Goal: Information Seeking & Learning: Learn about a topic

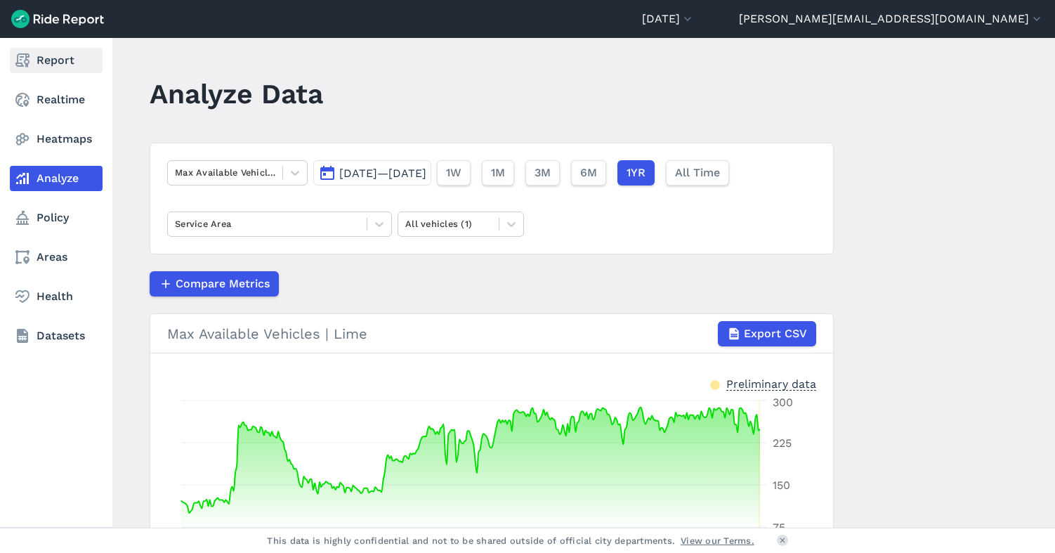
scroll to position [105, 0]
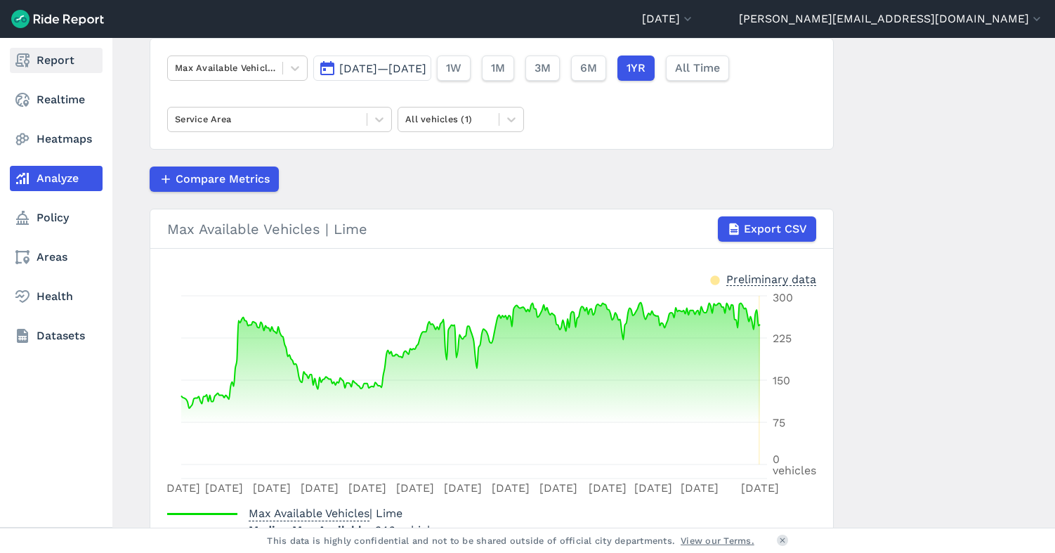
click at [44, 63] on link "Report" at bounding box center [56, 60] width 93 height 25
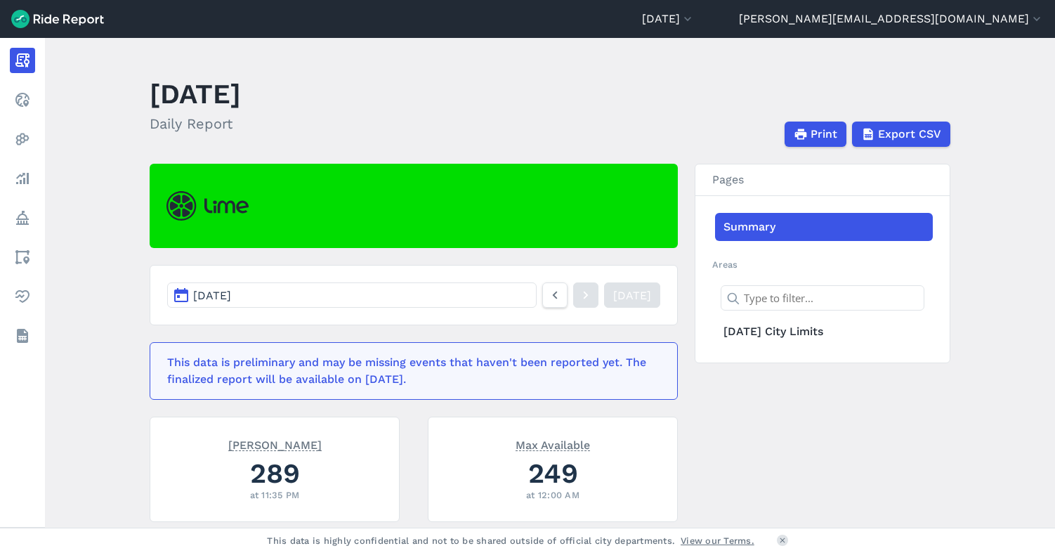
drag, startPoint x: 819, startPoint y: 19, endPoint x: 811, endPoint y: 32, distance: 15.8
click at [695, 20] on button "[DATE]" at bounding box center [668, 19] width 53 height 17
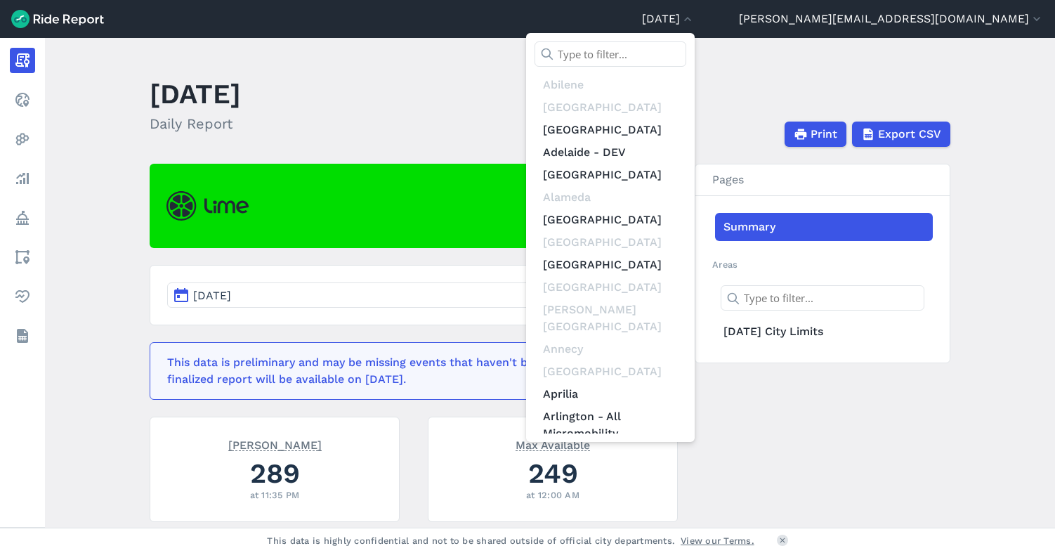
click at [686, 55] on input "text" at bounding box center [611, 53] width 152 height 25
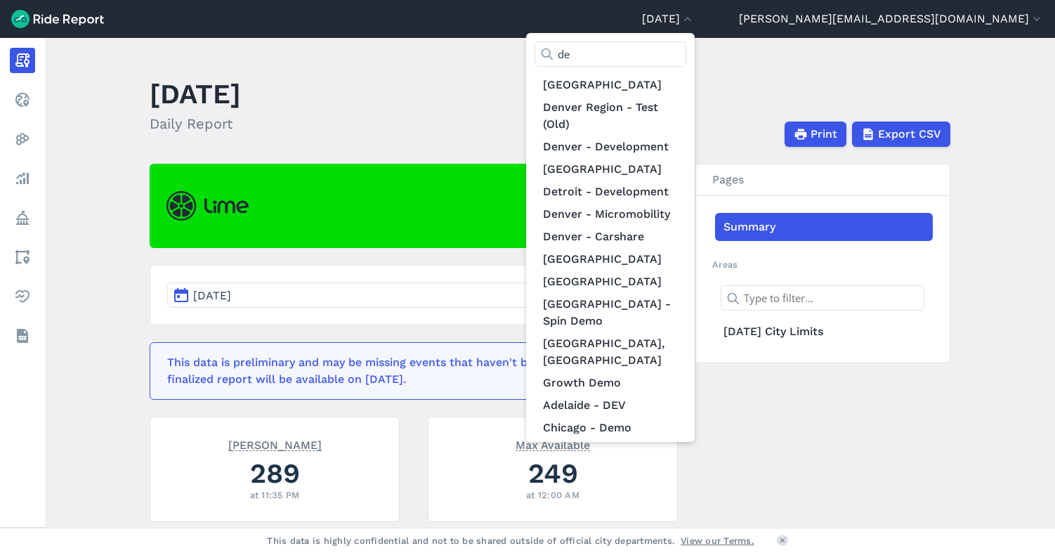
type input "d"
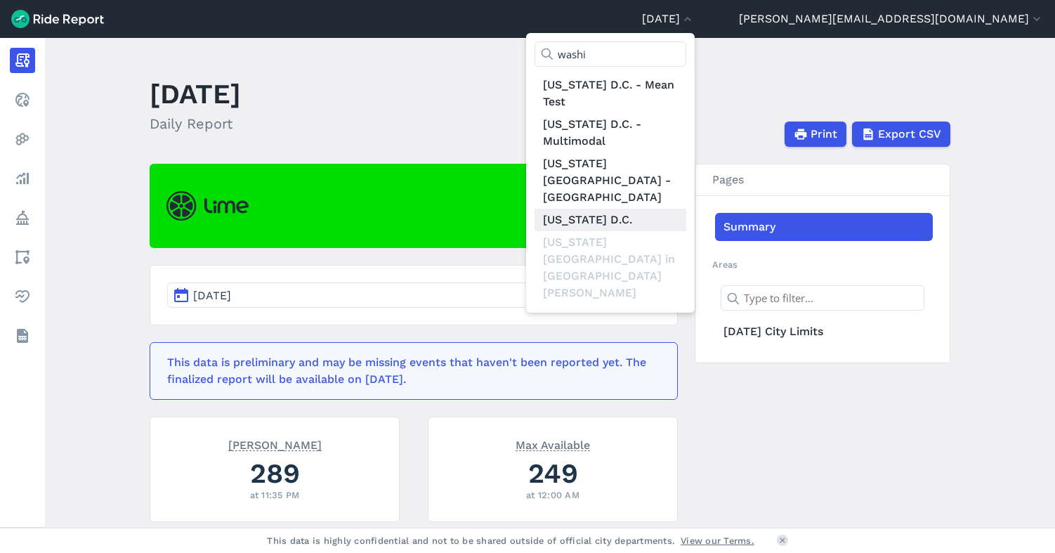
type input "washi"
click at [686, 209] on link "[US_STATE] D.C." at bounding box center [611, 220] width 152 height 22
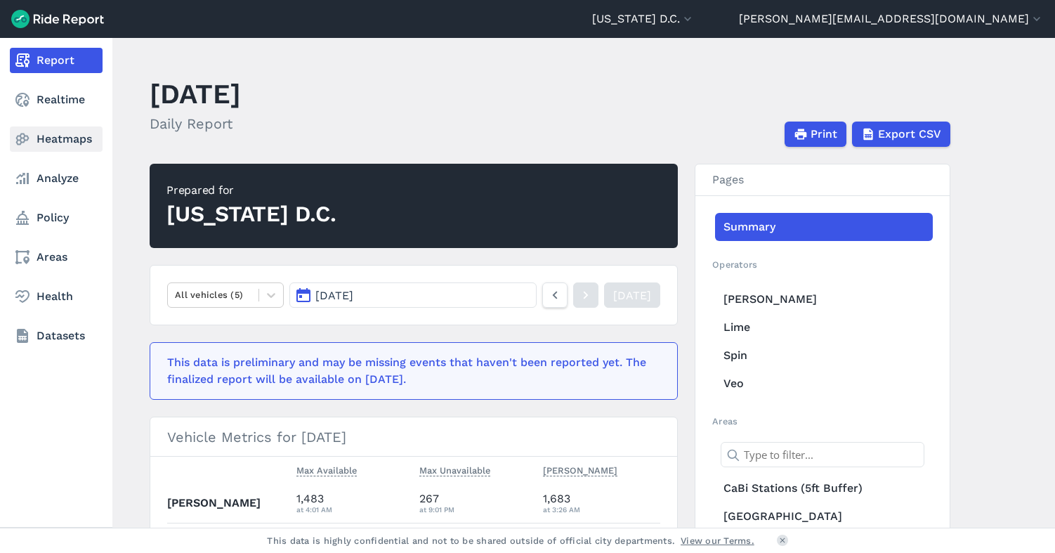
click at [64, 140] on link "Heatmaps" at bounding box center [56, 138] width 93 height 25
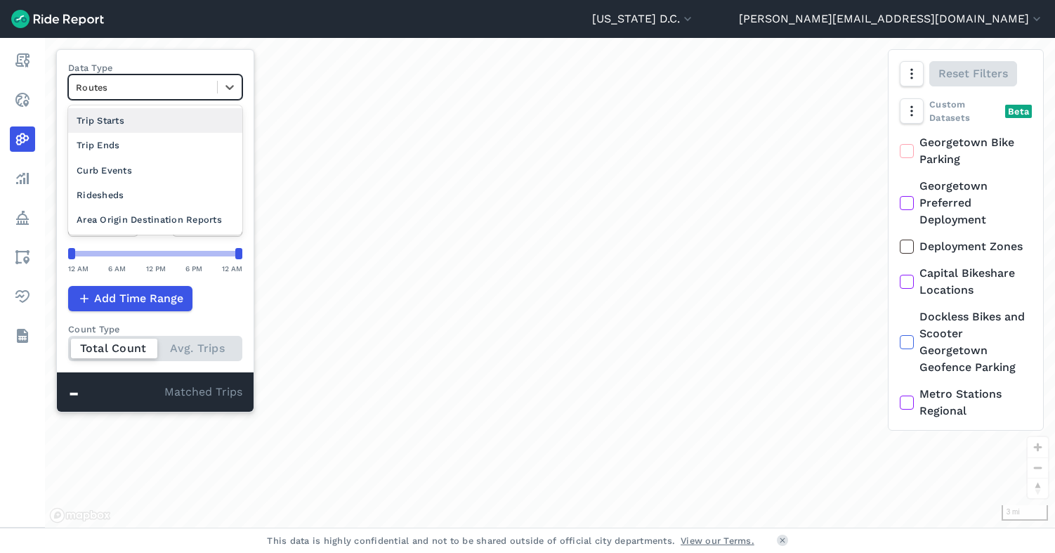
click at [166, 91] on div at bounding box center [143, 87] width 134 height 16
click at [176, 221] on div "Area Origin Destination Reports" at bounding box center [155, 219] width 174 height 25
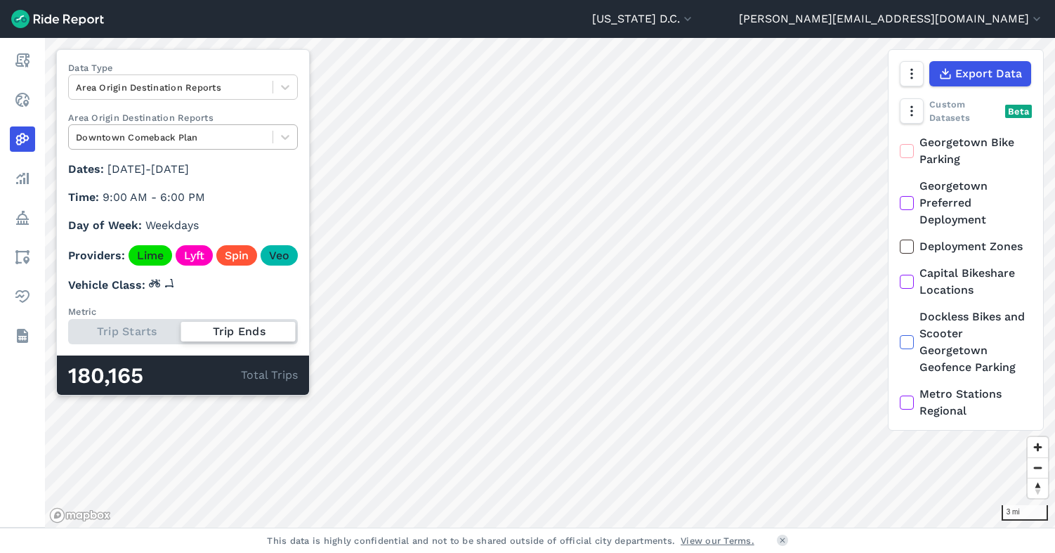
click at [183, 143] on div at bounding box center [171, 137] width 190 height 16
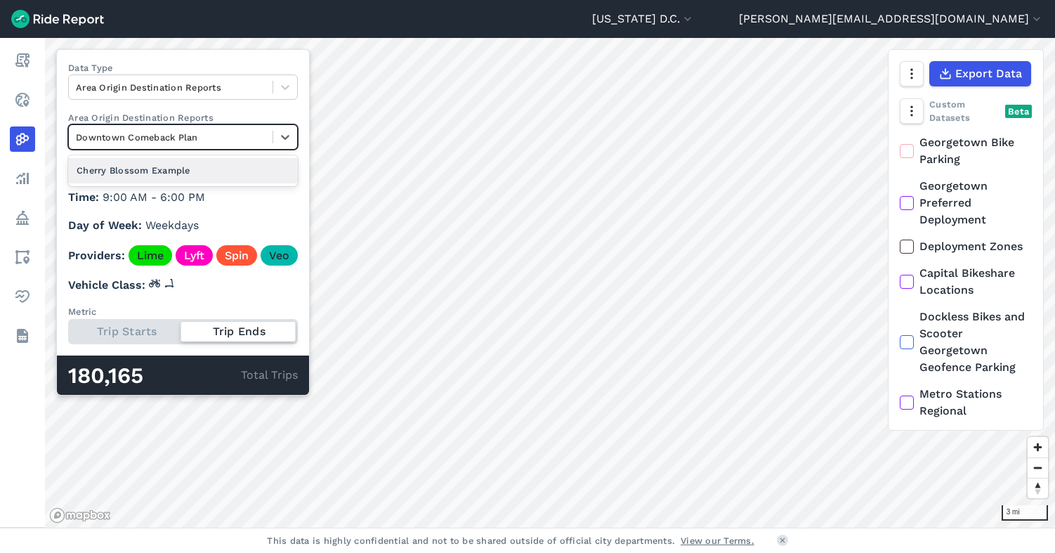
click at [183, 143] on div at bounding box center [171, 137] width 190 height 16
click at [695, 15] on button "[US_STATE] D.C." at bounding box center [643, 19] width 103 height 17
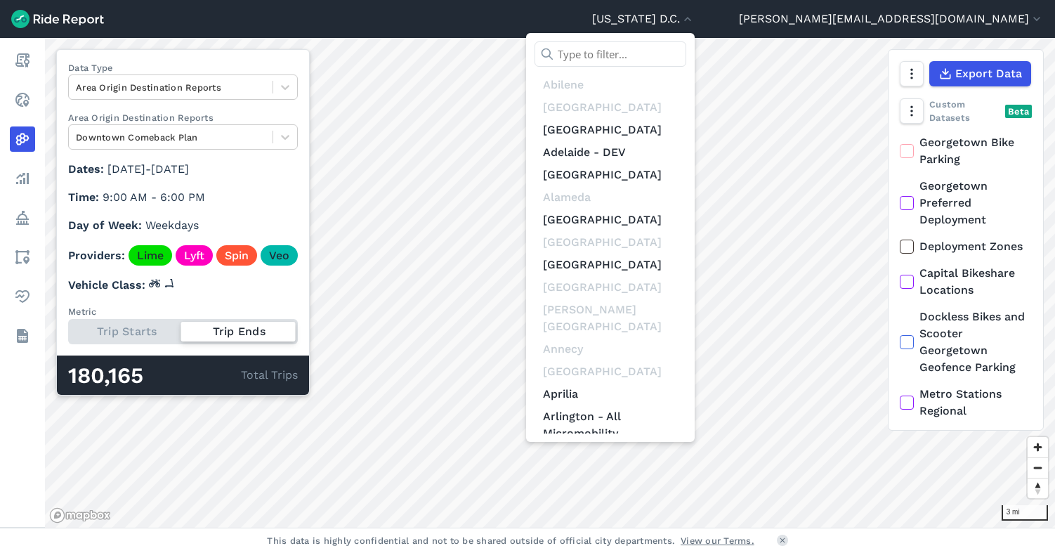
click at [686, 46] on input "text" at bounding box center [611, 53] width 152 height 25
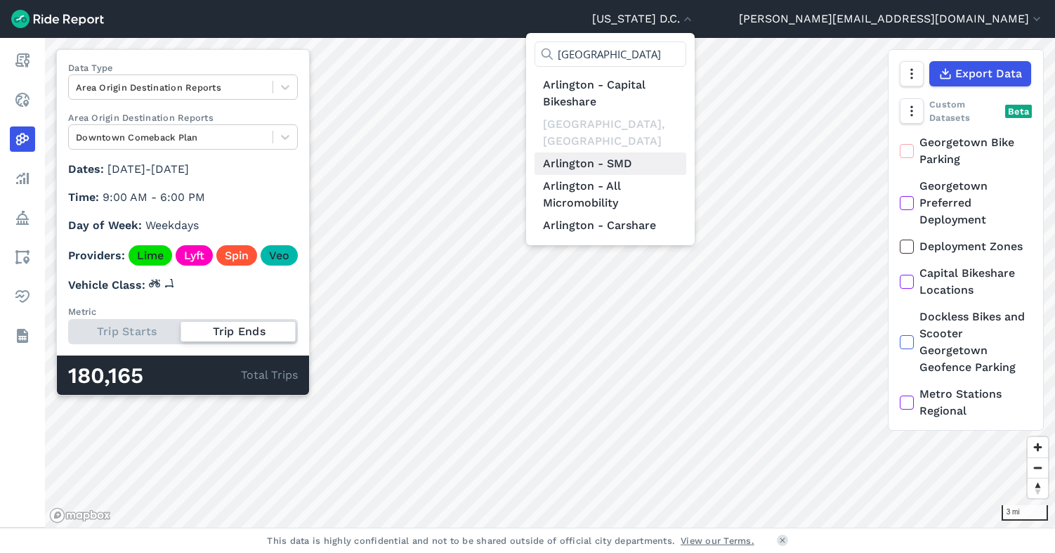
type input "[GEOGRAPHIC_DATA]"
click at [686, 152] on link "Arlington - SMD" at bounding box center [611, 163] width 152 height 22
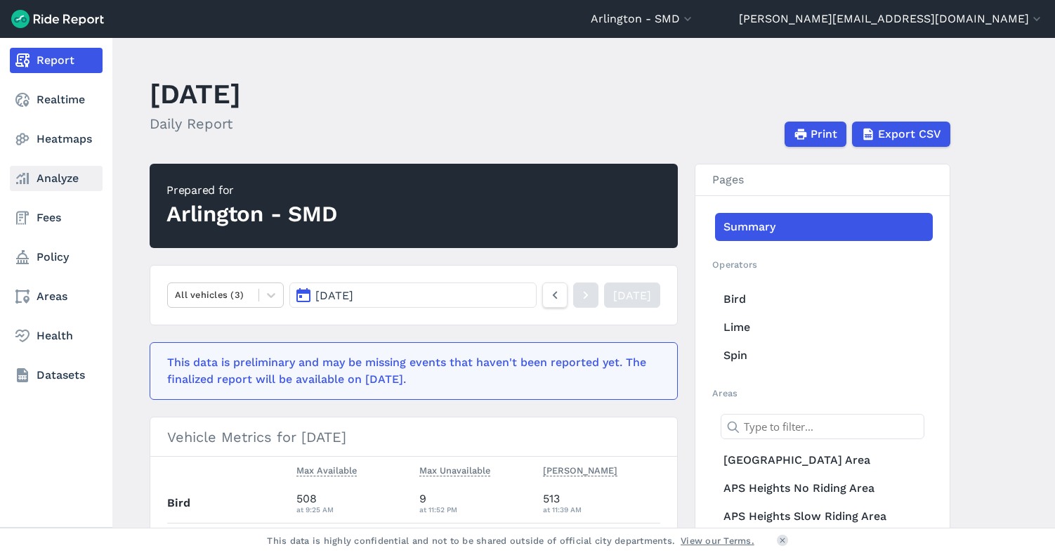
click at [50, 176] on link "Analyze" at bounding box center [56, 178] width 93 height 25
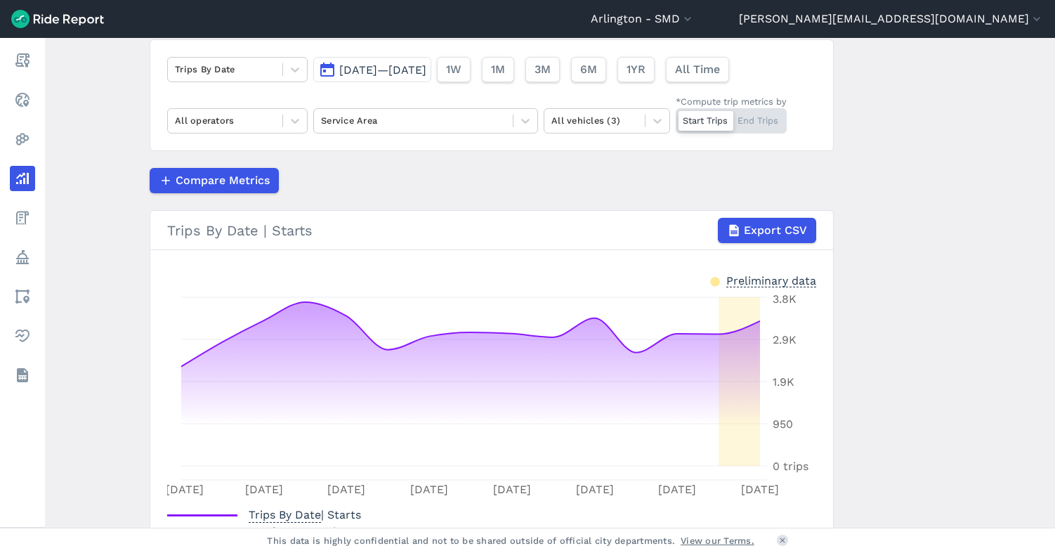
scroll to position [104, 0]
click at [231, 118] on div at bounding box center [225, 120] width 100 height 16
click at [719, 71] on span "All Time" at bounding box center [696, 68] width 45 height 17
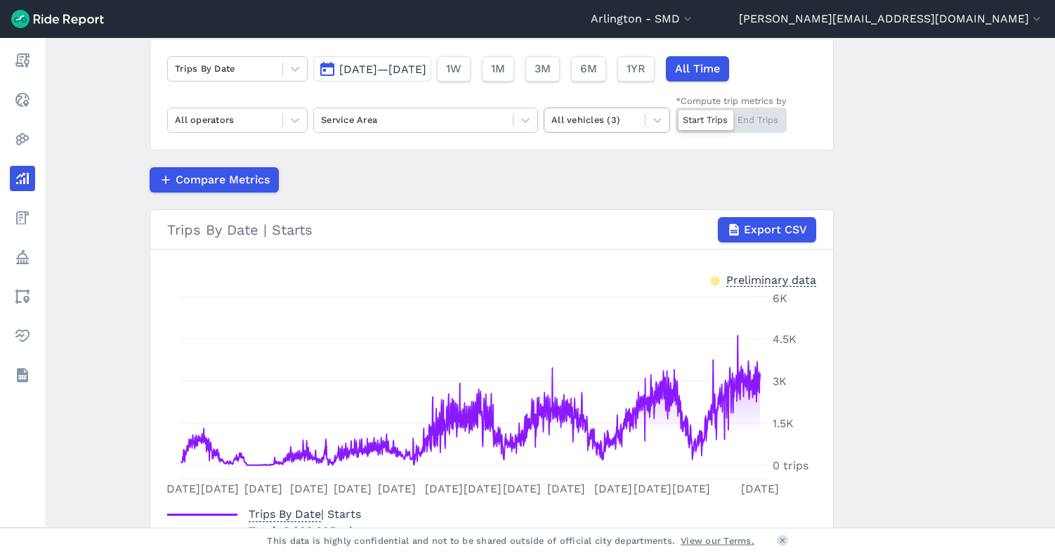
click at [622, 112] on div at bounding box center [594, 120] width 86 height 16
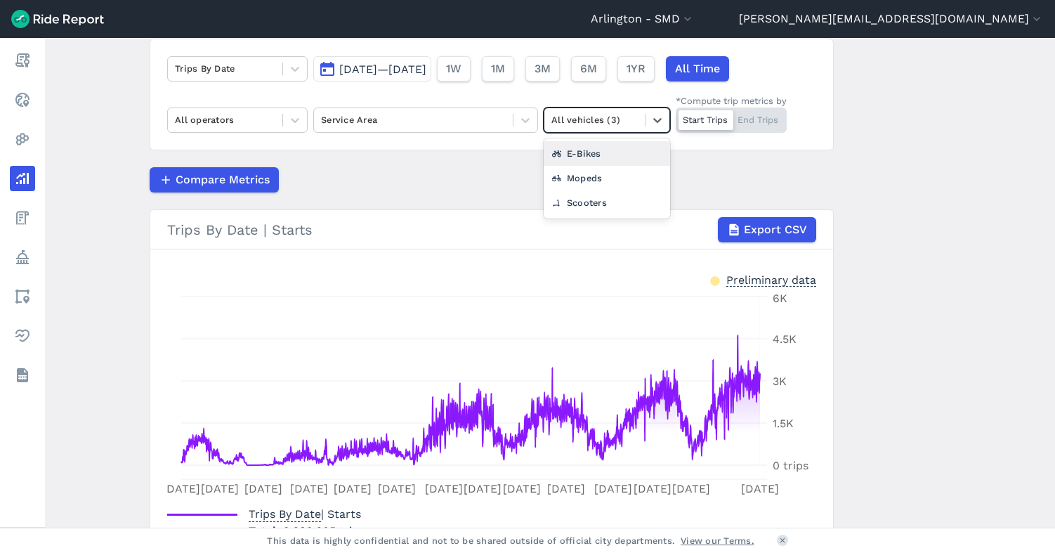
click at [598, 153] on div "E-Bikes" at bounding box center [607, 153] width 126 height 25
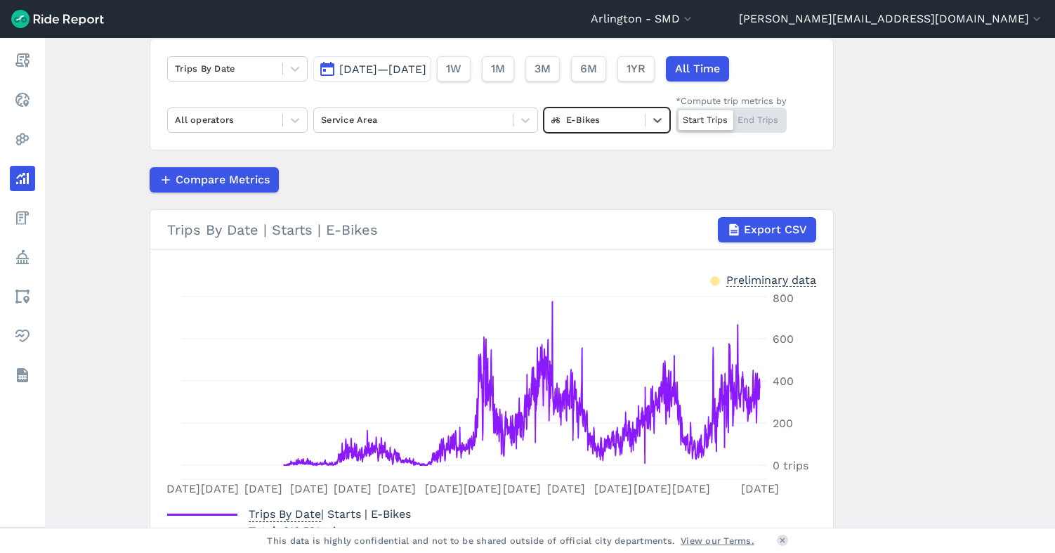
click at [422, 72] on span "[DATE]—[DATE]" at bounding box center [382, 69] width 87 height 13
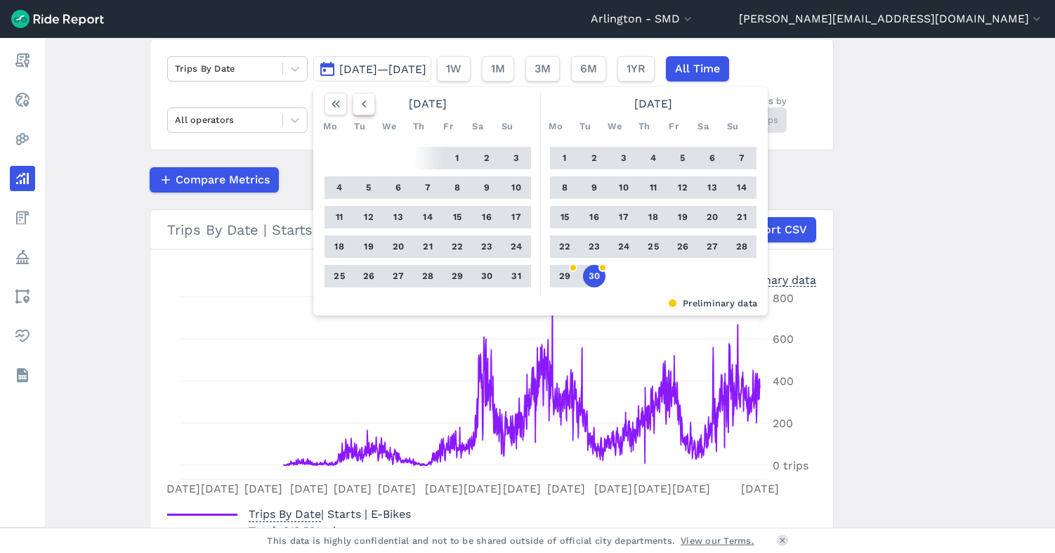
click at [358, 105] on icon "button" at bounding box center [364, 104] width 14 height 14
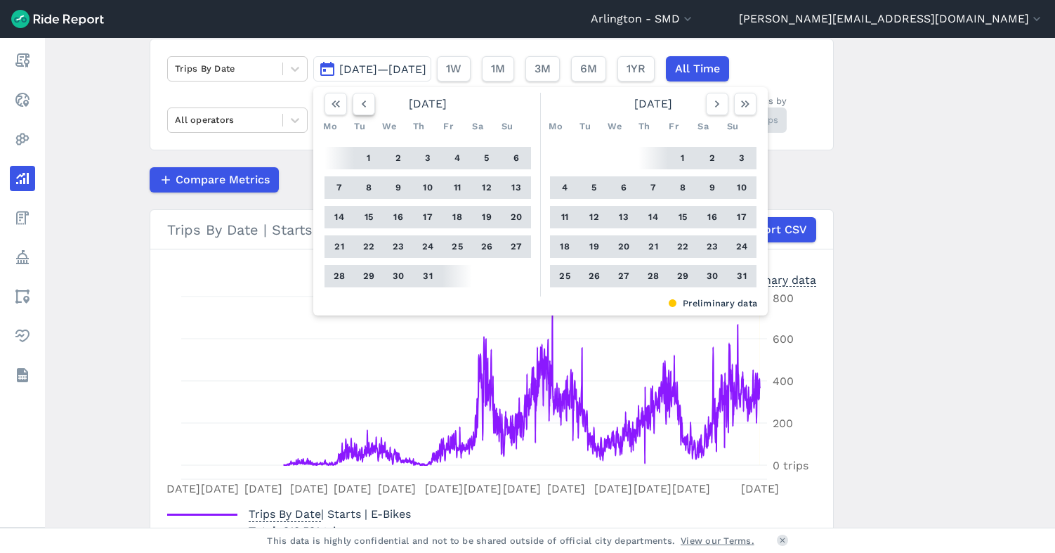
click at [358, 105] on icon "button" at bounding box center [364, 104] width 14 height 14
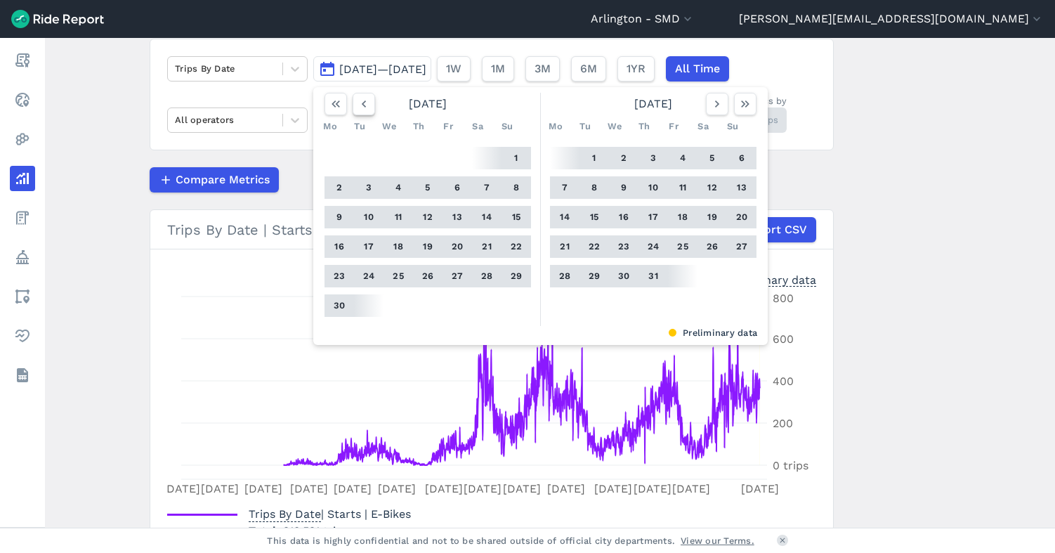
click at [358, 105] on icon "button" at bounding box center [364, 104] width 14 height 14
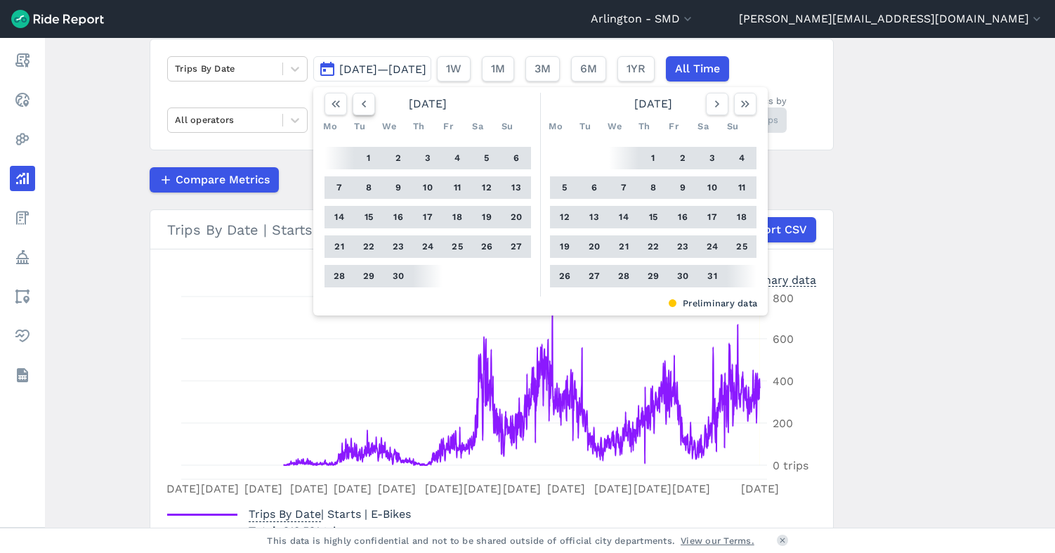
click at [358, 105] on icon "button" at bounding box center [364, 104] width 14 height 14
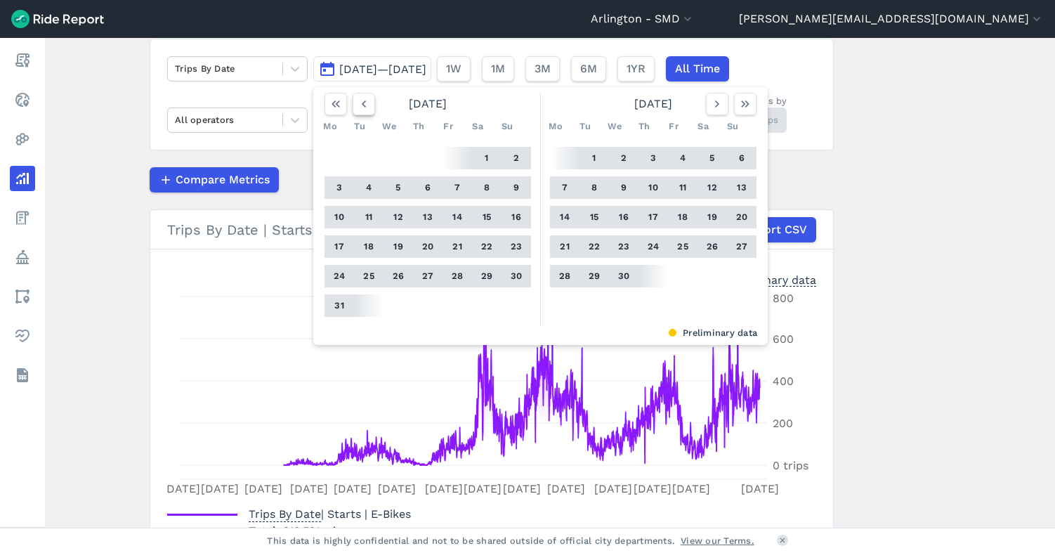
click at [358, 105] on icon "button" at bounding box center [364, 104] width 14 height 14
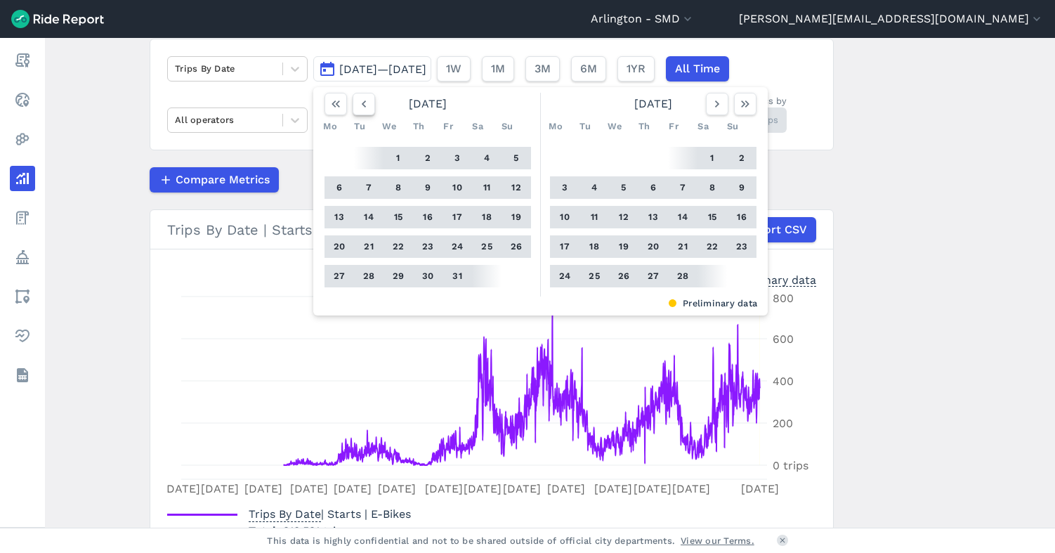
click at [358, 105] on icon "button" at bounding box center [364, 104] width 14 height 14
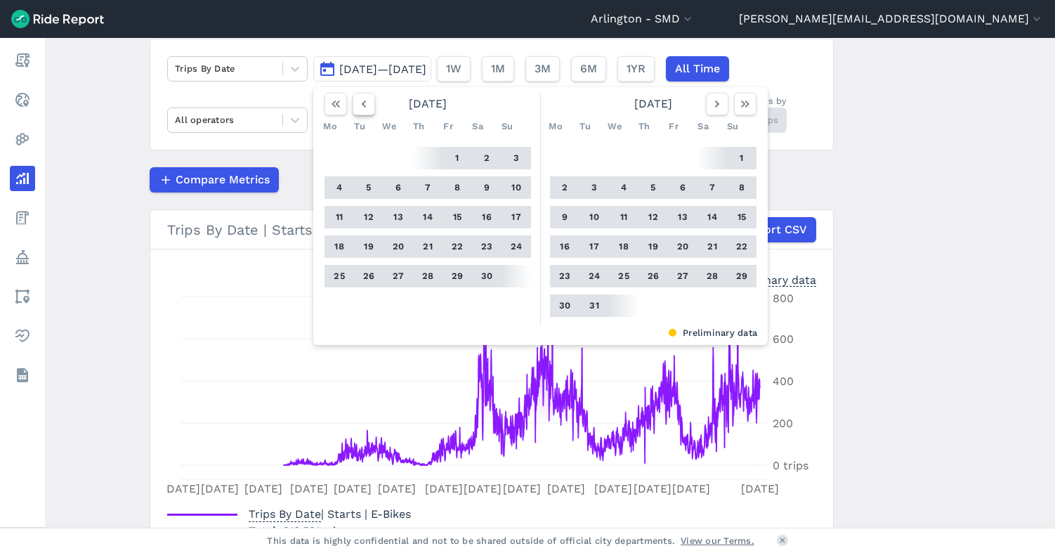
click at [358, 105] on icon "button" at bounding box center [364, 104] width 14 height 14
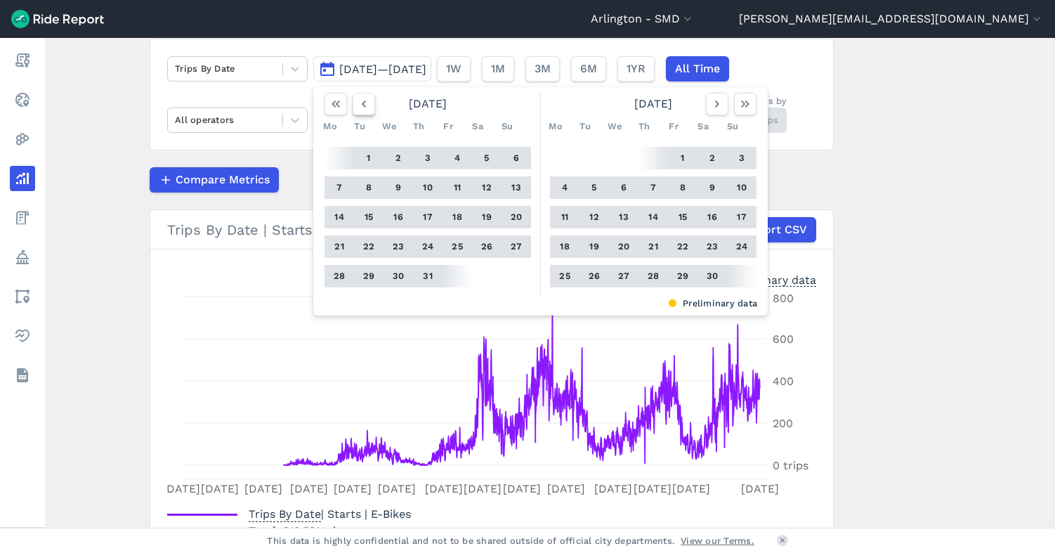
click at [358, 105] on icon "button" at bounding box center [364, 104] width 14 height 14
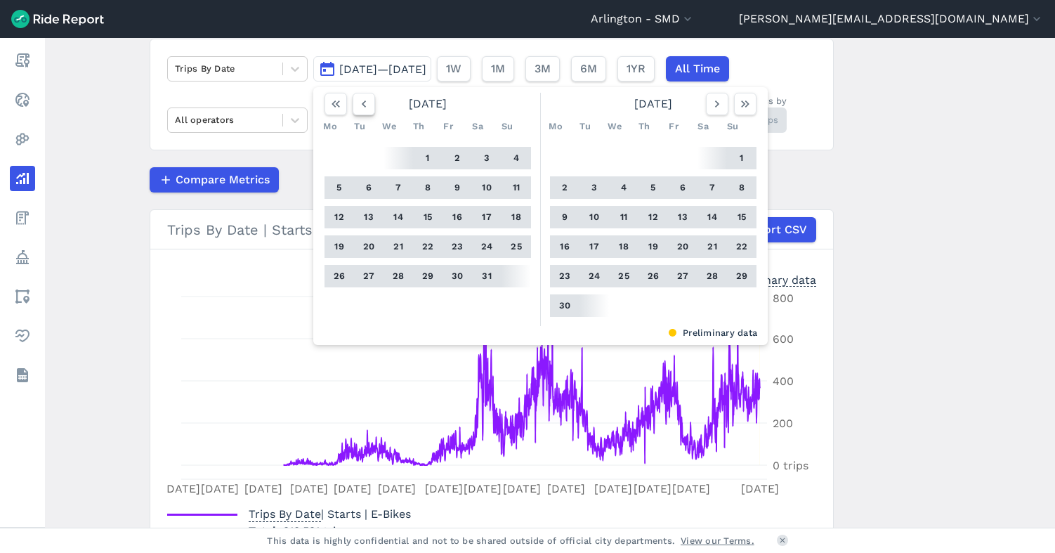
click at [358, 105] on icon "button" at bounding box center [364, 104] width 14 height 14
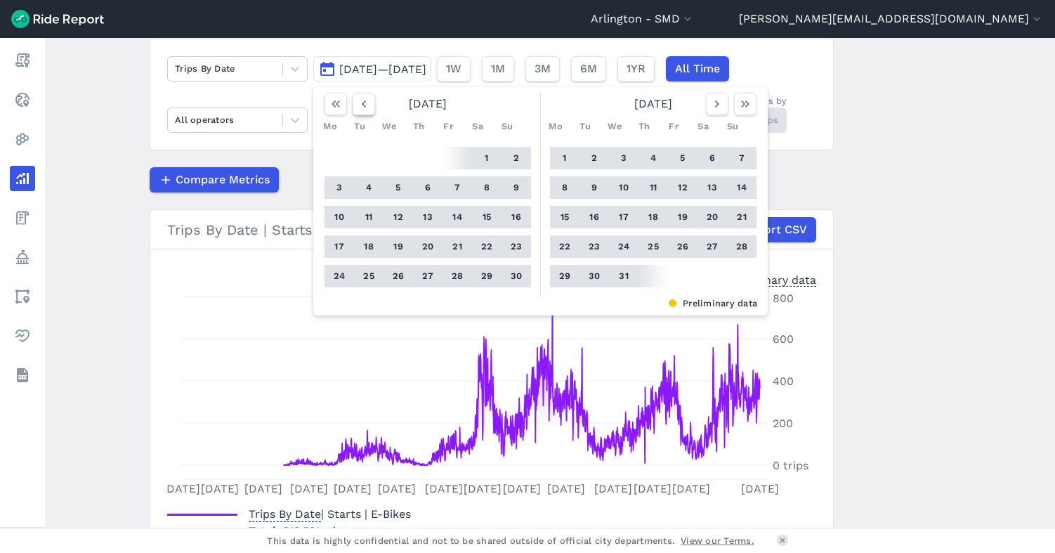
click at [358, 105] on icon "button" at bounding box center [364, 104] width 14 height 14
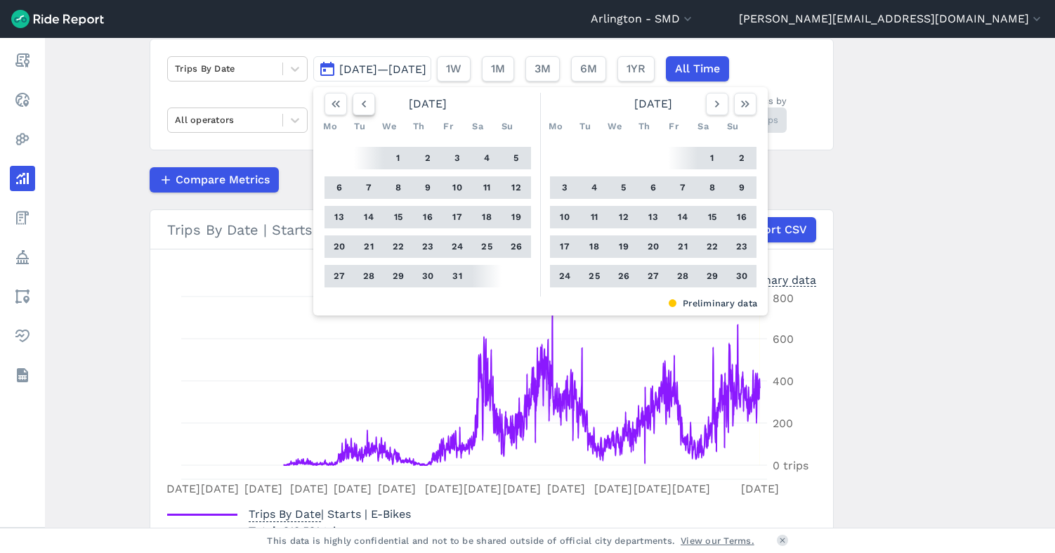
click at [358, 105] on icon "button" at bounding box center [364, 104] width 14 height 14
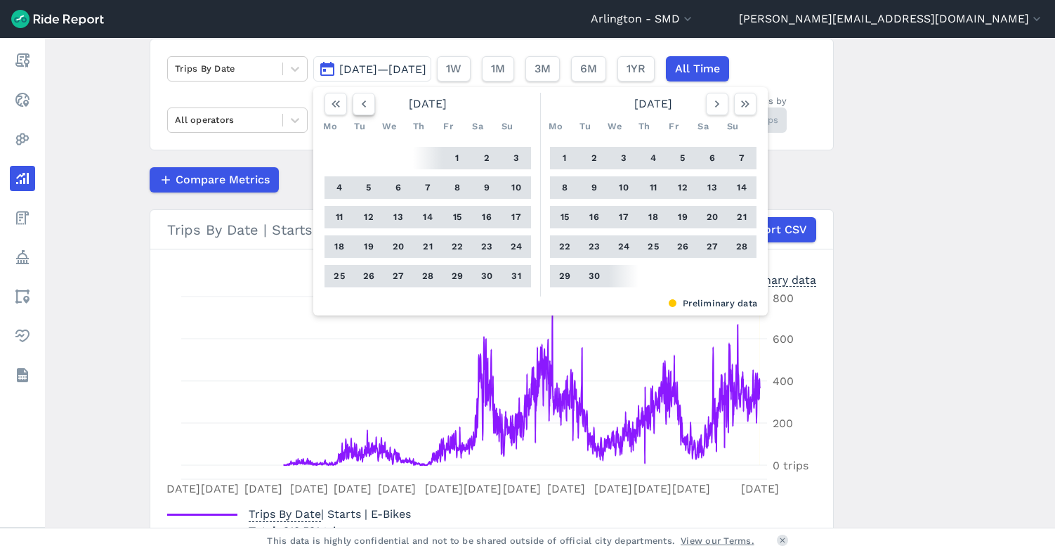
click at [358, 105] on icon "button" at bounding box center [364, 104] width 14 height 14
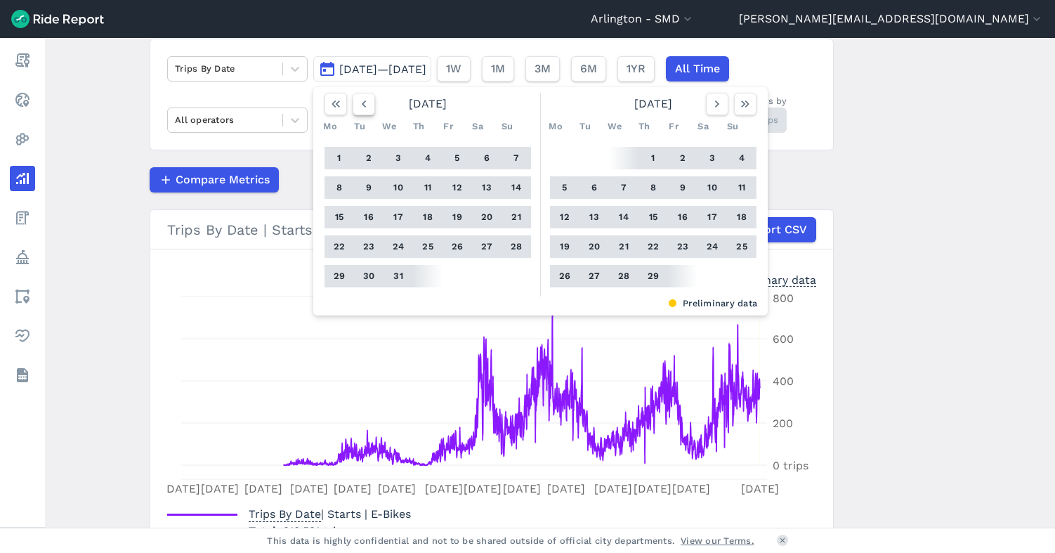
click at [358, 105] on icon "button" at bounding box center [364, 104] width 14 height 14
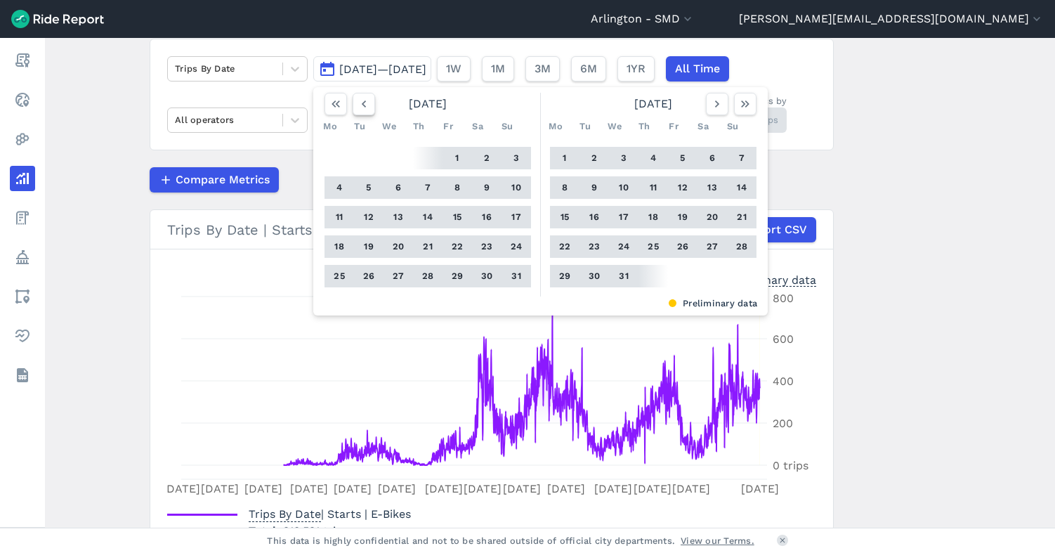
click at [358, 105] on icon "button" at bounding box center [364, 104] width 14 height 14
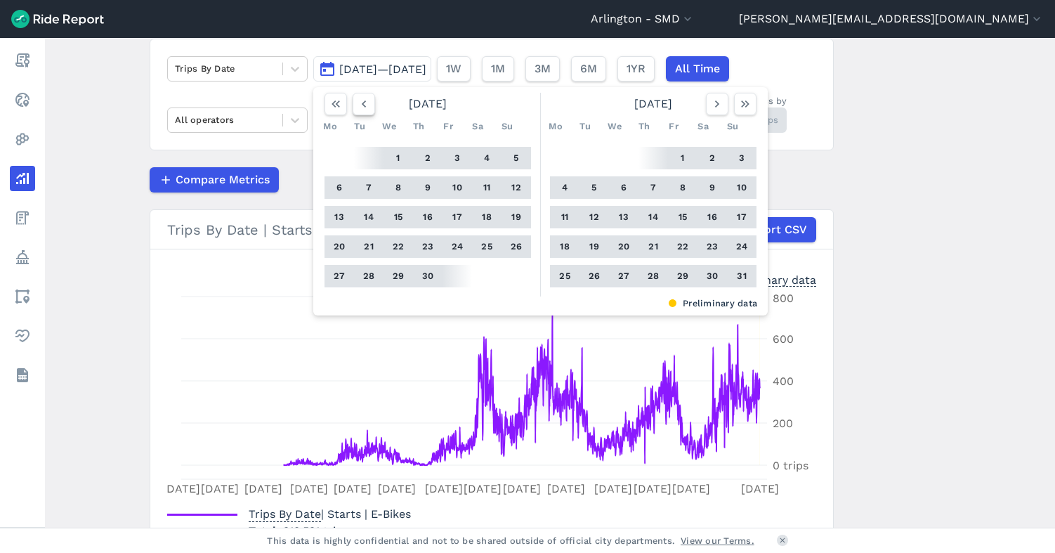
click at [358, 105] on icon "button" at bounding box center [364, 104] width 14 height 14
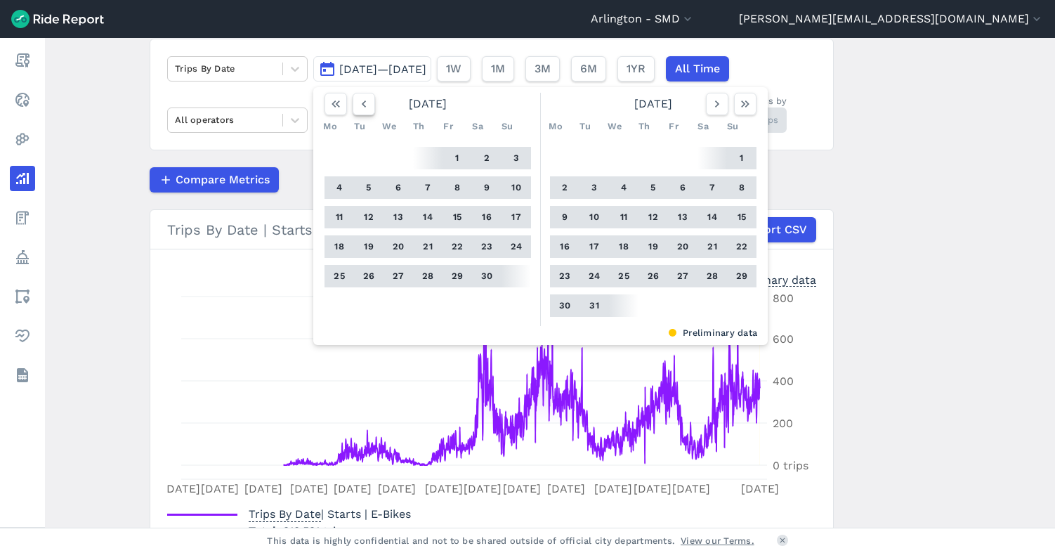
click at [358, 105] on icon "button" at bounding box center [364, 104] width 14 height 14
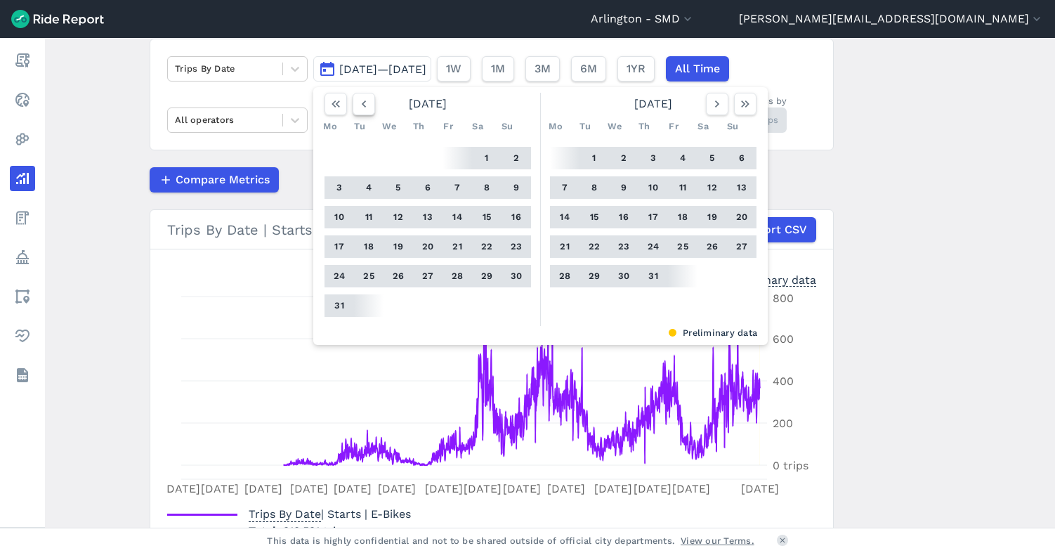
click at [360, 105] on icon "button" at bounding box center [364, 104] width 14 height 14
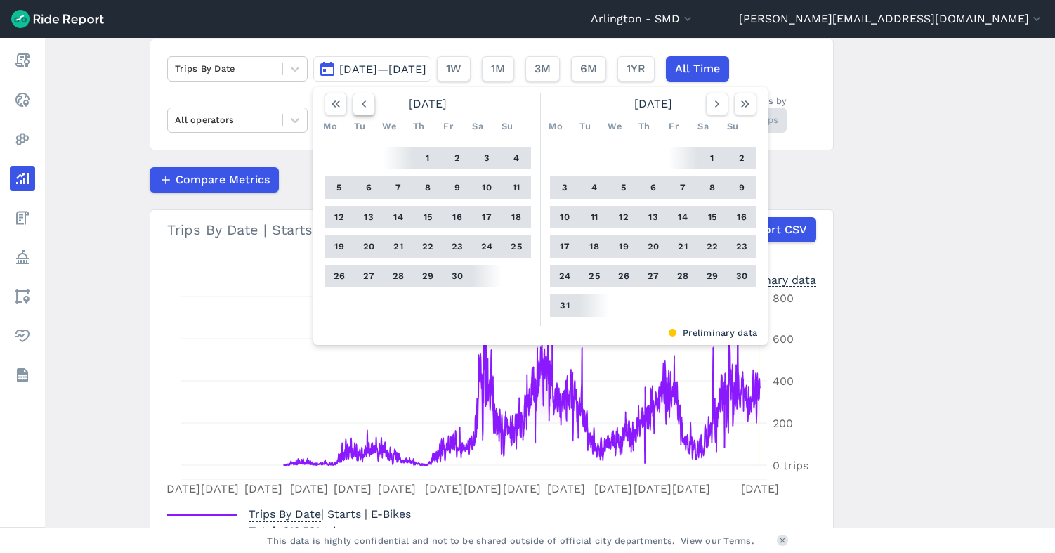
click at [360, 105] on icon "button" at bounding box center [364, 104] width 14 height 14
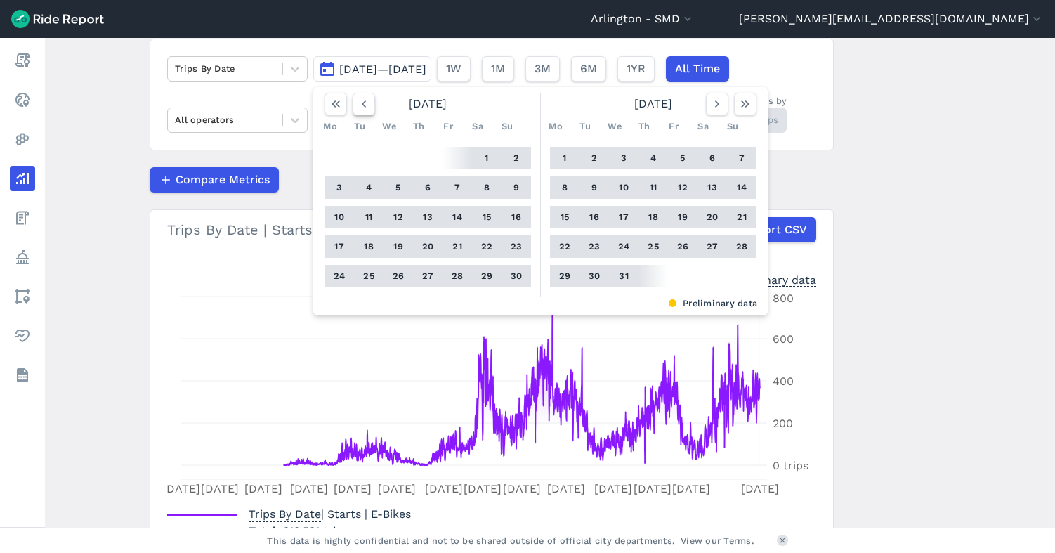
click at [360, 105] on icon "button" at bounding box center [364, 104] width 14 height 14
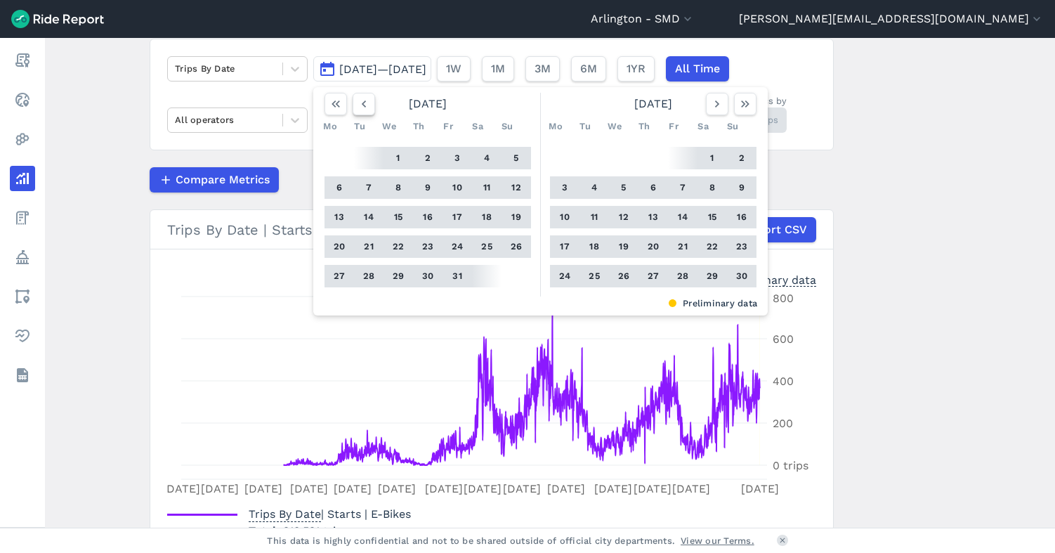
click at [360, 105] on icon "button" at bounding box center [364, 104] width 14 height 14
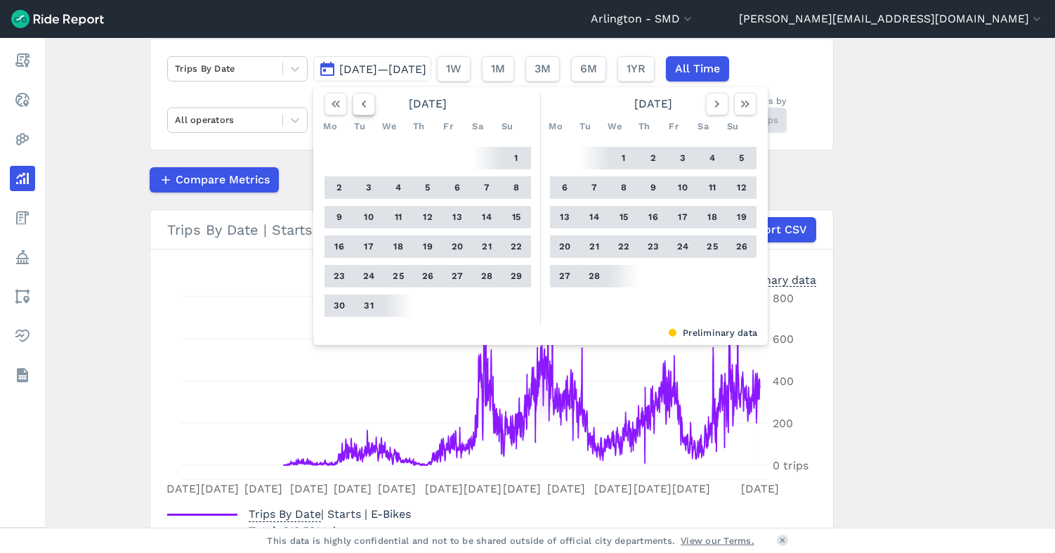
click at [360, 105] on icon "button" at bounding box center [364, 104] width 14 height 14
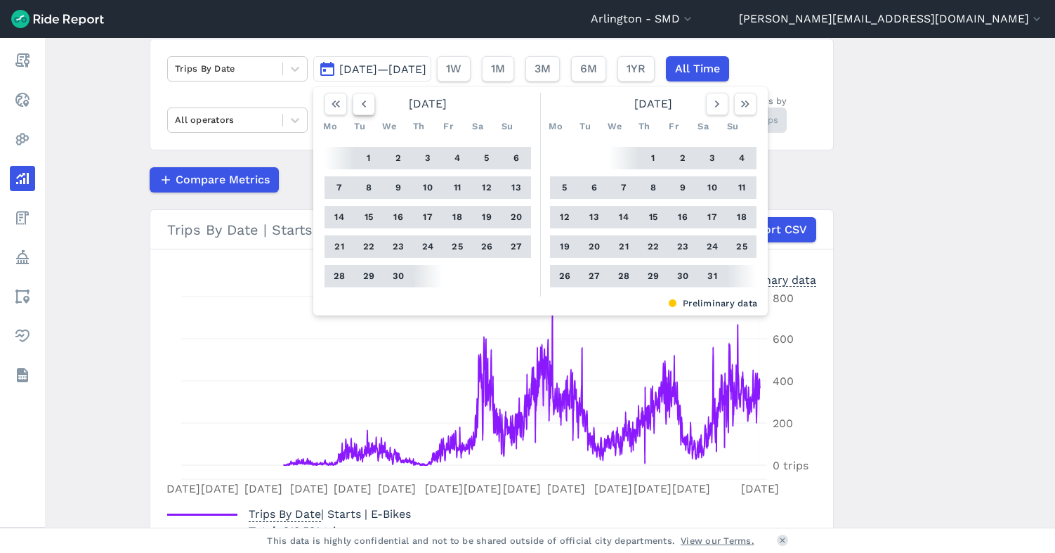
click at [360, 105] on icon "button" at bounding box center [364, 104] width 14 height 14
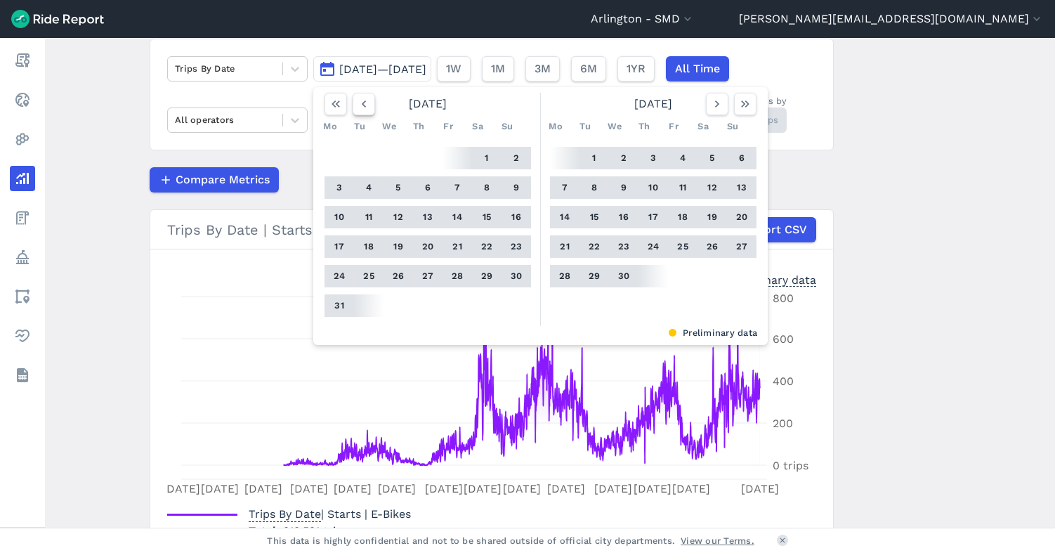
click at [360, 105] on icon "button" at bounding box center [364, 104] width 14 height 14
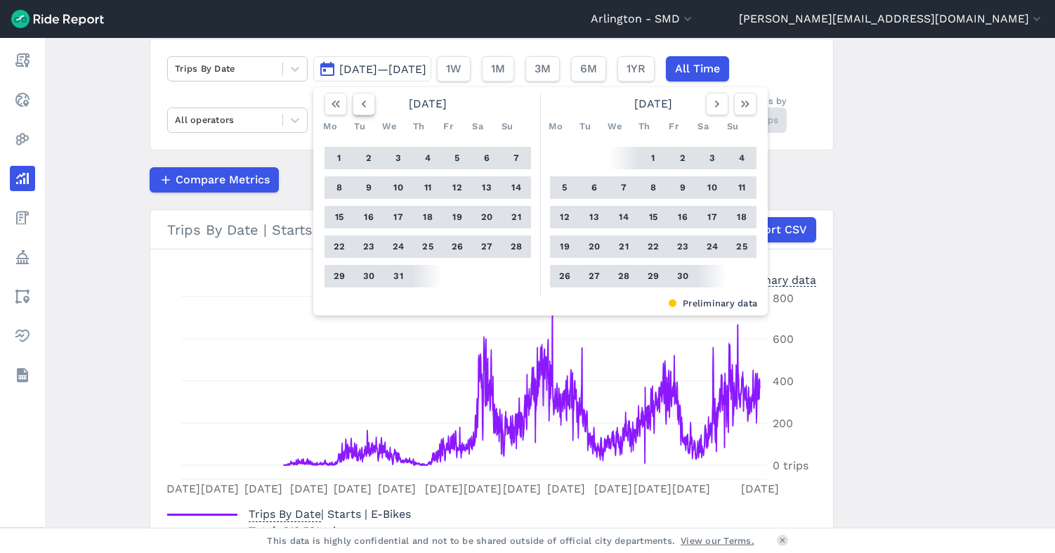
click at [360, 105] on icon "button" at bounding box center [364, 104] width 14 height 14
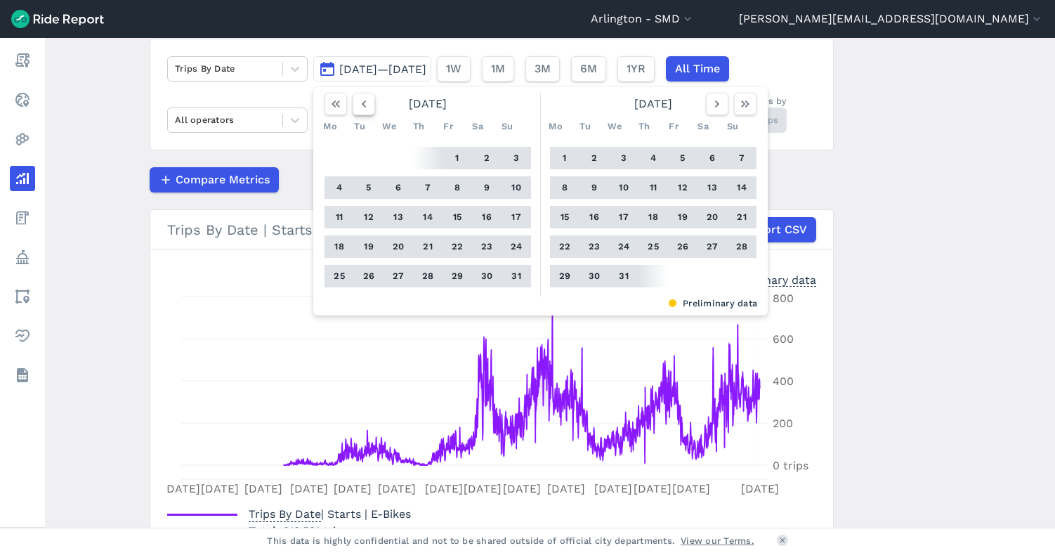
click at [360, 105] on icon "button" at bounding box center [364, 104] width 14 height 14
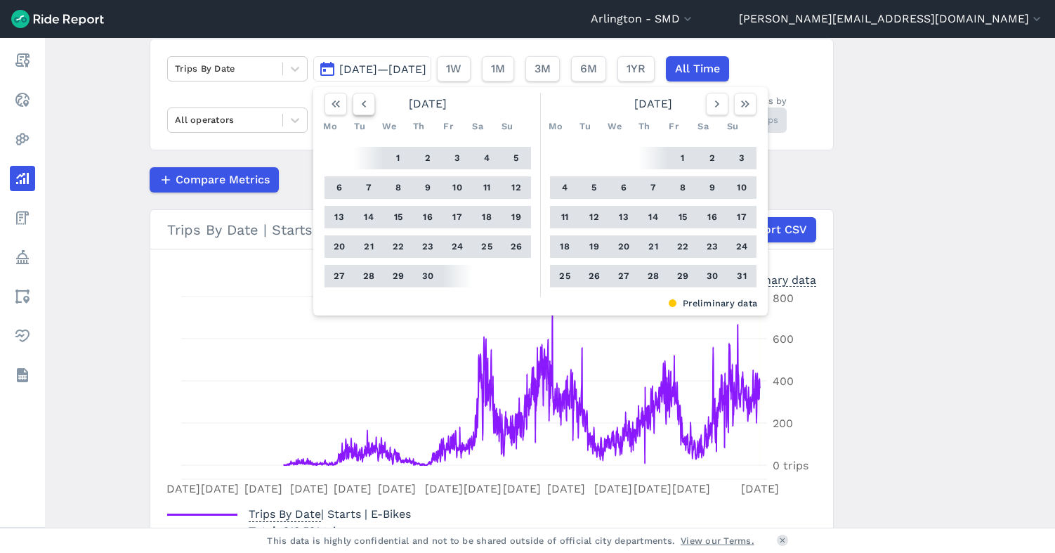
click at [364, 105] on icon "button" at bounding box center [364, 104] width 14 height 14
click at [365, 105] on icon "button" at bounding box center [364, 104] width 14 height 14
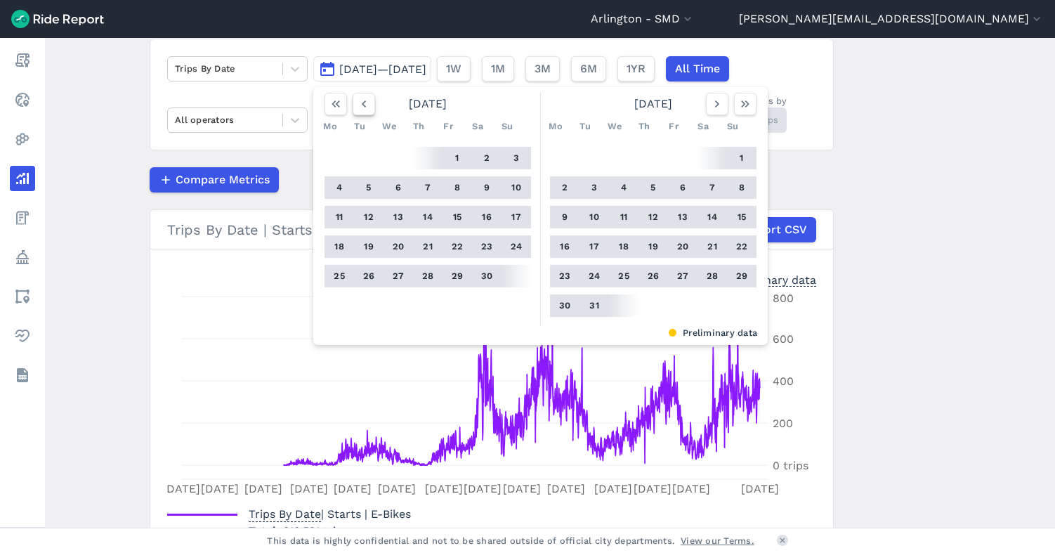
click at [365, 105] on icon "button" at bounding box center [364, 104] width 14 height 14
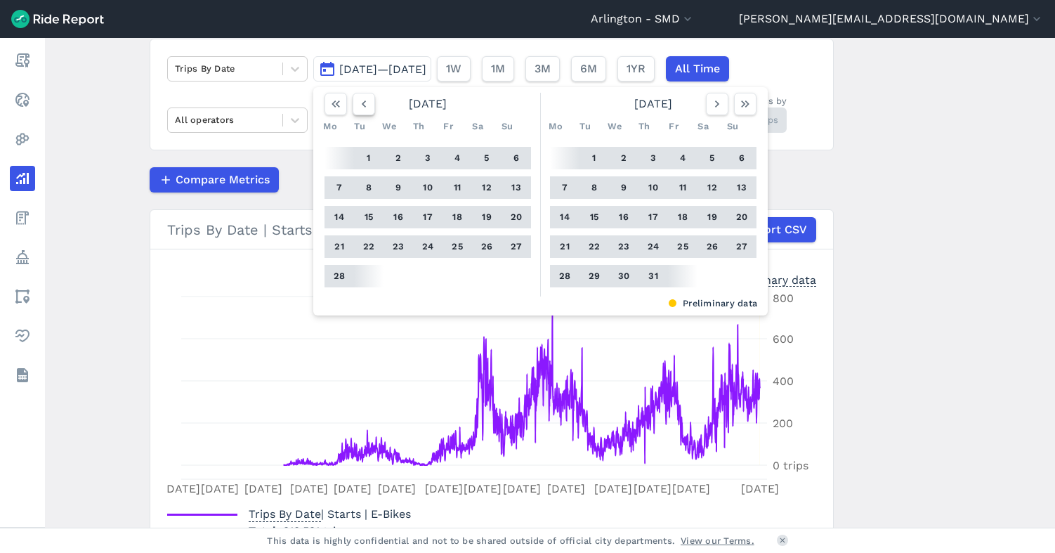
click at [365, 105] on icon "button" at bounding box center [364, 104] width 14 height 14
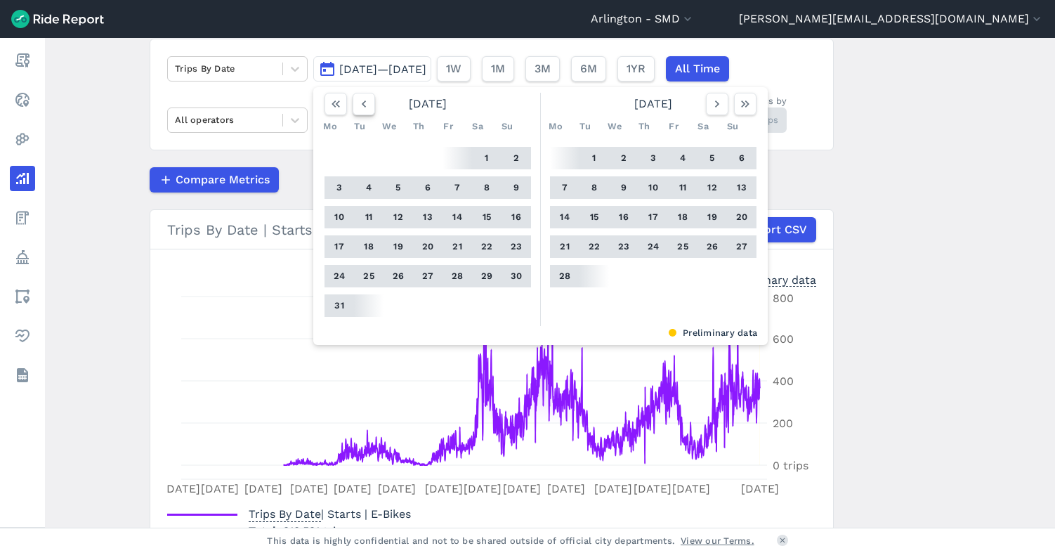
click at [365, 105] on icon "button" at bounding box center [364, 104] width 14 height 14
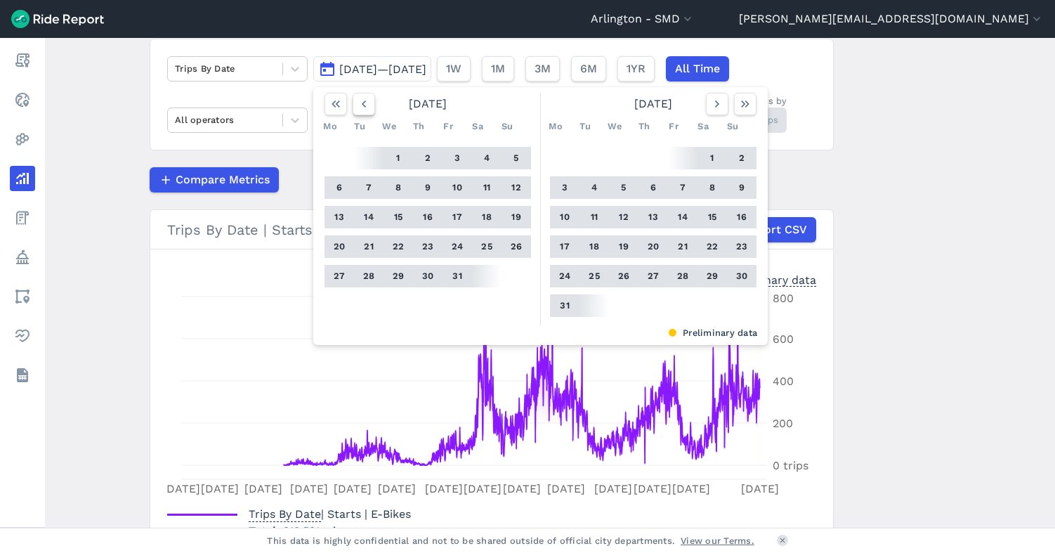
click at [367, 111] on button "button" at bounding box center [364, 104] width 22 height 22
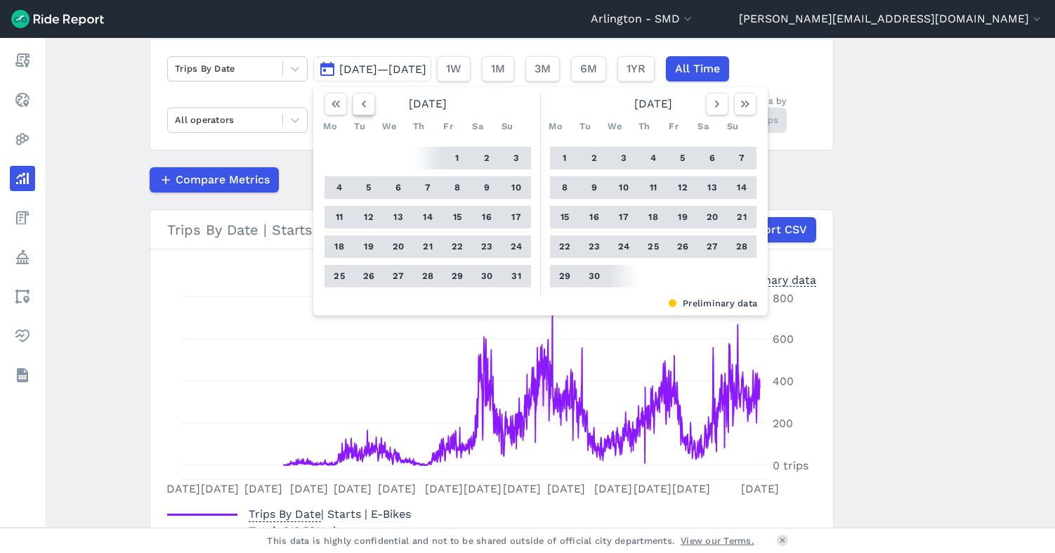
click at [367, 111] on button "button" at bounding box center [364, 104] width 22 height 22
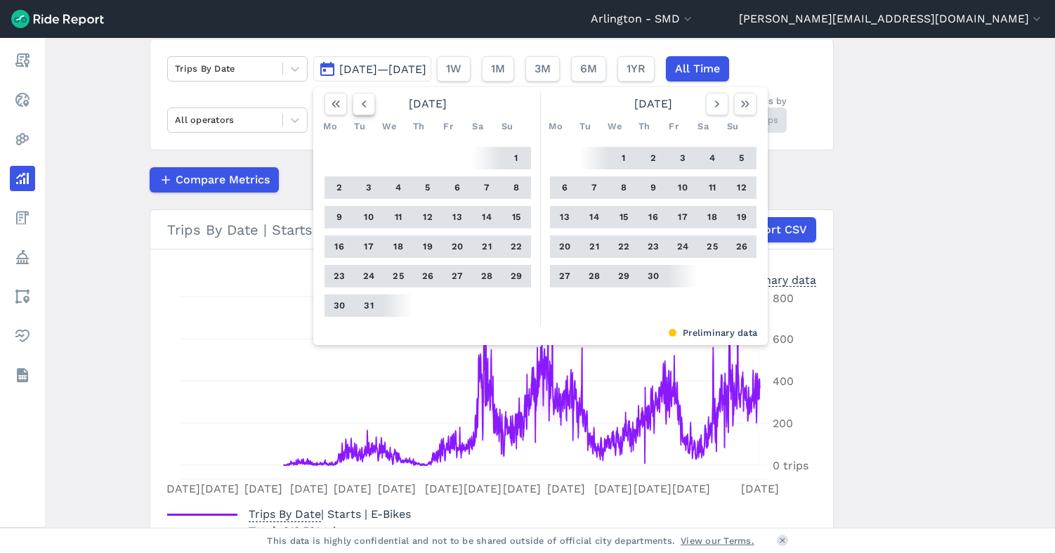
click at [367, 111] on button "button" at bounding box center [364, 104] width 22 height 22
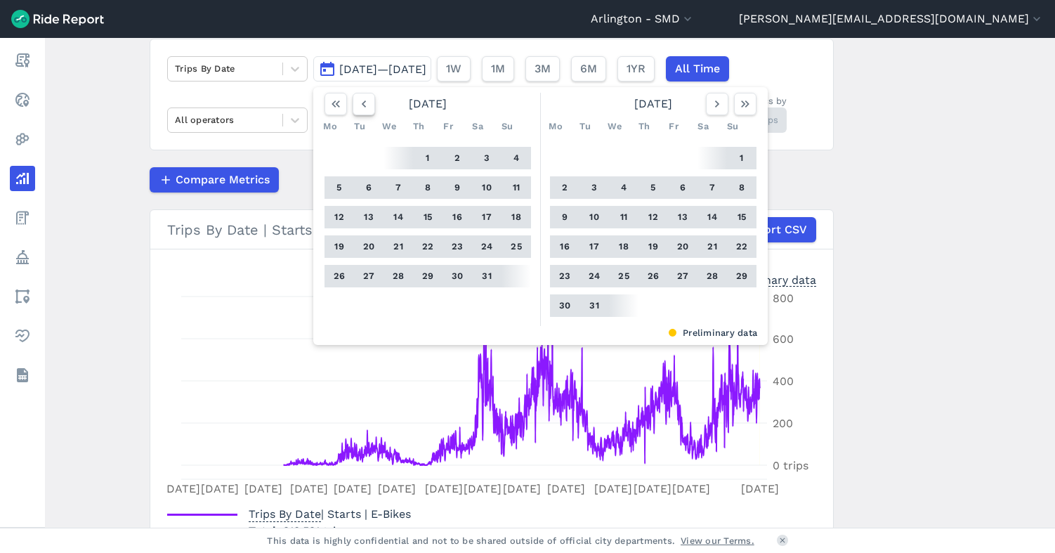
click at [367, 111] on button "button" at bounding box center [364, 104] width 22 height 22
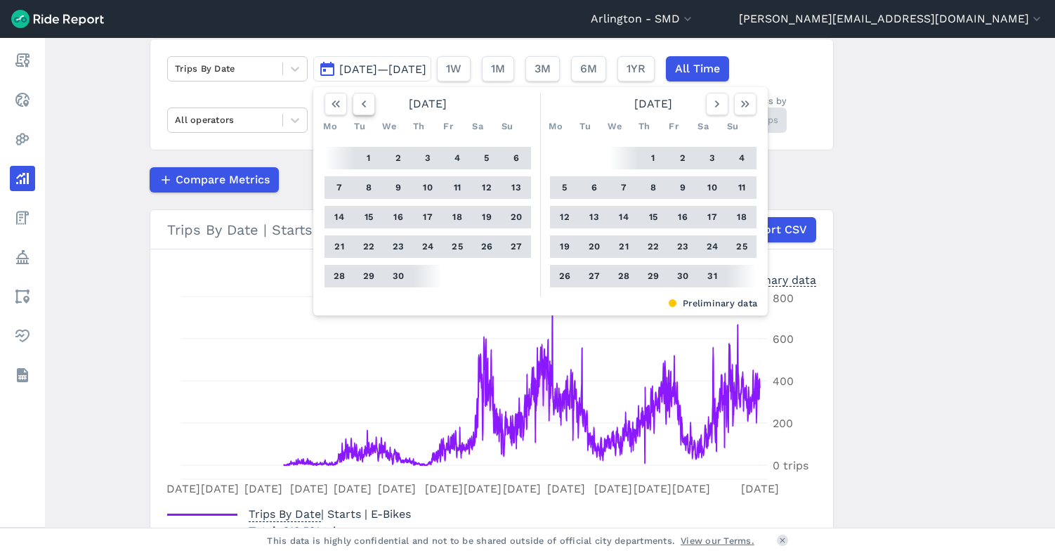
click at [367, 111] on button "button" at bounding box center [364, 104] width 22 height 22
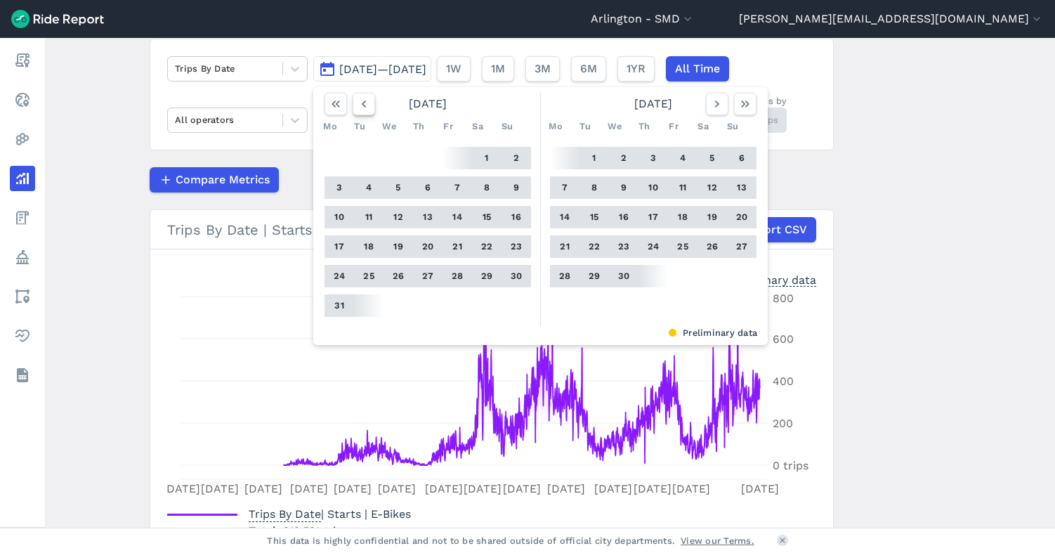
click at [367, 111] on button "button" at bounding box center [364, 104] width 22 height 22
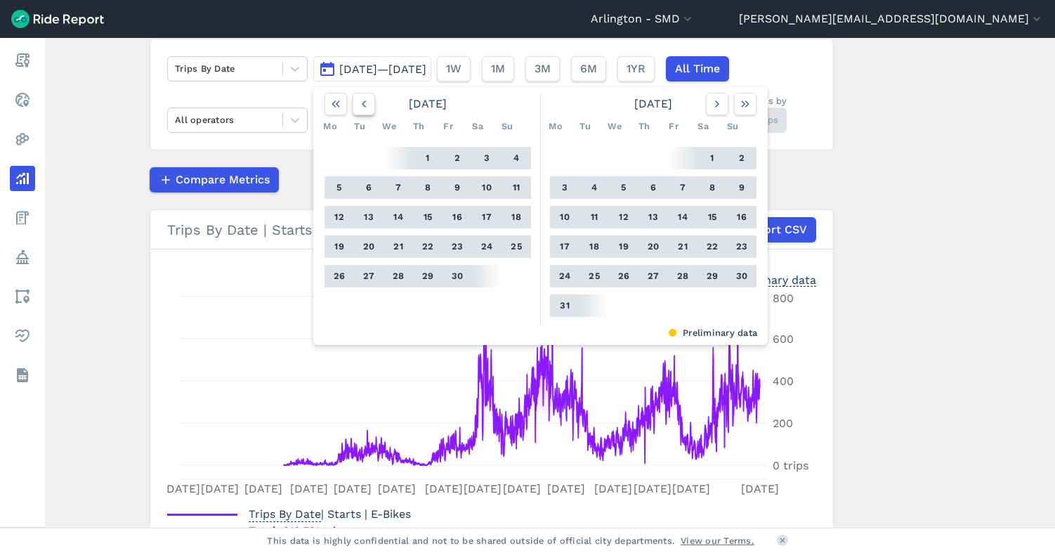
click at [367, 111] on button "button" at bounding box center [364, 104] width 22 height 22
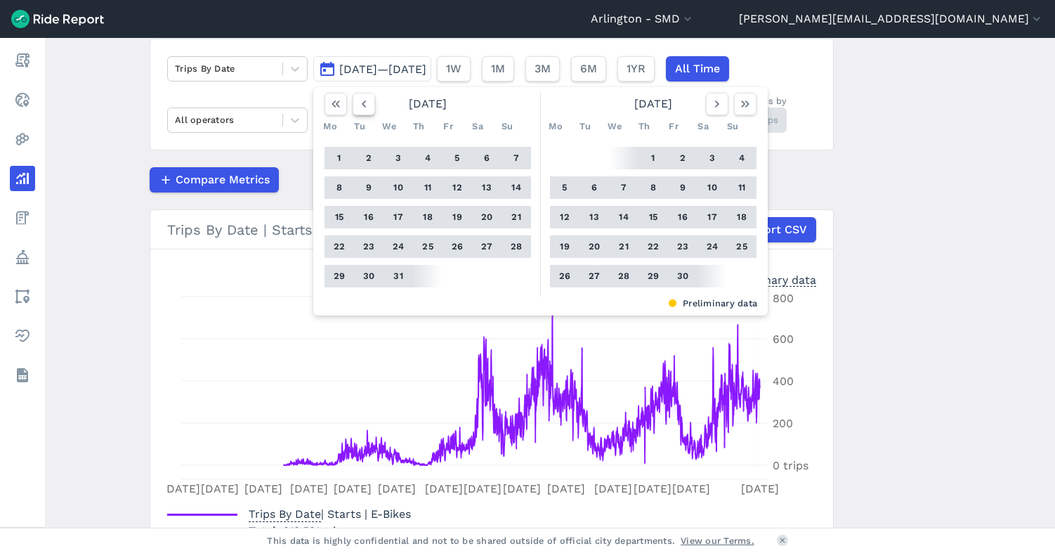
click at [367, 111] on button "button" at bounding box center [364, 104] width 22 height 22
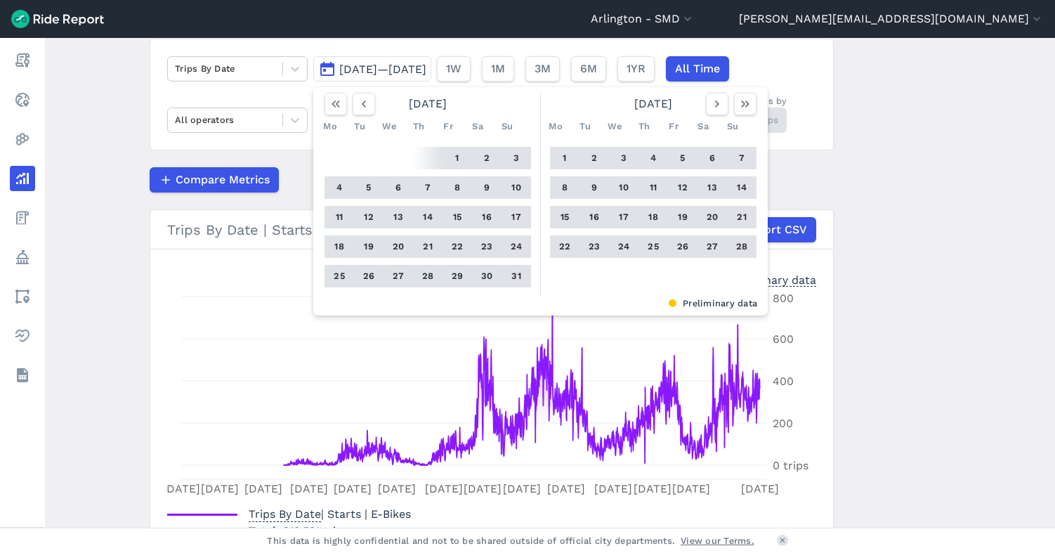
click at [457, 156] on button "1" at bounding box center [457, 158] width 22 height 22
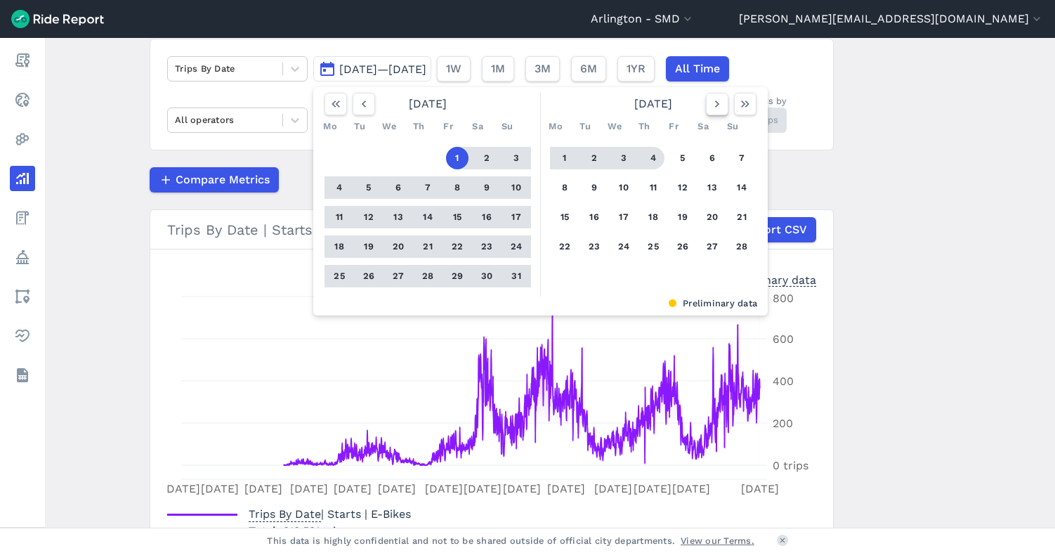
click at [710, 109] on icon "button" at bounding box center [717, 104] width 14 height 14
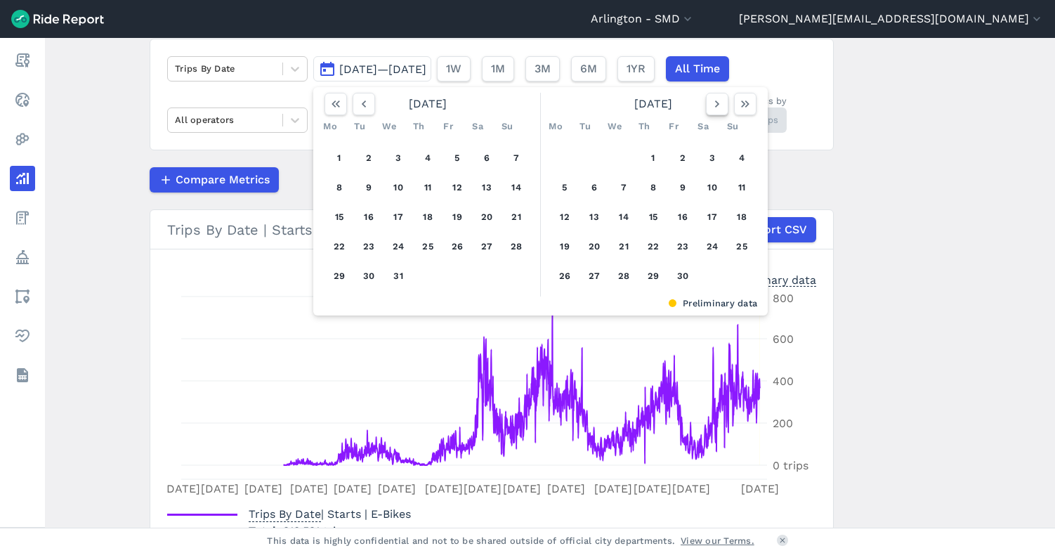
click at [710, 109] on icon "button" at bounding box center [717, 104] width 14 height 14
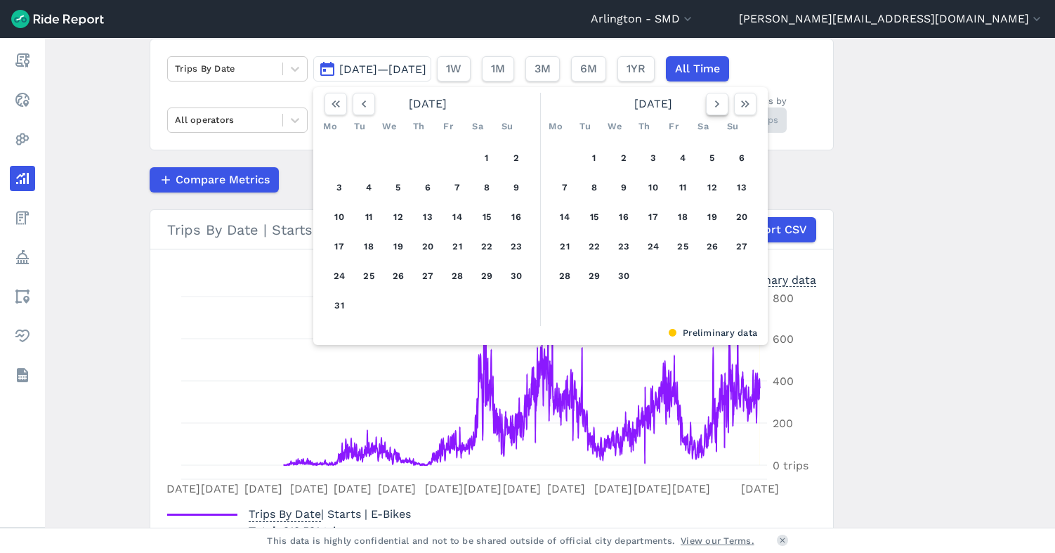
click at [710, 109] on icon "button" at bounding box center [717, 104] width 14 height 14
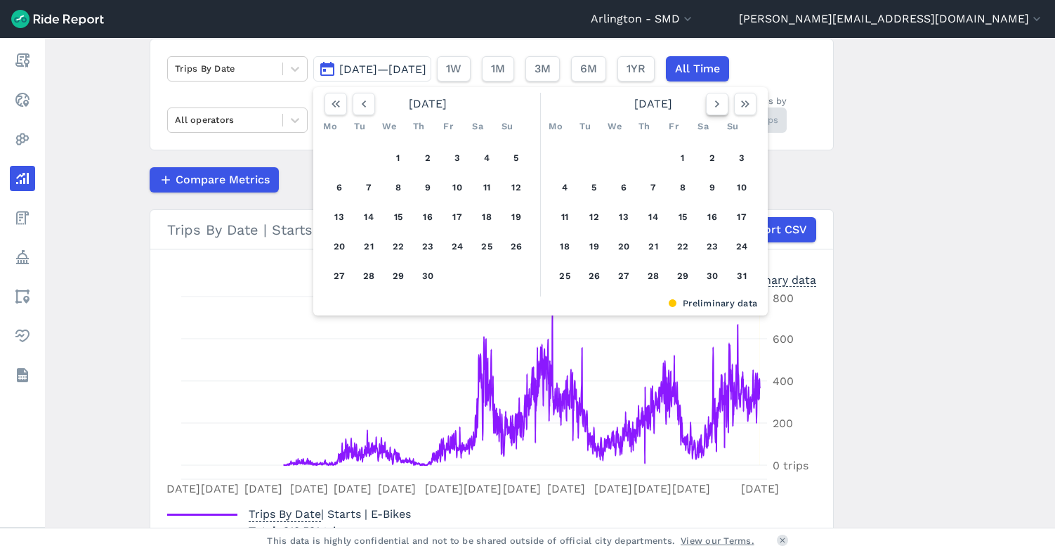
click at [710, 109] on icon "button" at bounding box center [717, 104] width 14 height 14
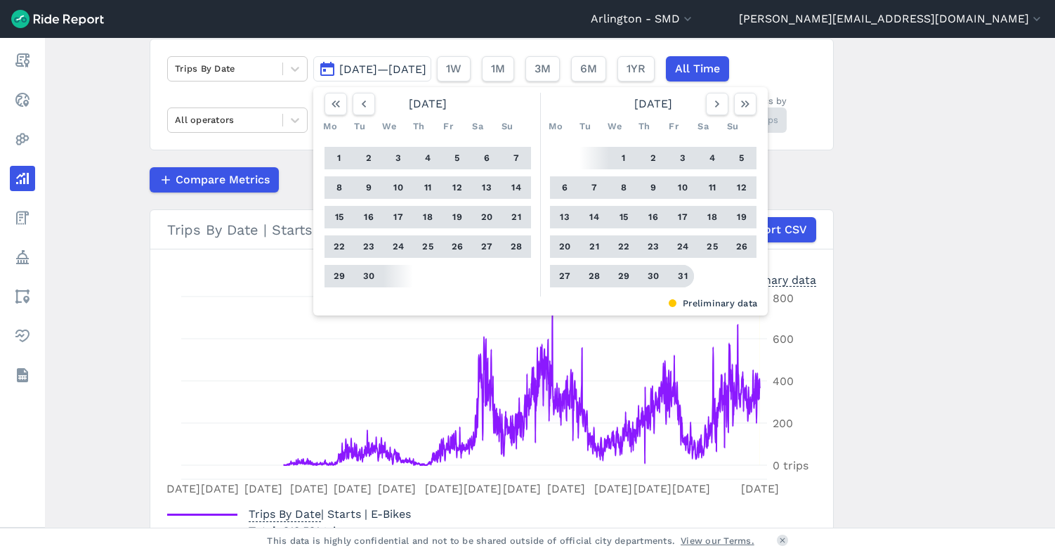
click at [676, 275] on button "31" at bounding box center [682, 276] width 22 height 22
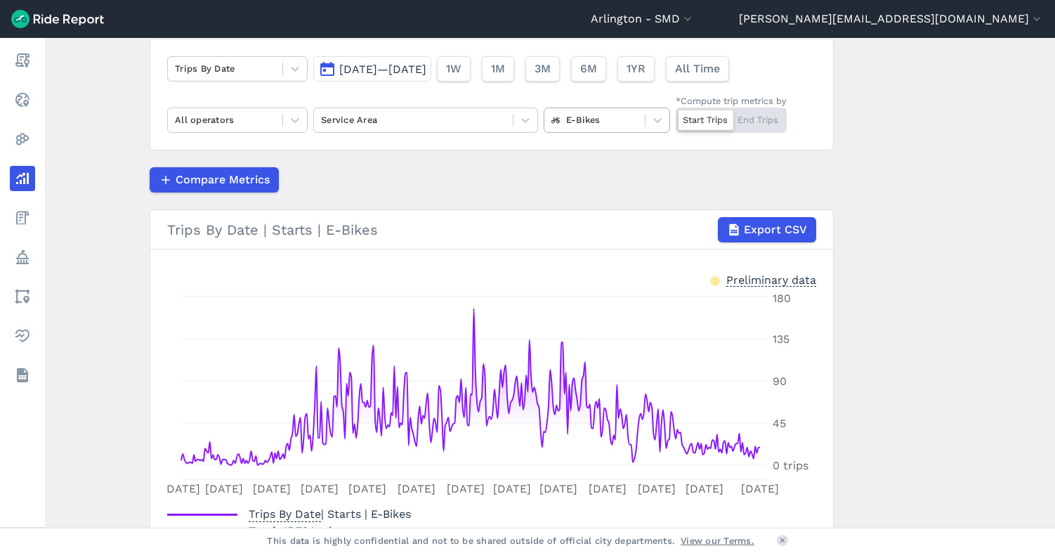
click at [582, 122] on div at bounding box center [594, 120] width 86 height 16
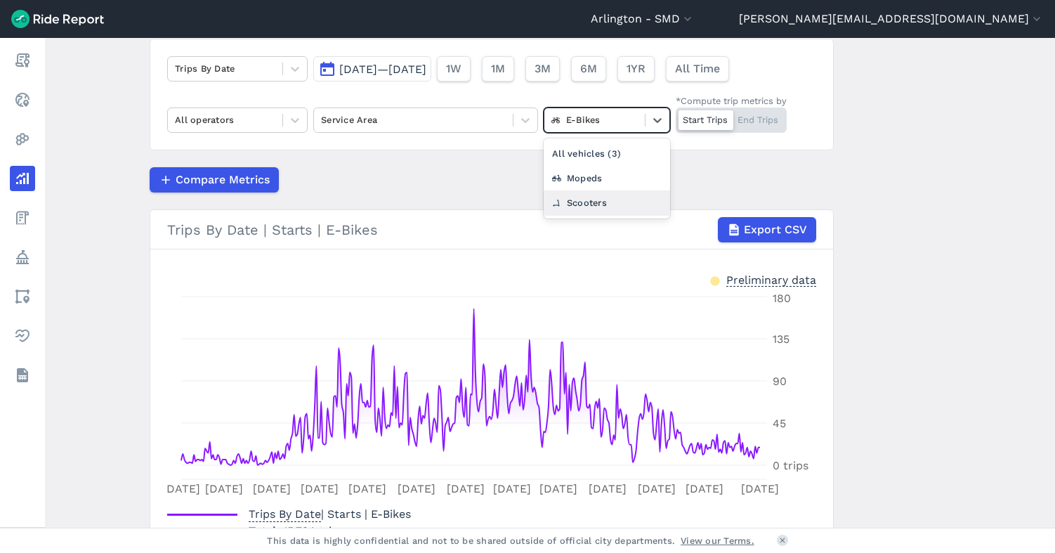
click at [584, 197] on div "Scooters" at bounding box center [607, 202] width 126 height 25
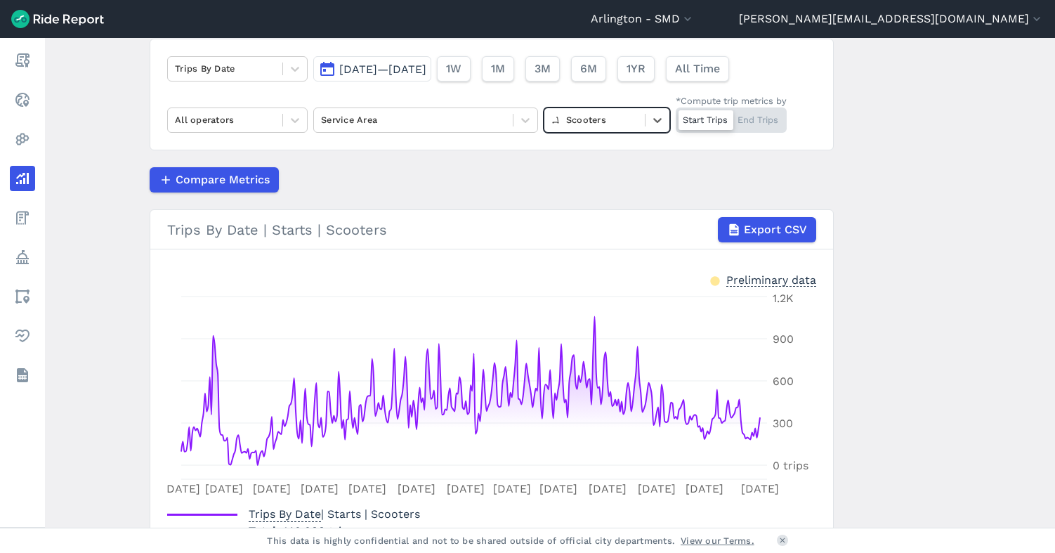
click at [595, 111] on div "Scooters" at bounding box center [594, 120] width 100 height 22
click at [591, 181] on div "E-Bikes" at bounding box center [607, 178] width 126 height 25
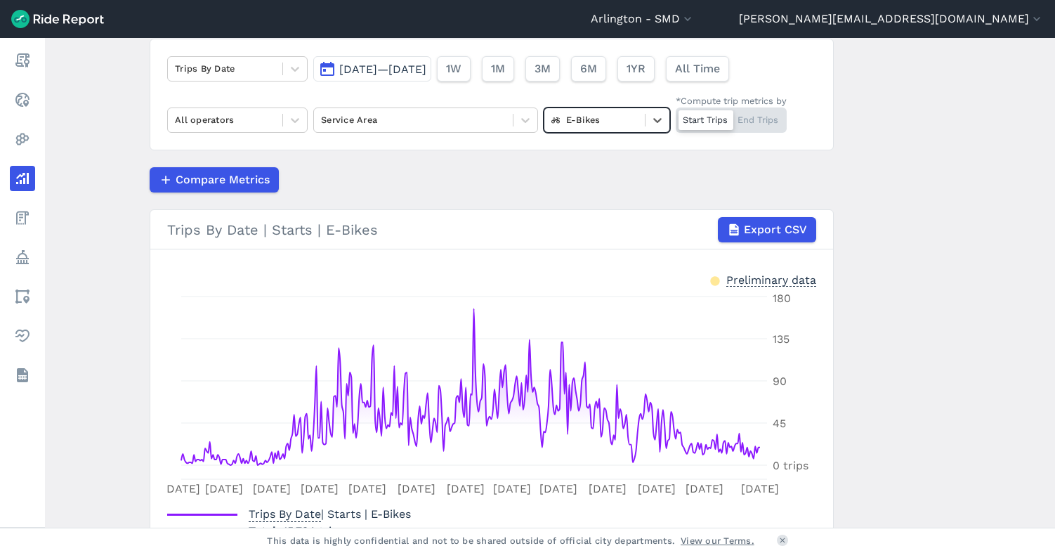
click at [573, 118] on div at bounding box center [594, 120] width 86 height 16
click at [571, 195] on div "Scooters" at bounding box center [607, 202] width 126 height 25
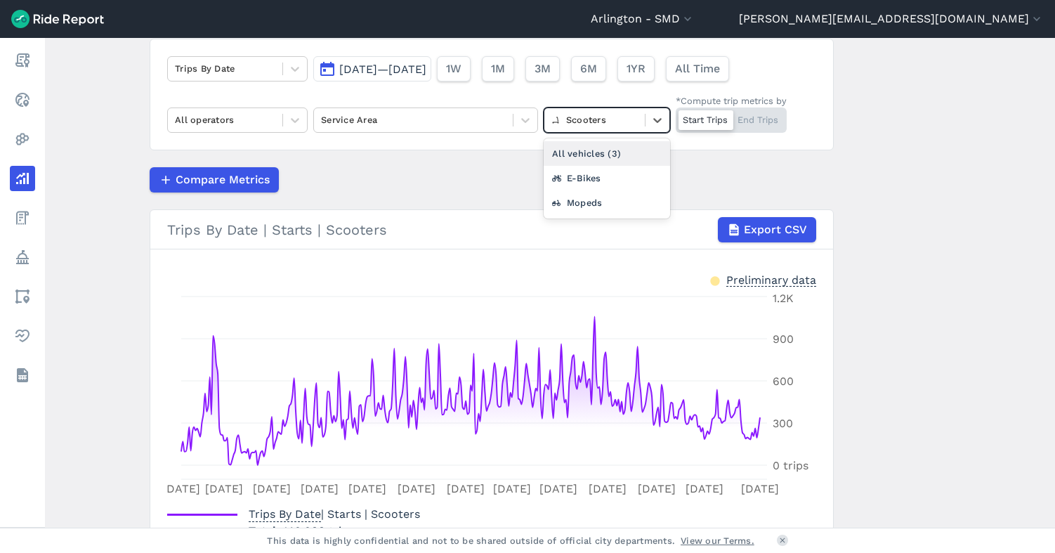
click at [587, 124] on div at bounding box center [594, 120] width 86 height 16
click at [583, 180] on div "E-Bikes" at bounding box center [607, 178] width 126 height 25
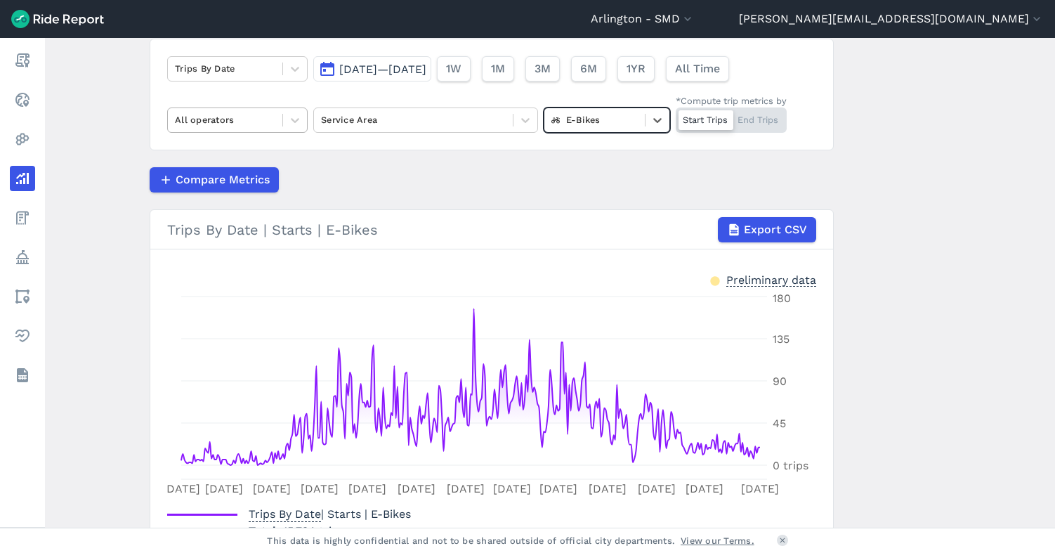
click at [282, 118] on span at bounding box center [282, 120] width 1 height 13
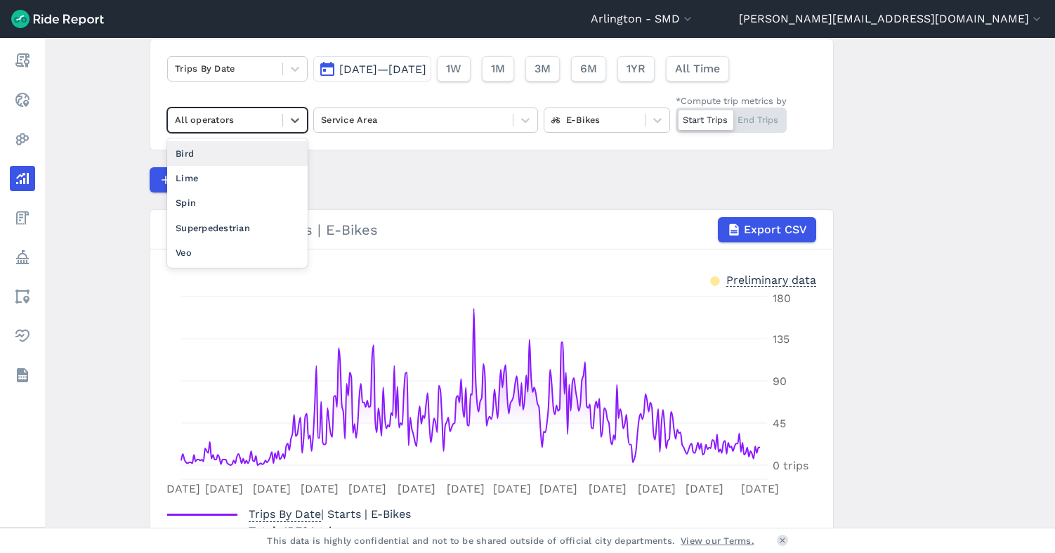
click at [248, 151] on div "Bird" at bounding box center [237, 153] width 140 height 25
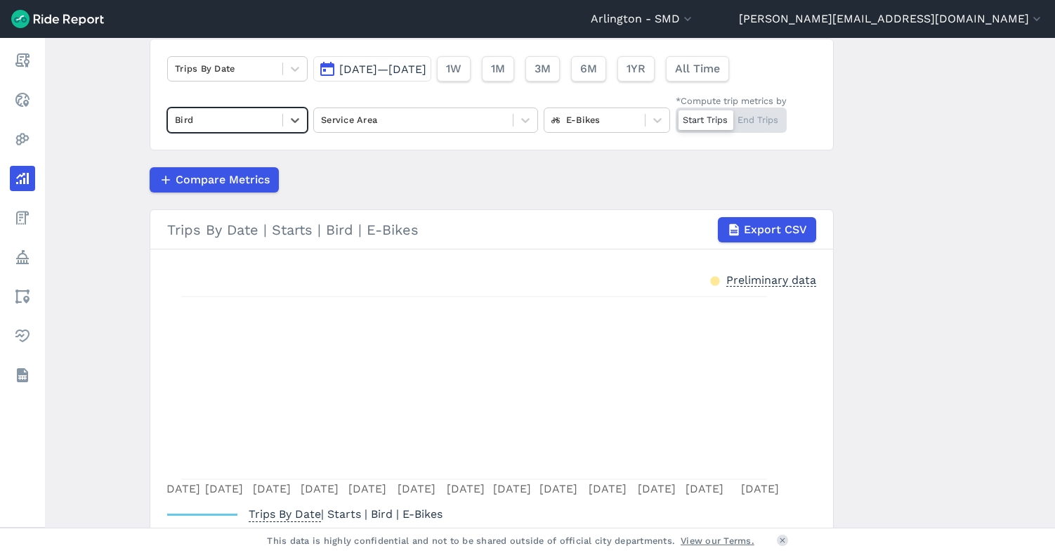
click at [265, 116] on div at bounding box center [225, 120] width 100 height 16
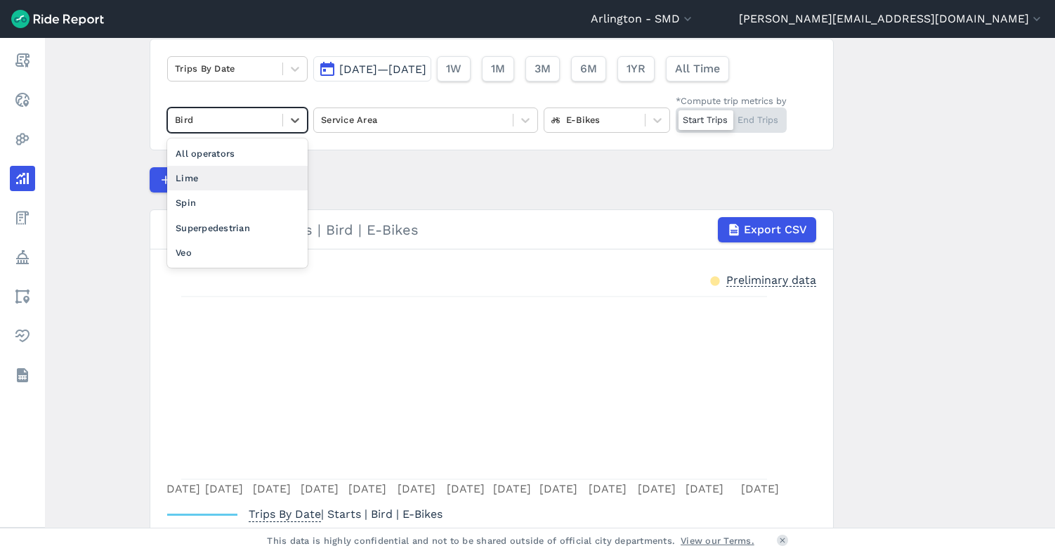
click at [253, 180] on div "Lime" at bounding box center [237, 178] width 140 height 25
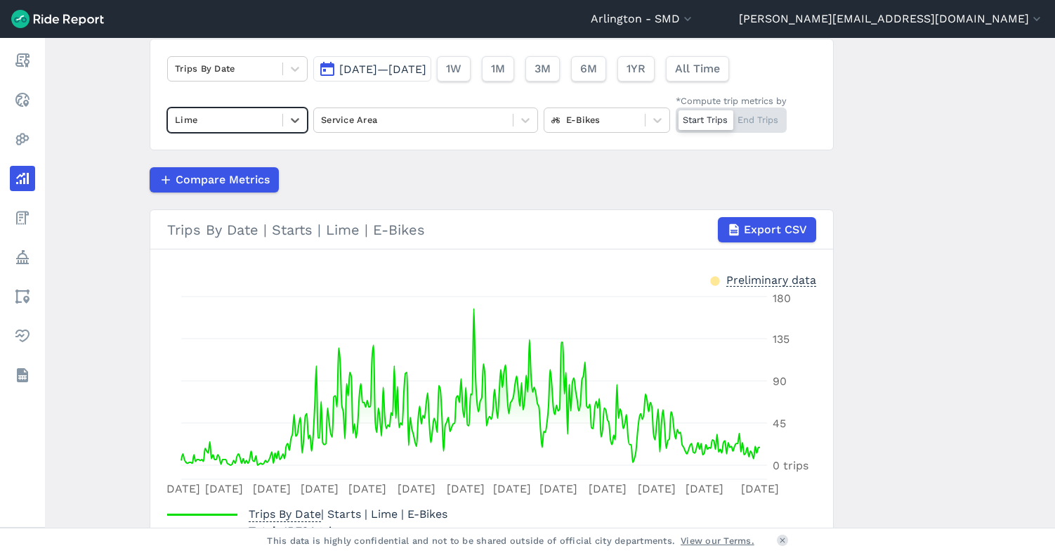
click at [259, 124] on div at bounding box center [225, 120] width 100 height 16
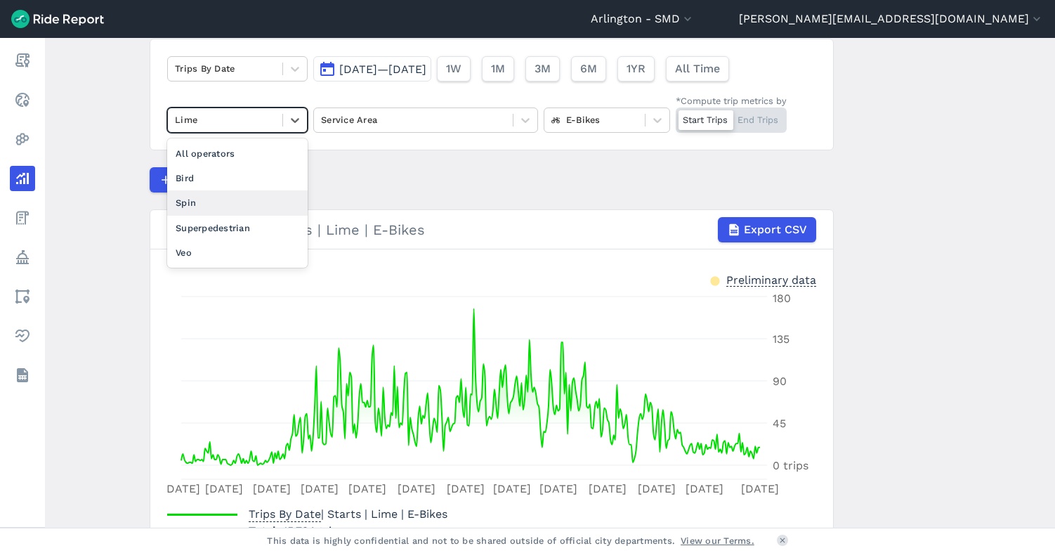
click at [246, 206] on div "Spin" at bounding box center [237, 202] width 140 height 25
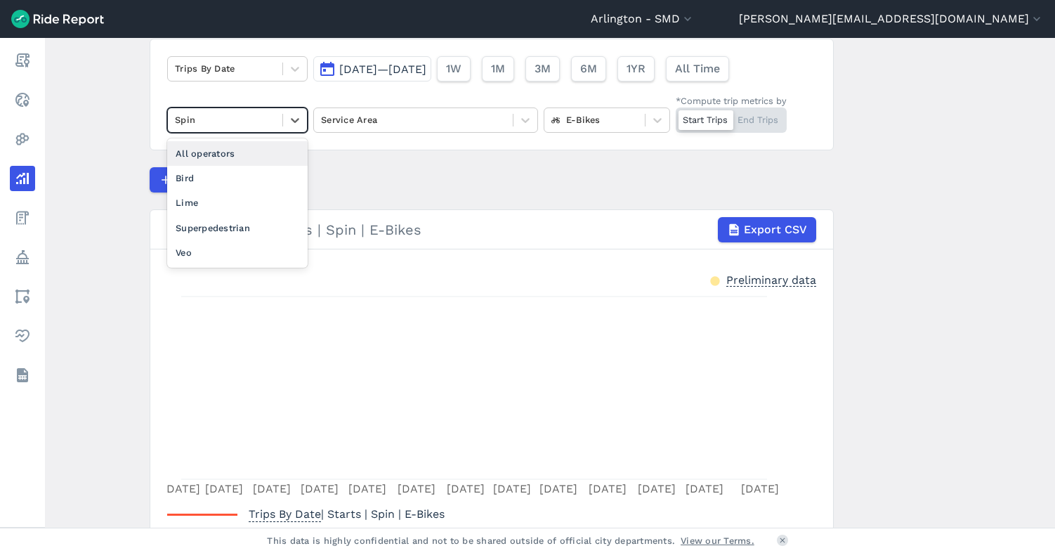
click at [257, 120] on div at bounding box center [225, 120] width 100 height 16
click at [238, 216] on div "Superpedestrian" at bounding box center [237, 228] width 140 height 25
click at [254, 121] on div at bounding box center [225, 120] width 100 height 16
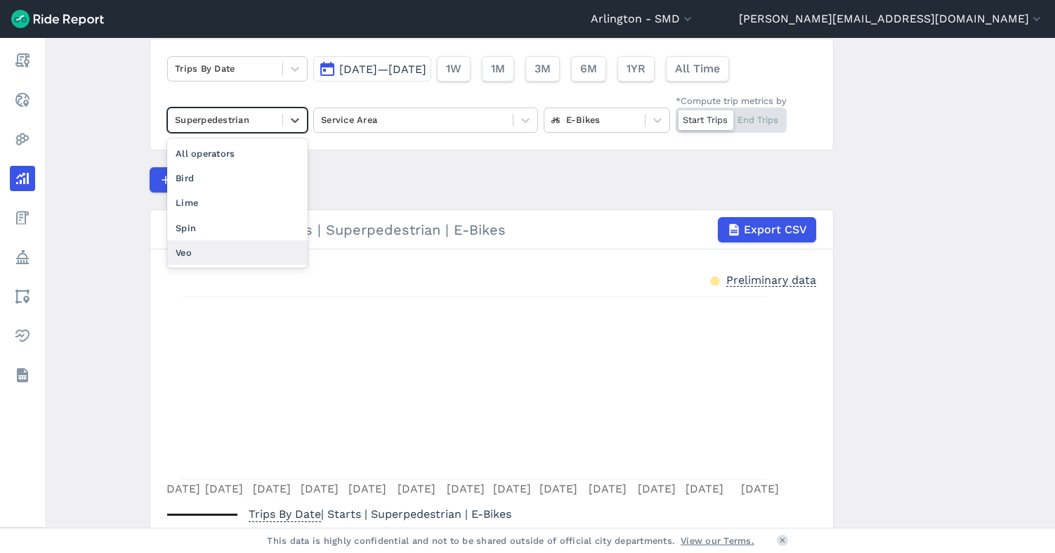
click at [240, 247] on div "Veo" at bounding box center [237, 252] width 140 height 25
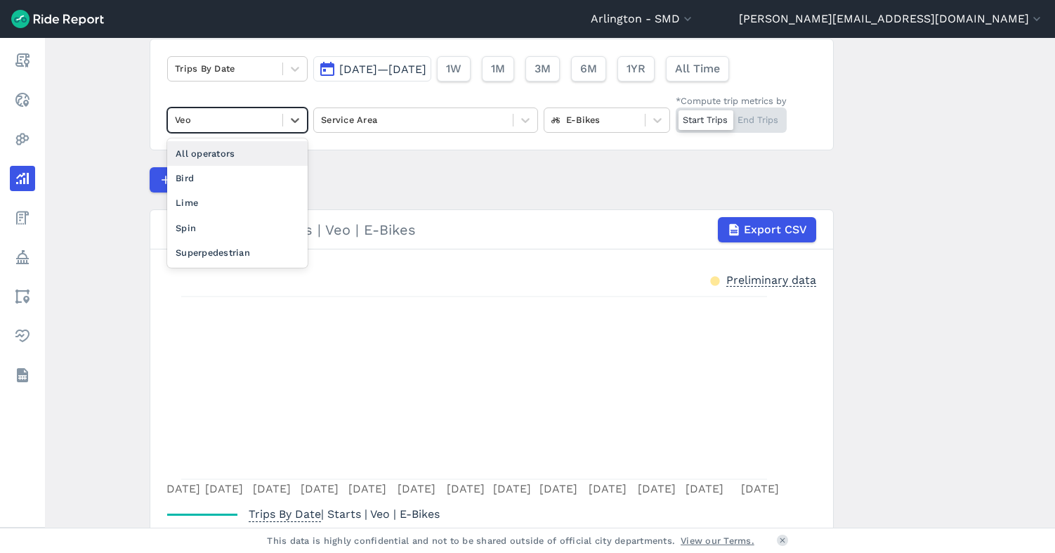
click at [253, 112] on div at bounding box center [225, 120] width 100 height 16
click at [233, 225] on div "Spin" at bounding box center [237, 228] width 140 height 25
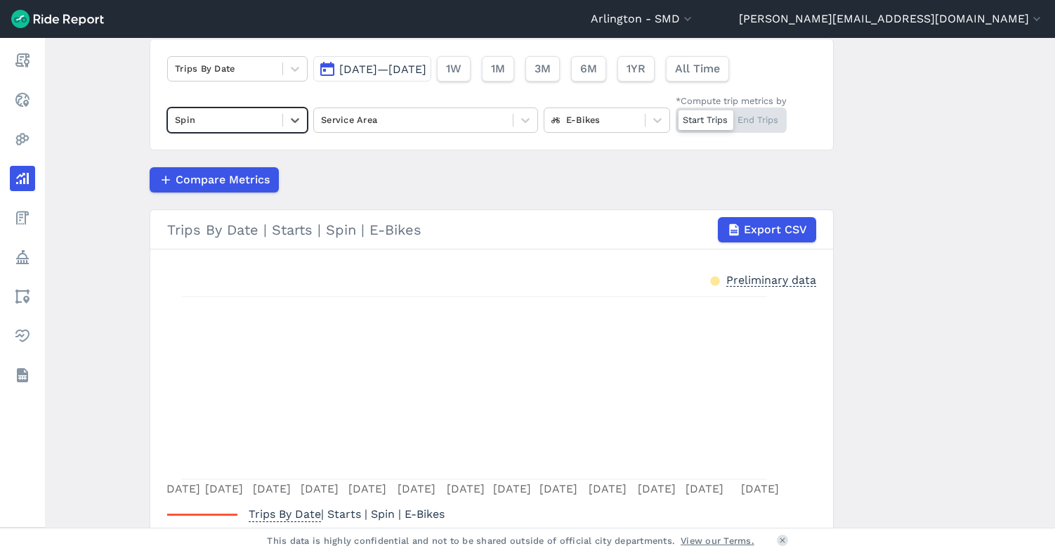
click at [251, 119] on div at bounding box center [225, 120] width 100 height 16
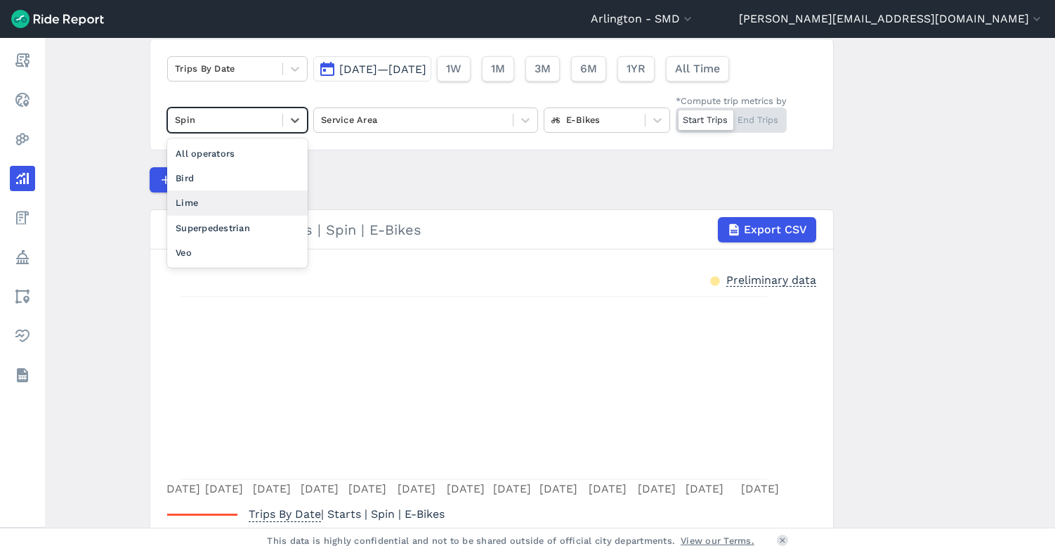
click at [239, 202] on div "Lime" at bounding box center [237, 202] width 140 height 25
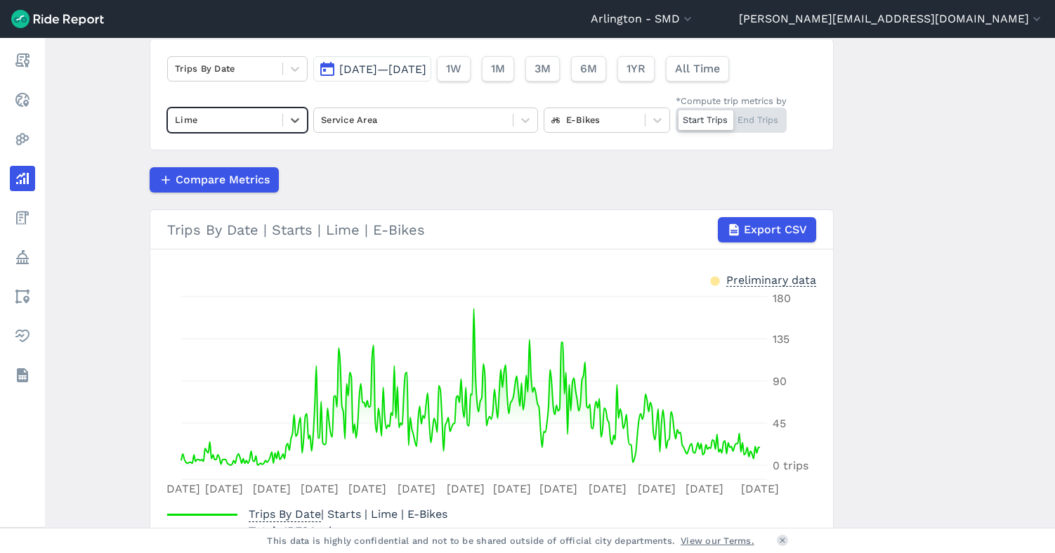
click at [372, 67] on span "[DATE]—[DATE]" at bounding box center [382, 69] width 87 height 13
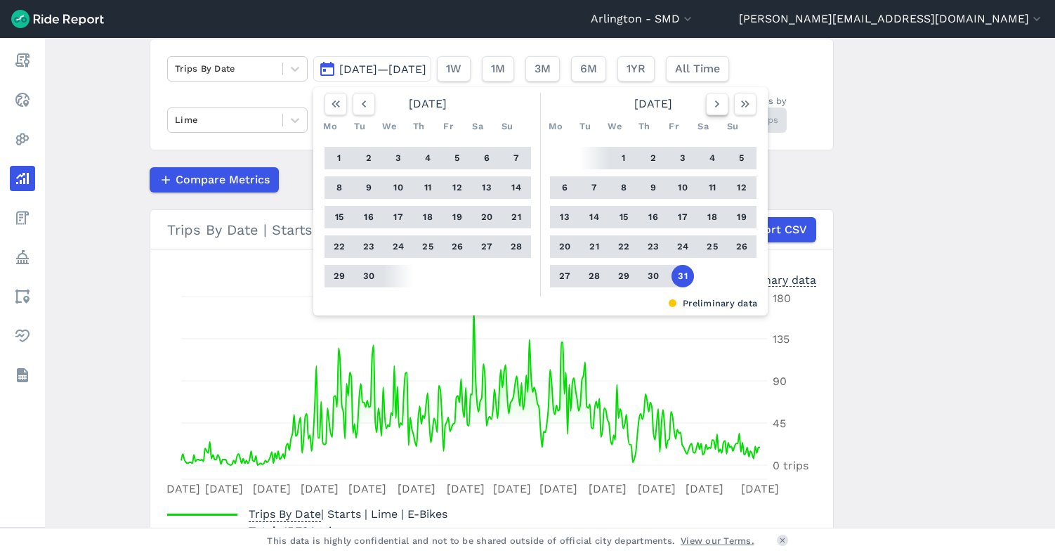
click at [713, 100] on icon "button" at bounding box center [717, 104] width 14 height 14
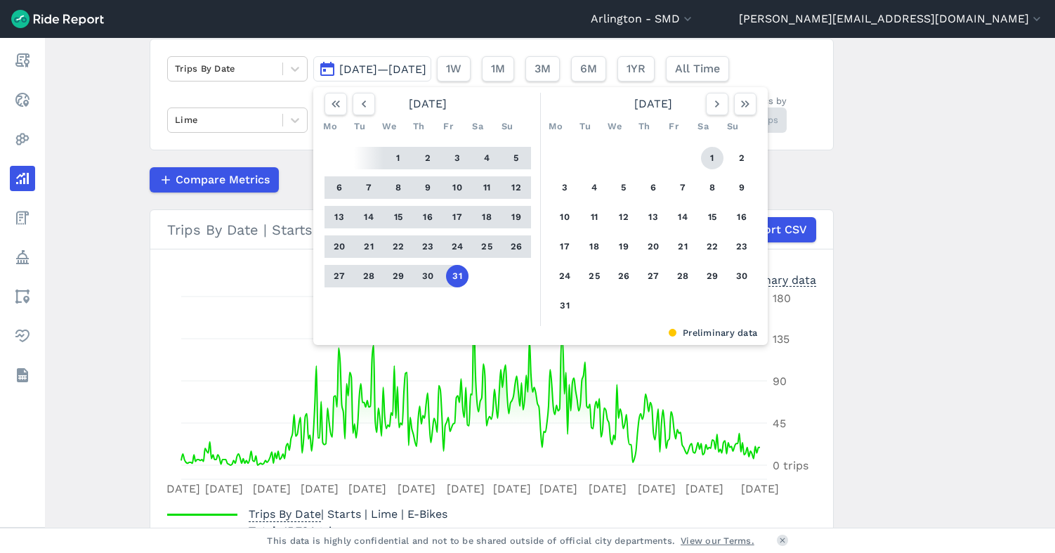
click at [708, 157] on button "1" at bounding box center [712, 158] width 22 height 22
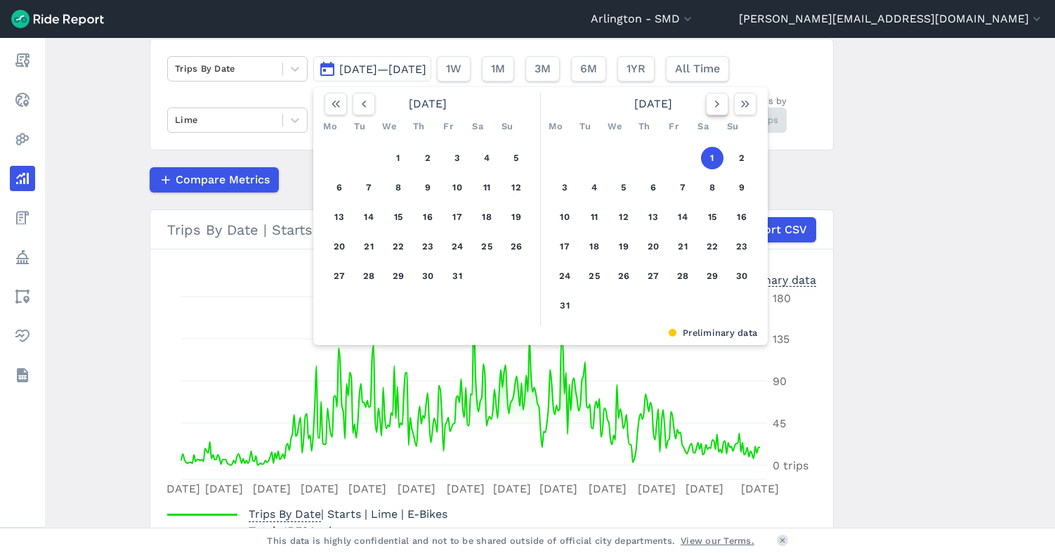
click at [714, 107] on icon "button" at bounding box center [717, 104] width 14 height 14
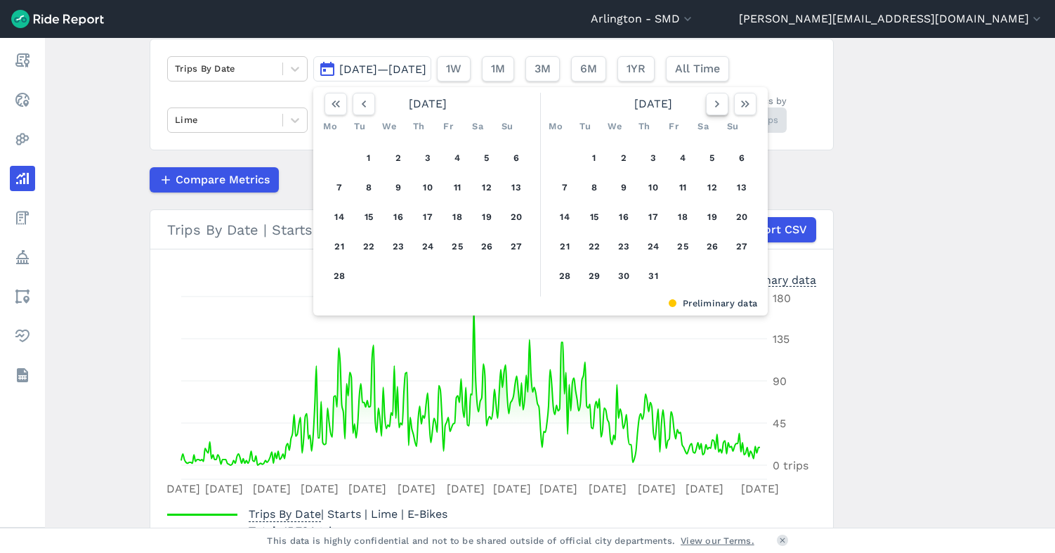
click at [714, 107] on icon "button" at bounding box center [717, 104] width 14 height 14
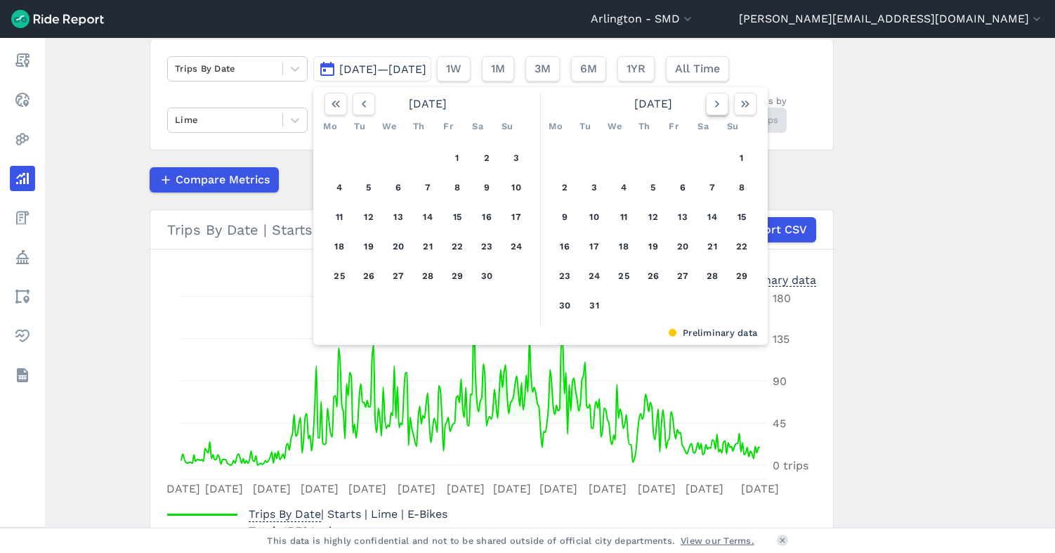
click at [714, 107] on icon "button" at bounding box center [717, 104] width 14 height 14
click at [715, 108] on icon "button" at bounding box center [717, 104] width 14 height 14
click at [716, 109] on icon "button" at bounding box center [717, 104] width 14 height 14
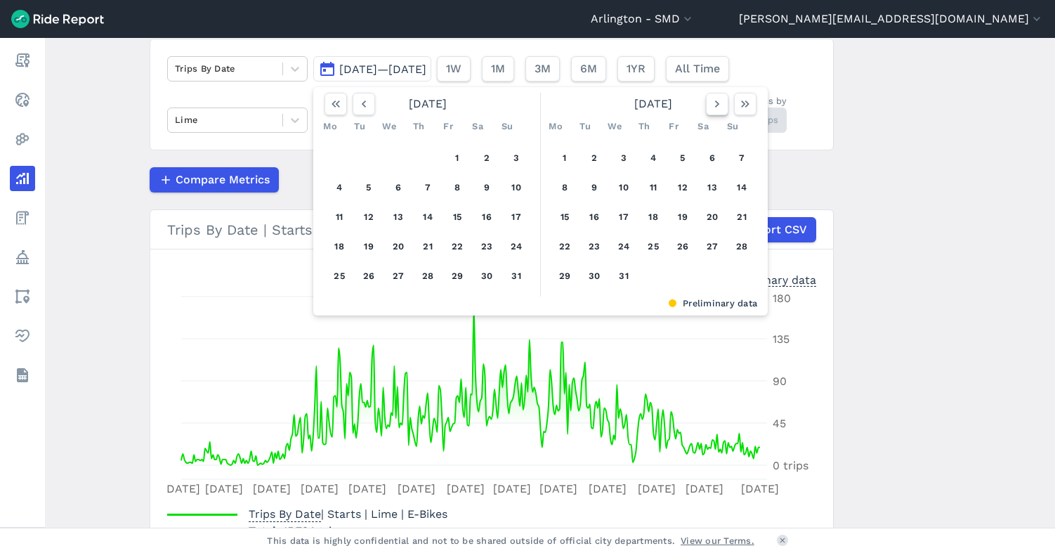
click at [716, 109] on icon "button" at bounding box center [717, 104] width 14 height 14
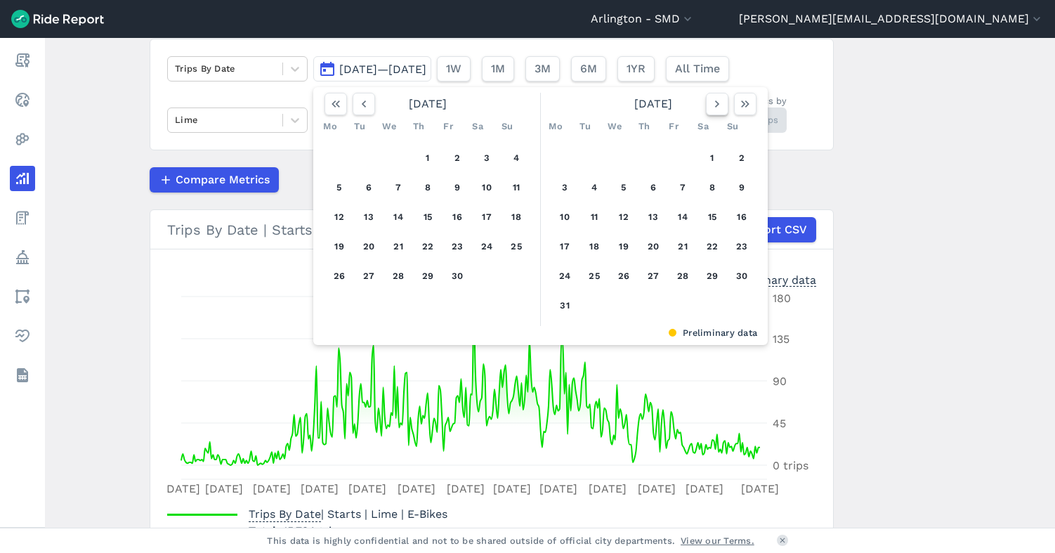
click at [716, 109] on icon "button" at bounding box center [717, 104] width 14 height 14
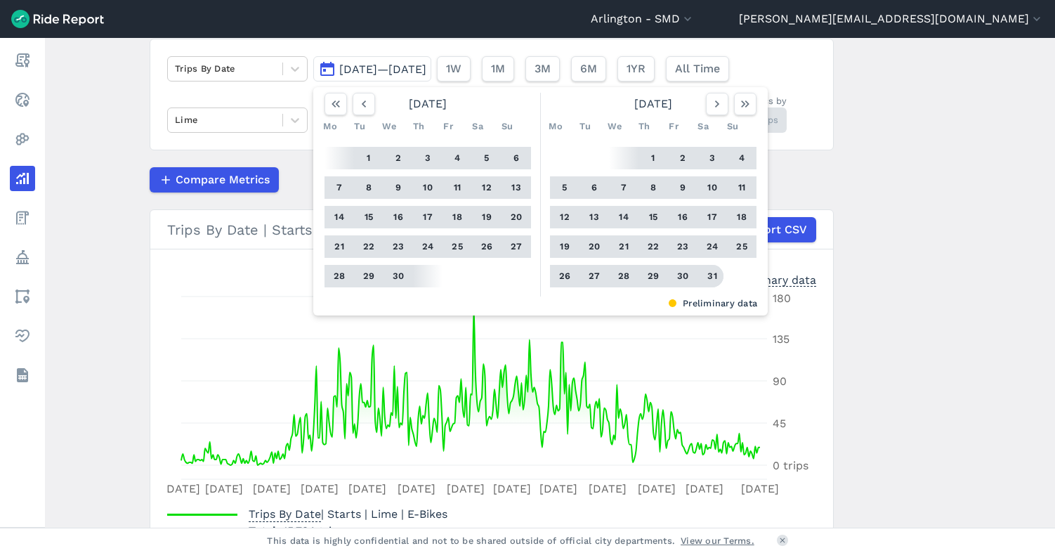
click at [714, 273] on button "31" at bounding box center [712, 276] width 22 height 22
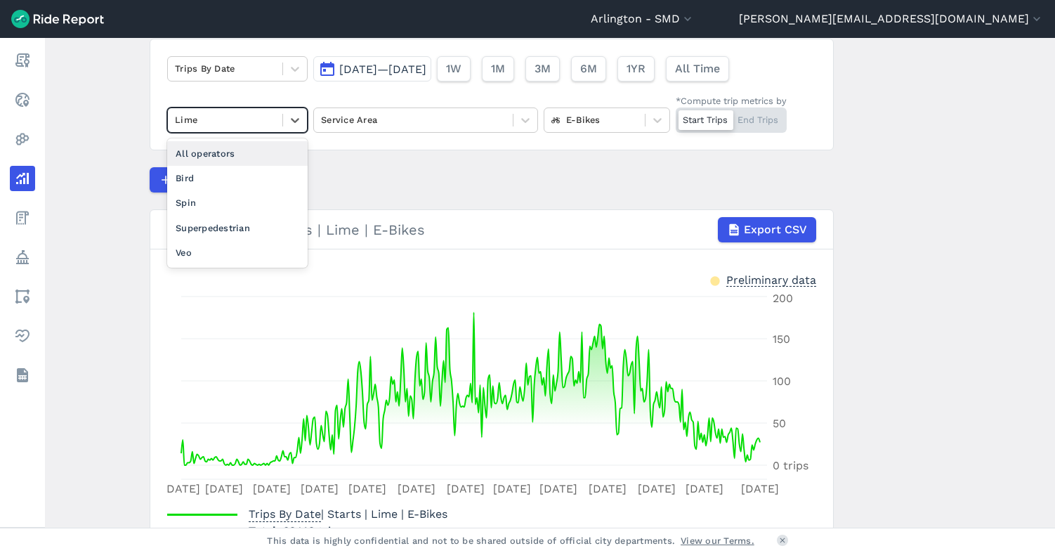
click at [216, 123] on div at bounding box center [225, 120] width 100 height 16
click at [215, 169] on div "Bird" at bounding box center [237, 178] width 140 height 25
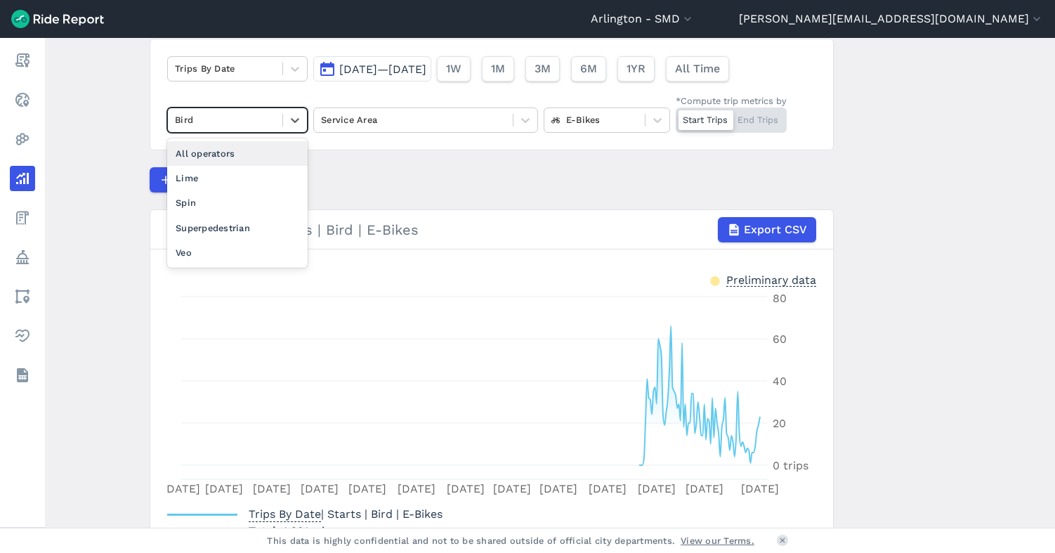
click at [221, 123] on div at bounding box center [225, 120] width 100 height 16
click at [215, 202] on div "Spin" at bounding box center [237, 202] width 140 height 25
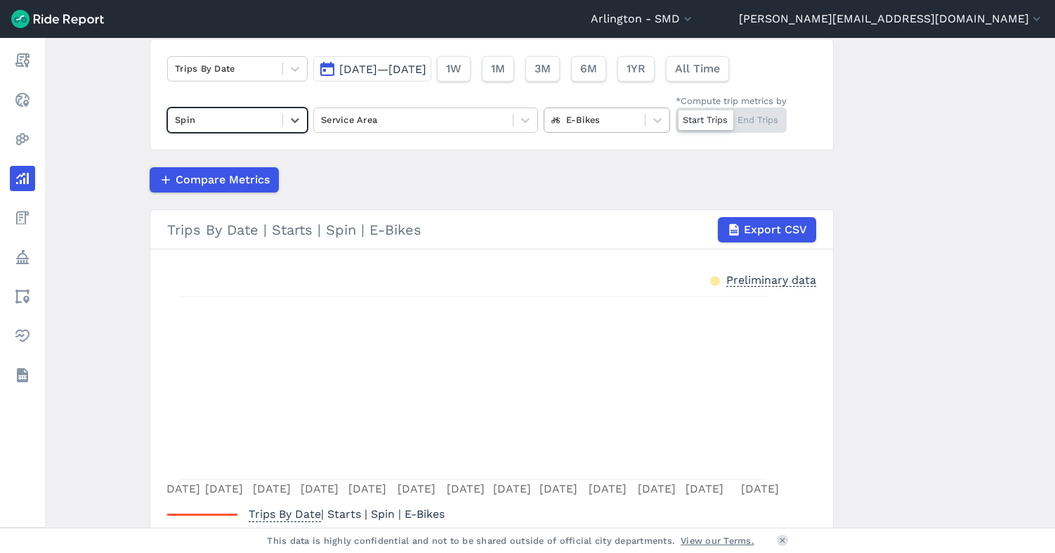
click at [553, 124] on div at bounding box center [594, 120] width 86 height 16
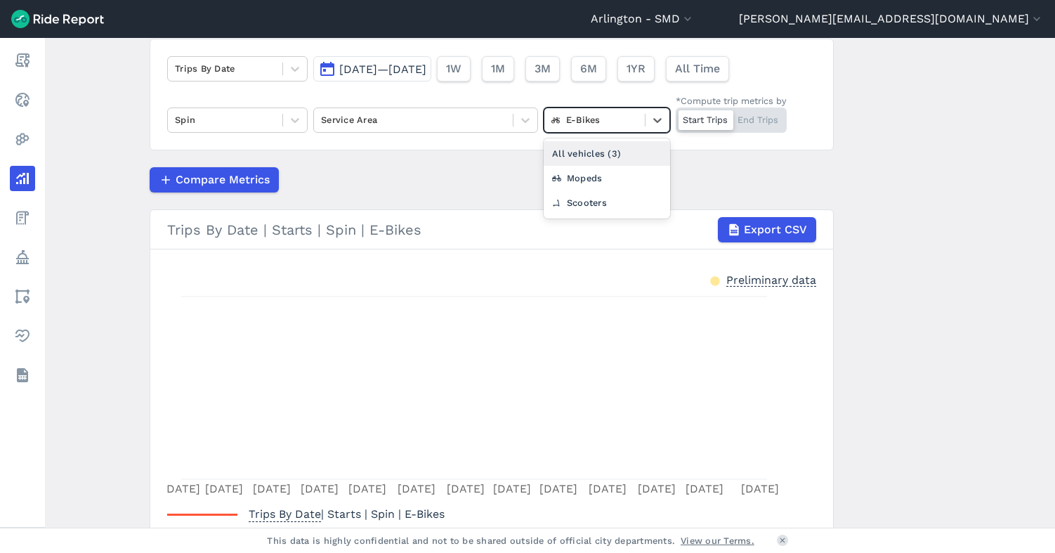
drag, startPoint x: 566, startPoint y: 150, endPoint x: 199, endPoint y: 109, distance: 369.7
click at [565, 150] on div "All vehicles (3)" at bounding box center [607, 153] width 126 height 25
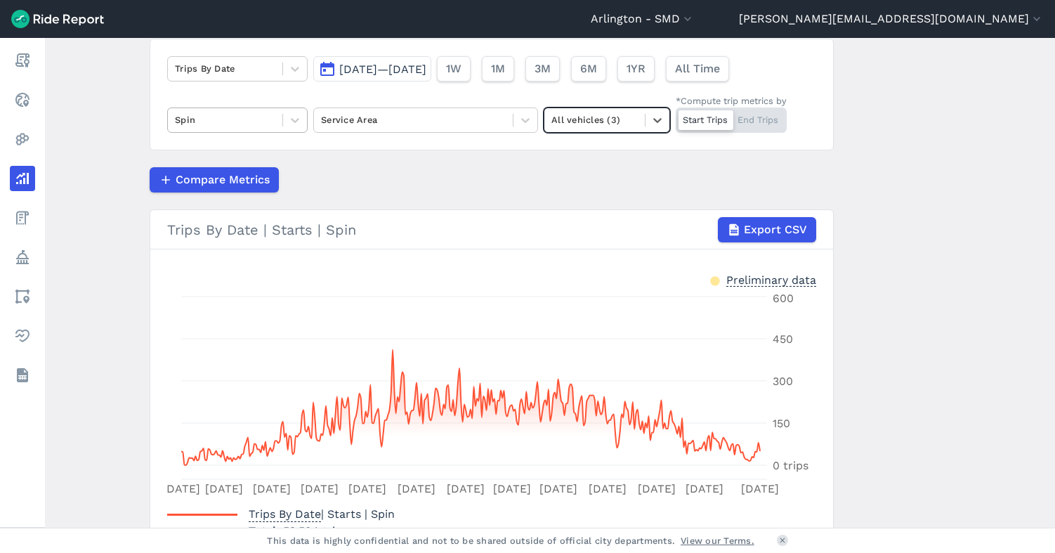
click at [192, 117] on div at bounding box center [225, 120] width 100 height 16
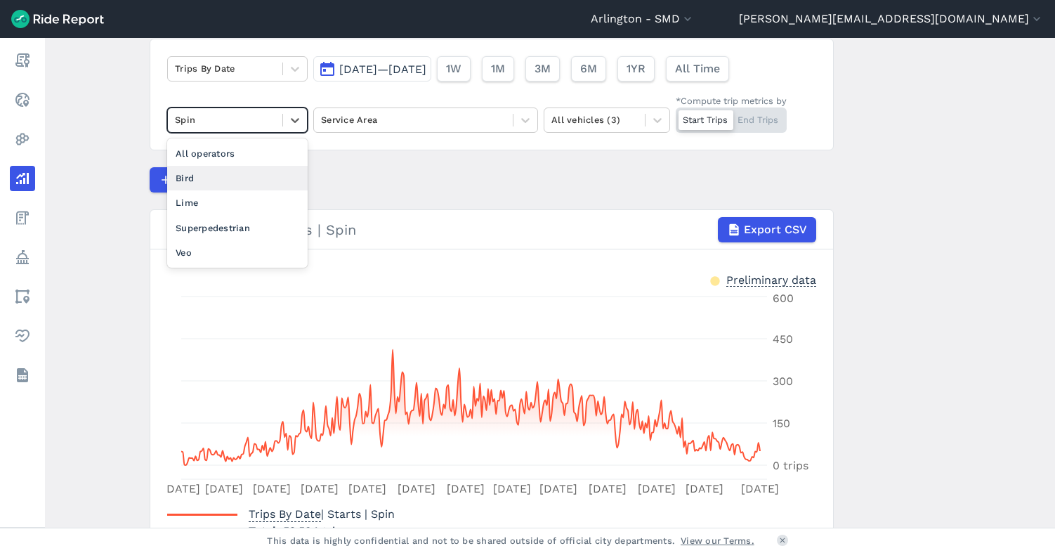
click at [193, 173] on div "Bird" at bounding box center [237, 178] width 140 height 25
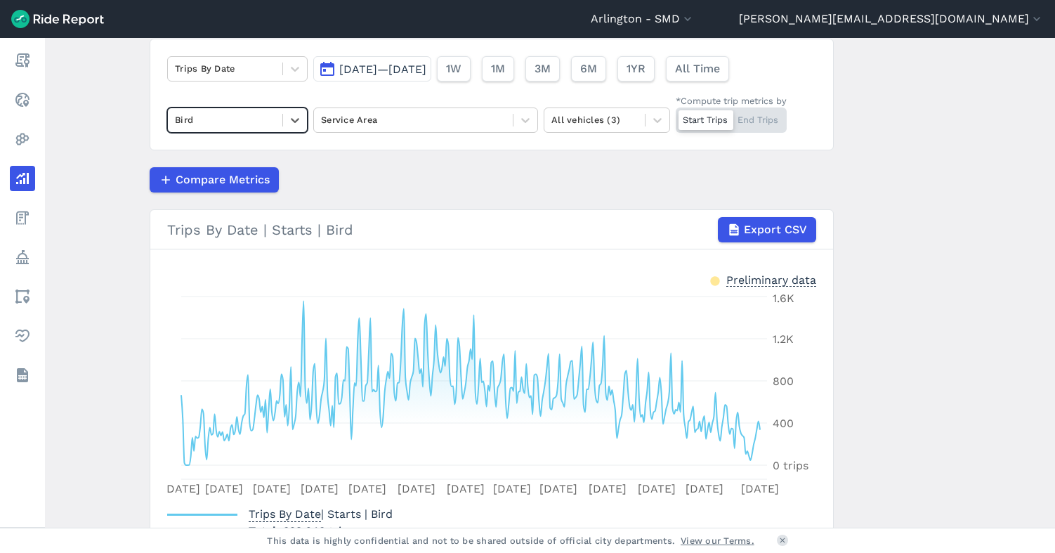
click at [207, 119] on div at bounding box center [225, 120] width 100 height 16
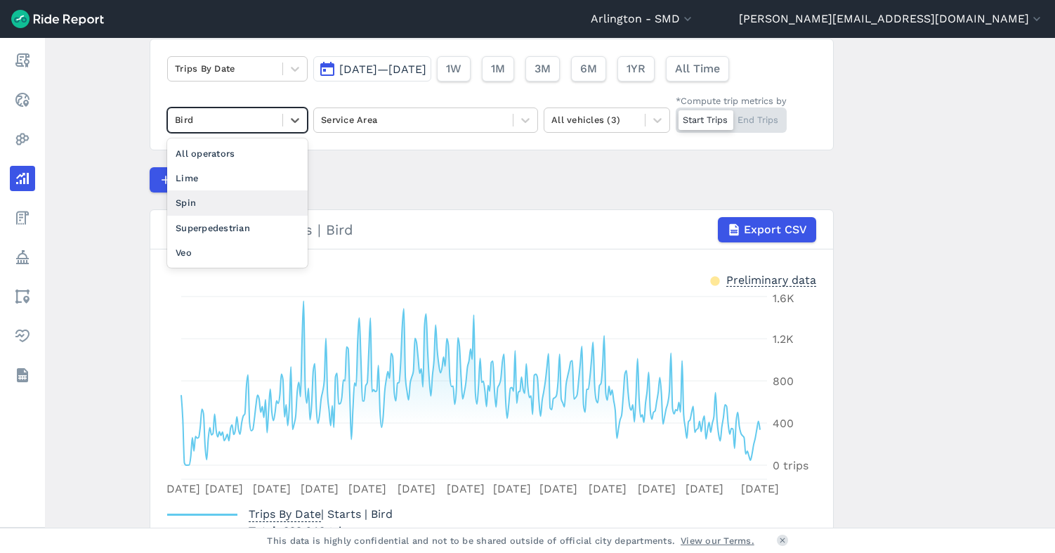
click at [207, 200] on div "Spin" at bounding box center [237, 202] width 140 height 25
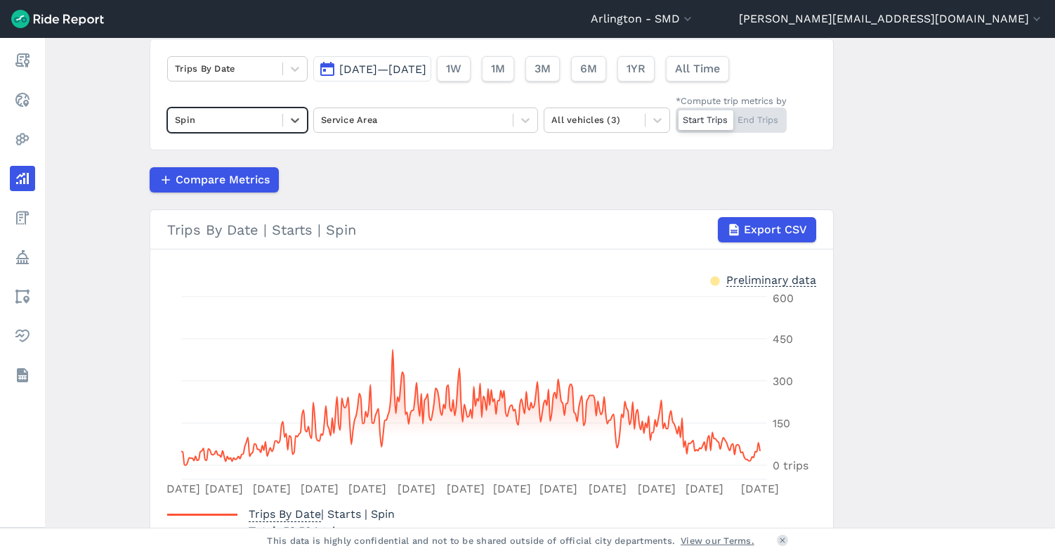
click at [221, 123] on div at bounding box center [225, 120] width 100 height 16
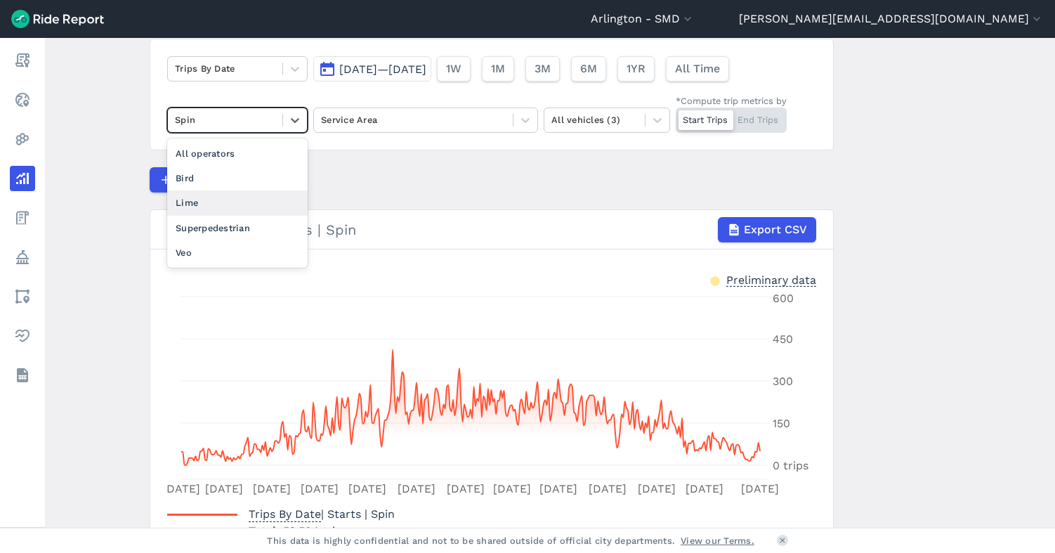
click at [216, 208] on div "Lime" at bounding box center [237, 202] width 140 height 25
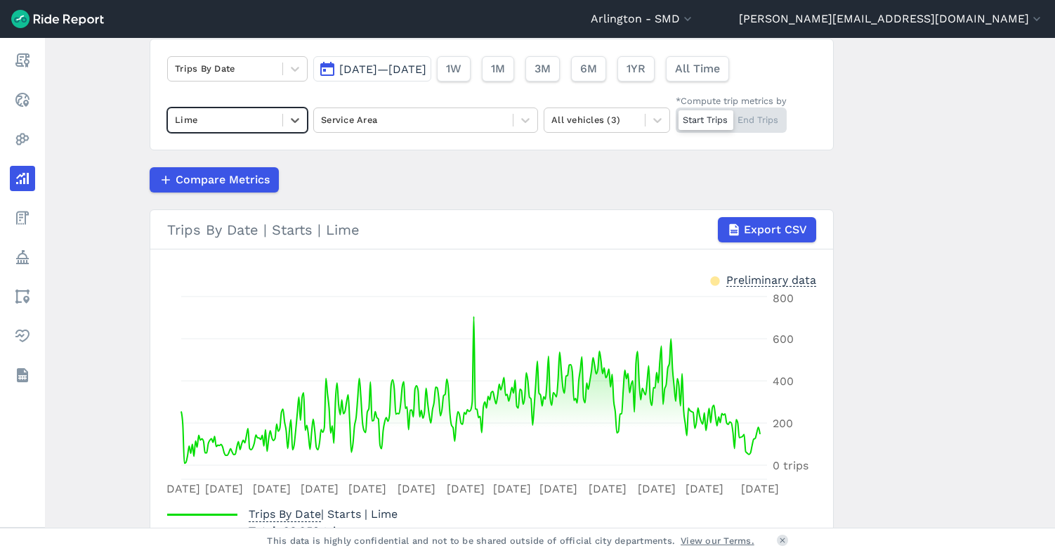
click at [226, 117] on div at bounding box center [225, 120] width 100 height 16
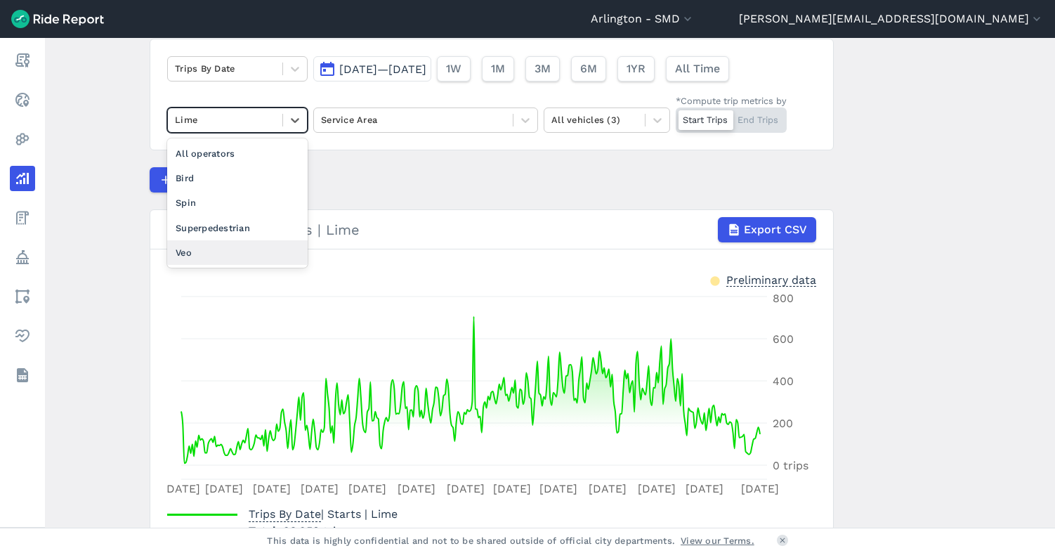
click at [218, 257] on div "Veo" at bounding box center [237, 252] width 140 height 25
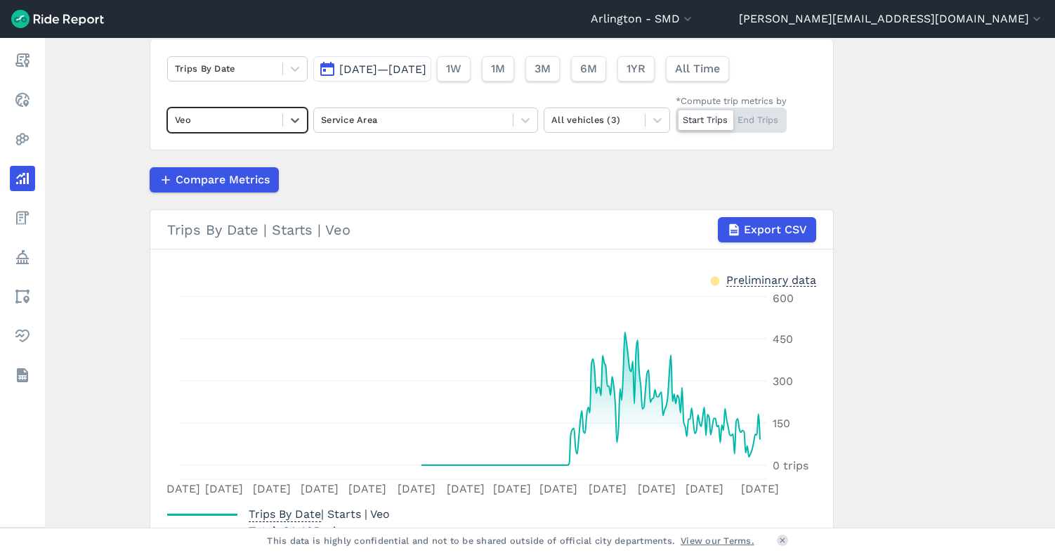
click at [226, 125] on div at bounding box center [225, 120] width 100 height 16
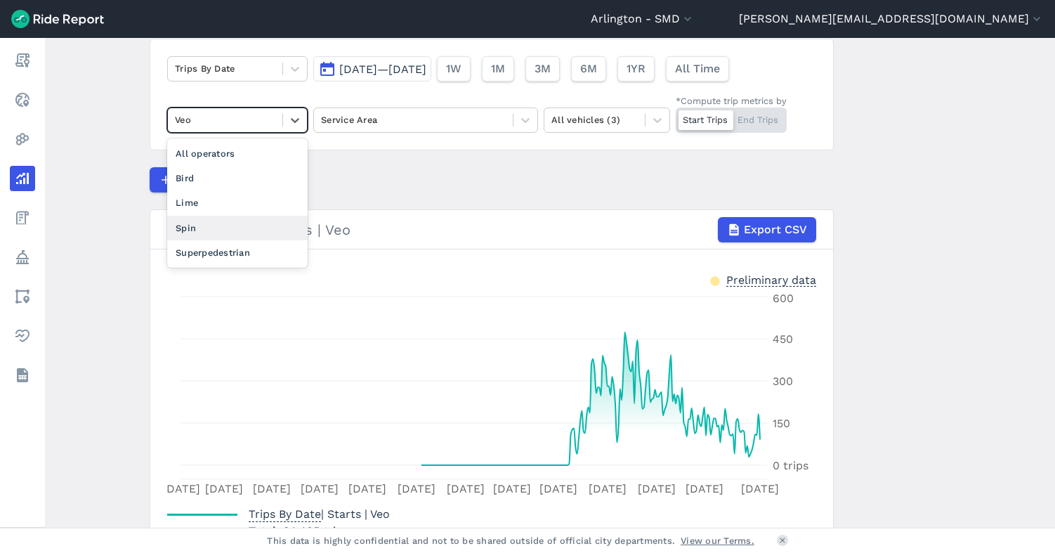
click at [225, 229] on div "Spin" at bounding box center [237, 228] width 140 height 25
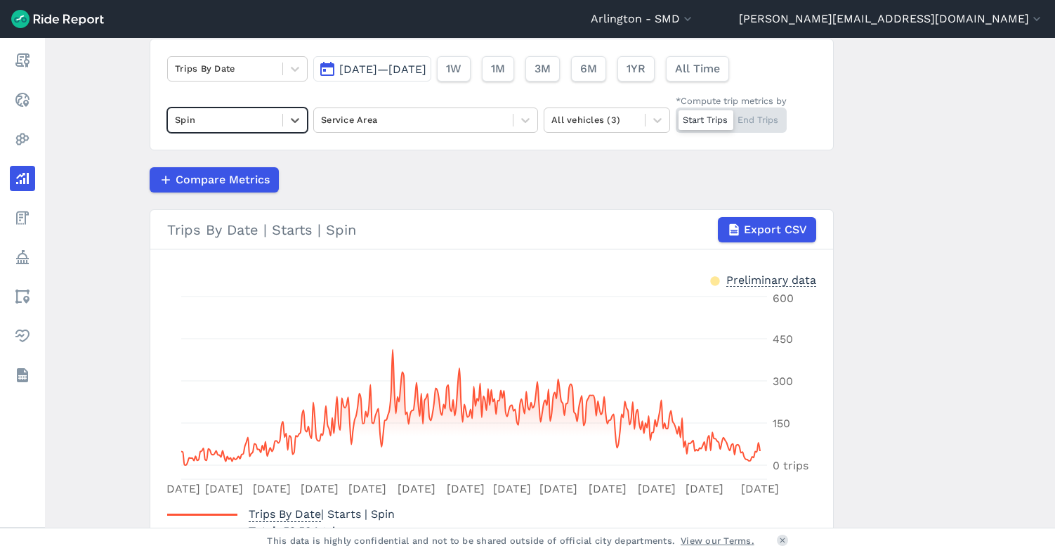
click at [372, 69] on span "[DATE]—[DATE]" at bounding box center [382, 69] width 87 height 13
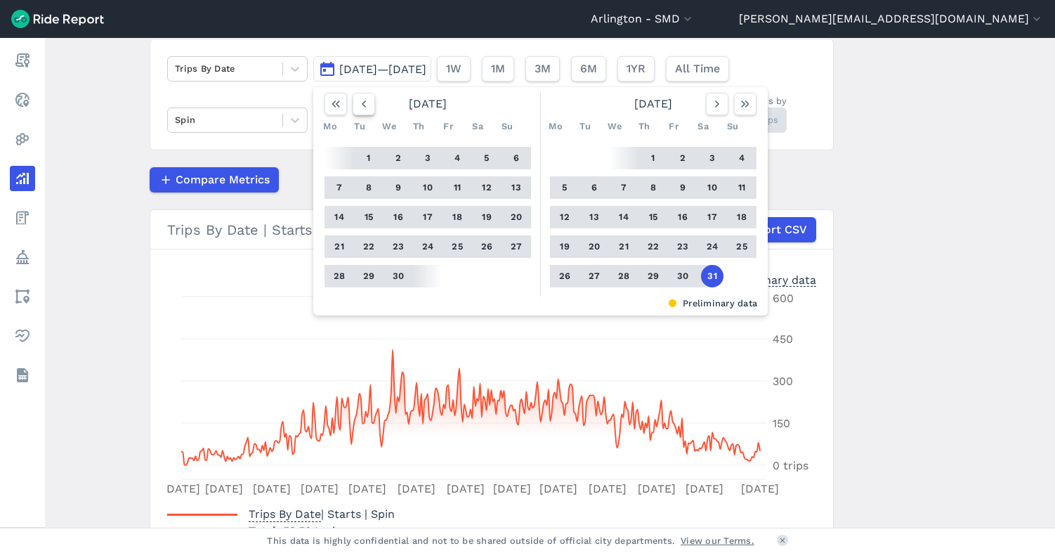
click at [360, 105] on icon "button" at bounding box center [364, 104] width 14 height 14
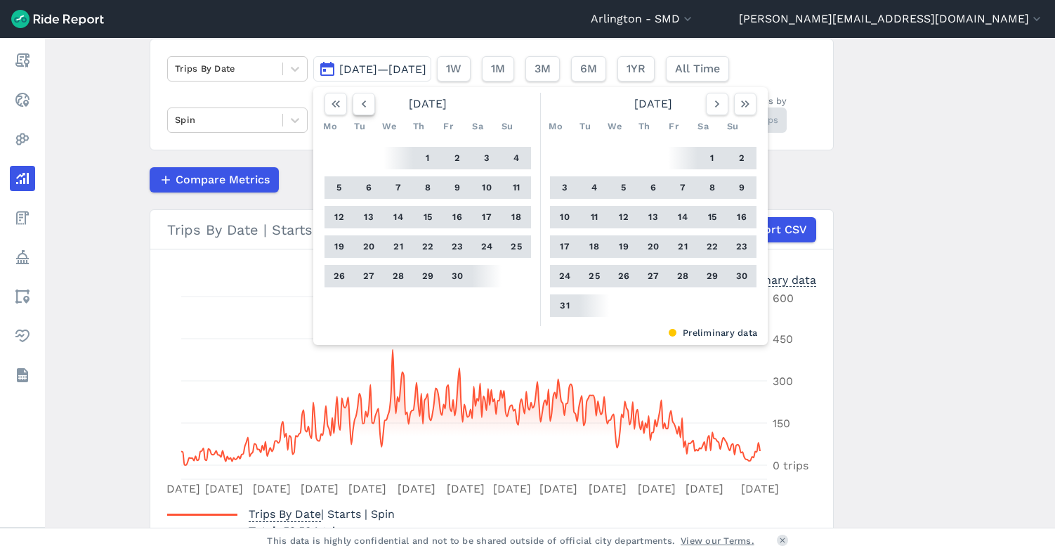
click at [360, 105] on icon "button" at bounding box center [364, 104] width 14 height 14
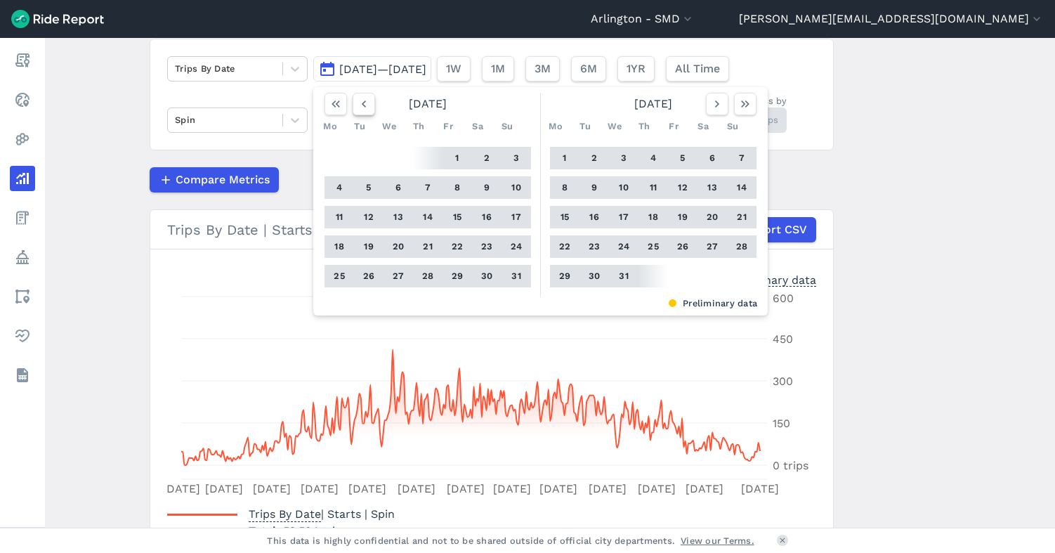
click at [360, 105] on icon "button" at bounding box center [364, 104] width 14 height 14
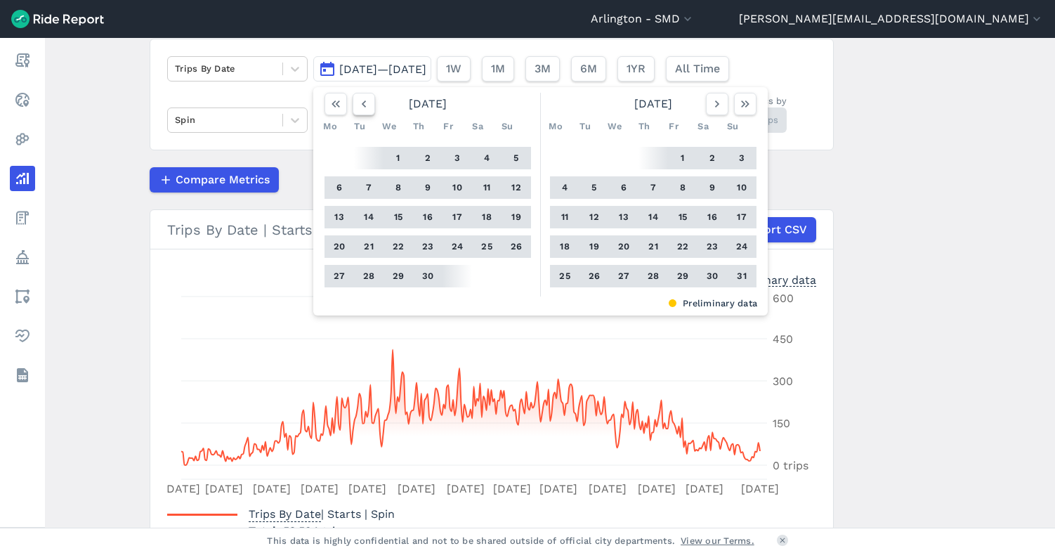
click at [360, 105] on icon "button" at bounding box center [364, 104] width 14 height 14
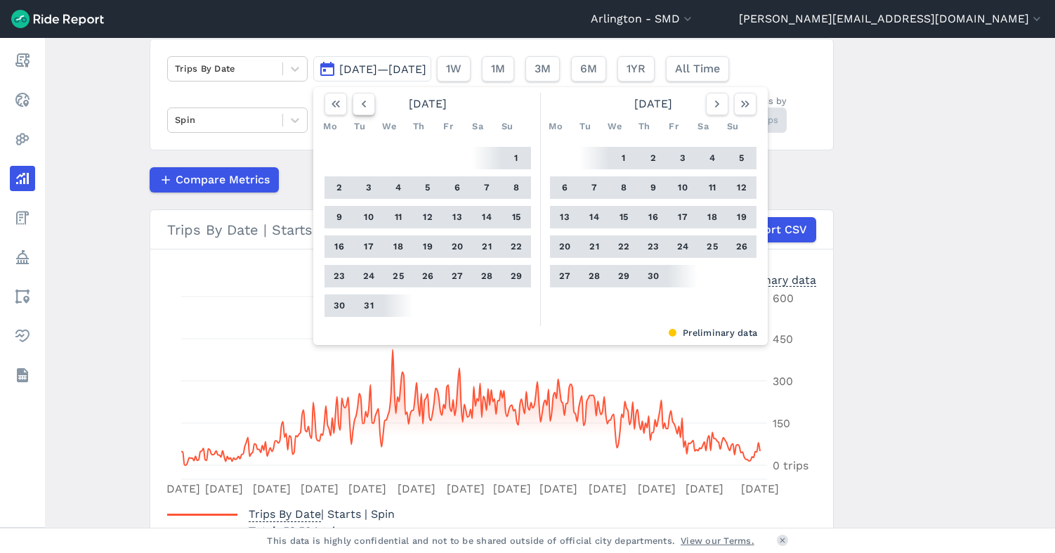
click at [360, 105] on icon "button" at bounding box center [364, 104] width 14 height 14
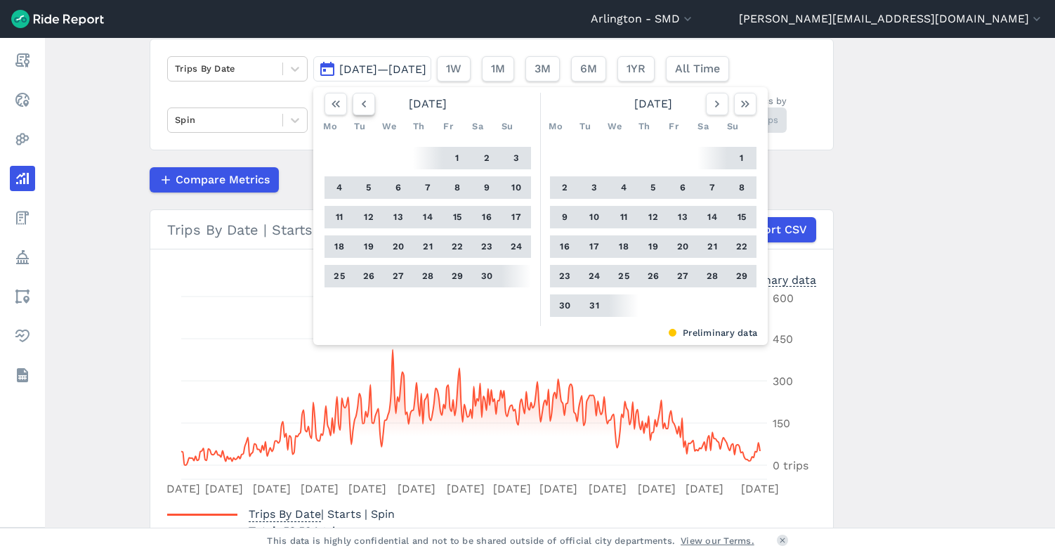
click at [360, 105] on icon "button" at bounding box center [364, 104] width 14 height 14
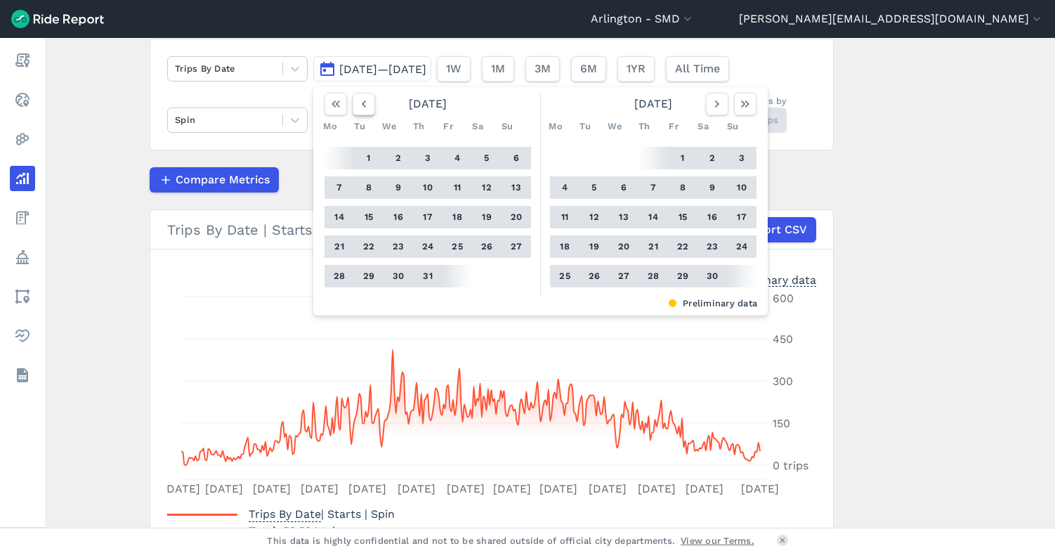
click at [360, 105] on icon "button" at bounding box center [364, 104] width 14 height 14
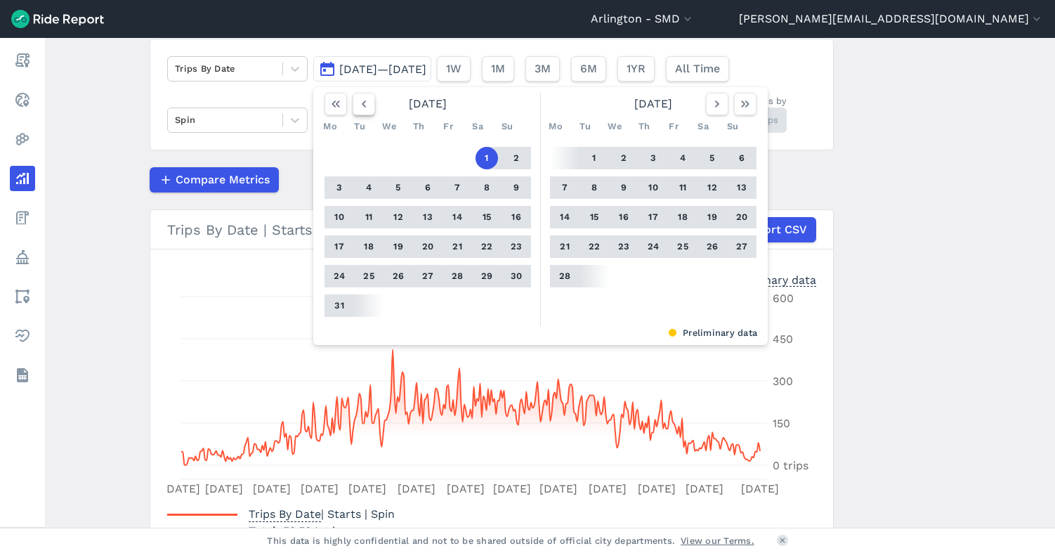
click at [364, 105] on icon "button" at bounding box center [364, 104] width 14 height 14
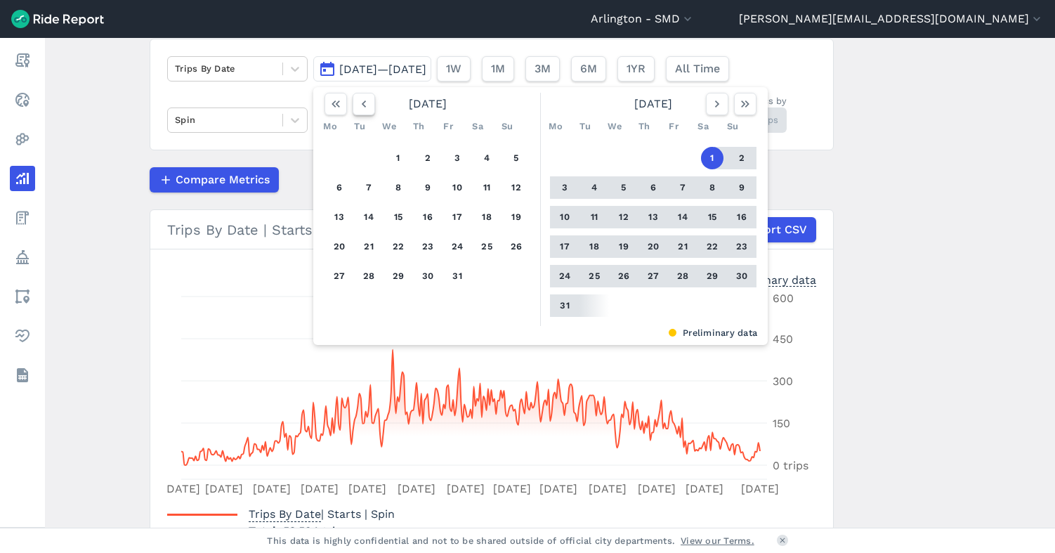
click at [364, 105] on icon "button" at bounding box center [364, 104] width 14 height 14
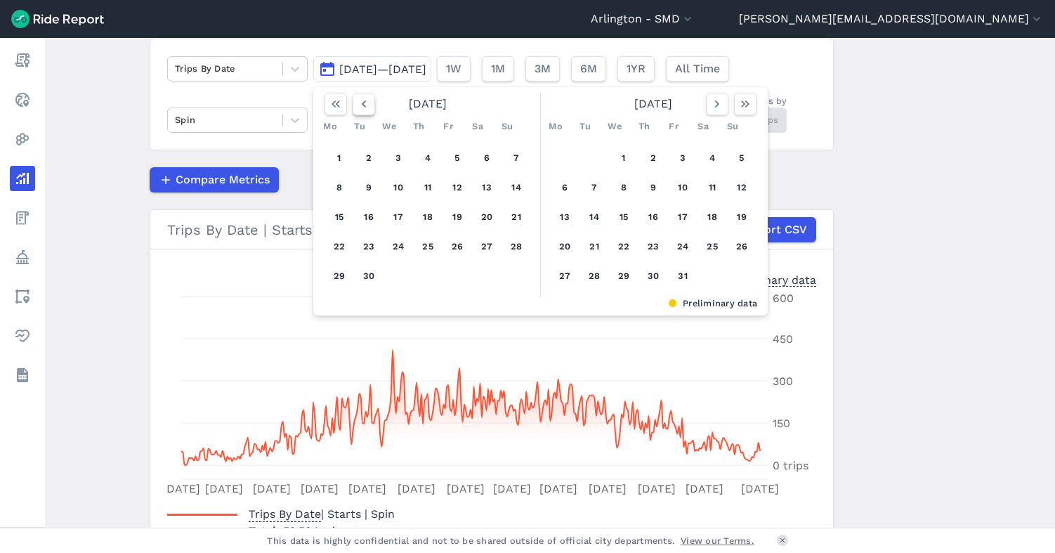
click at [364, 105] on icon "button" at bounding box center [364, 104] width 14 height 14
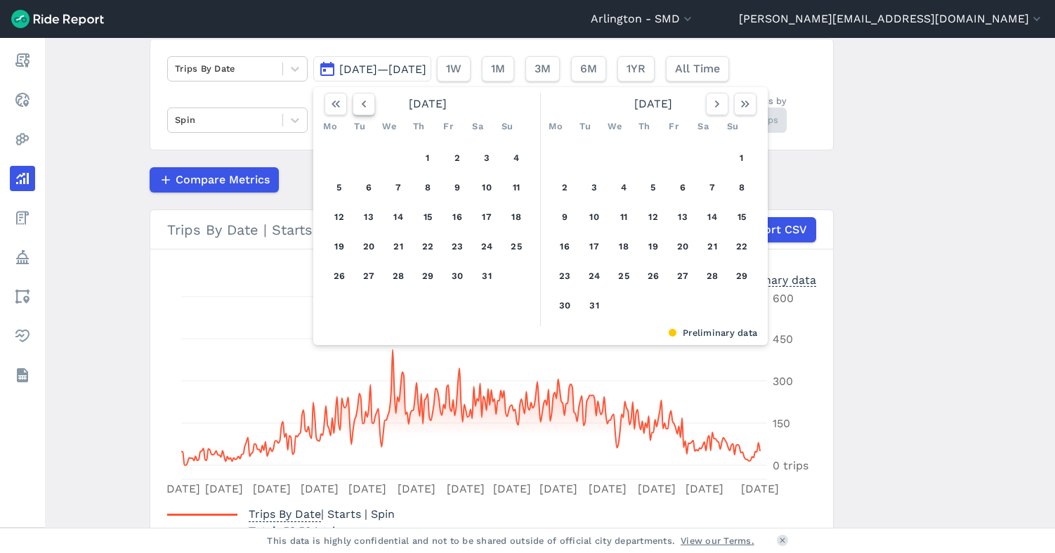
click at [364, 105] on icon "button" at bounding box center [364, 104] width 14 height 14
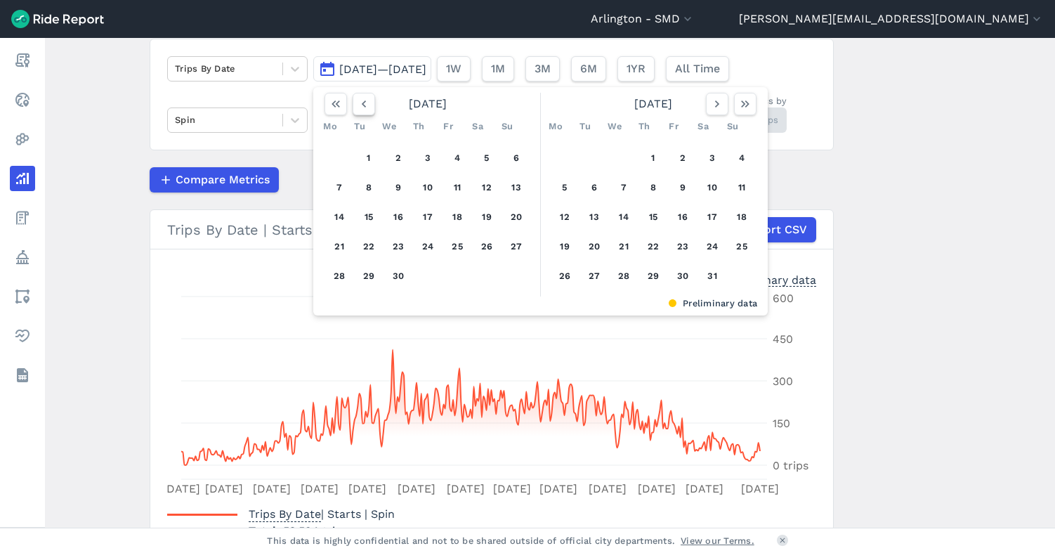
click at [364, 105] on icon "button" at bounding box center [364, 104] width 14 height 14
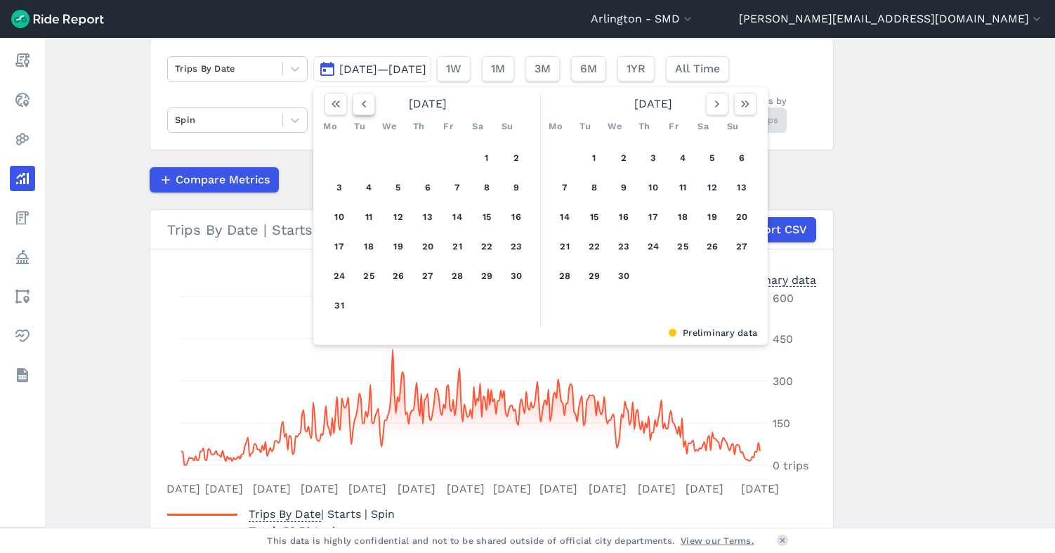
click at [364, 105] on icon "button" at bounding box center [364, 104] width 14 height 14
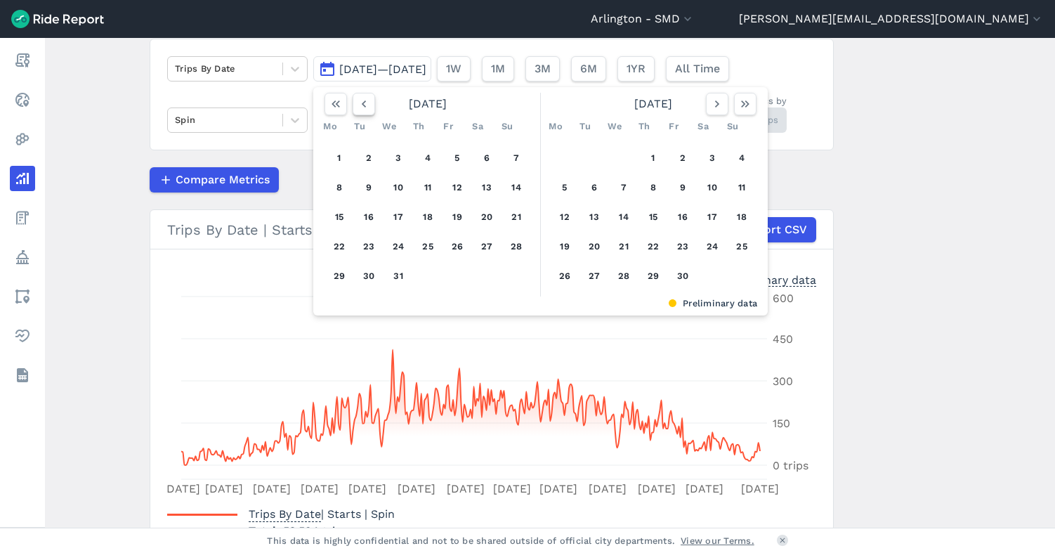
click at [364, 105] on icon "button" at bounding box center [364, 104] width 14 height 14
click at [452, 153] on button "1" at bounding box center [457, 158] width 22 height 22
click at [714, 105] on icon "button" at bounding box center [717, 104] width 14 height 14
click at [715, 106] on use "button" at bounding box center [717, 103] width 4 height 7
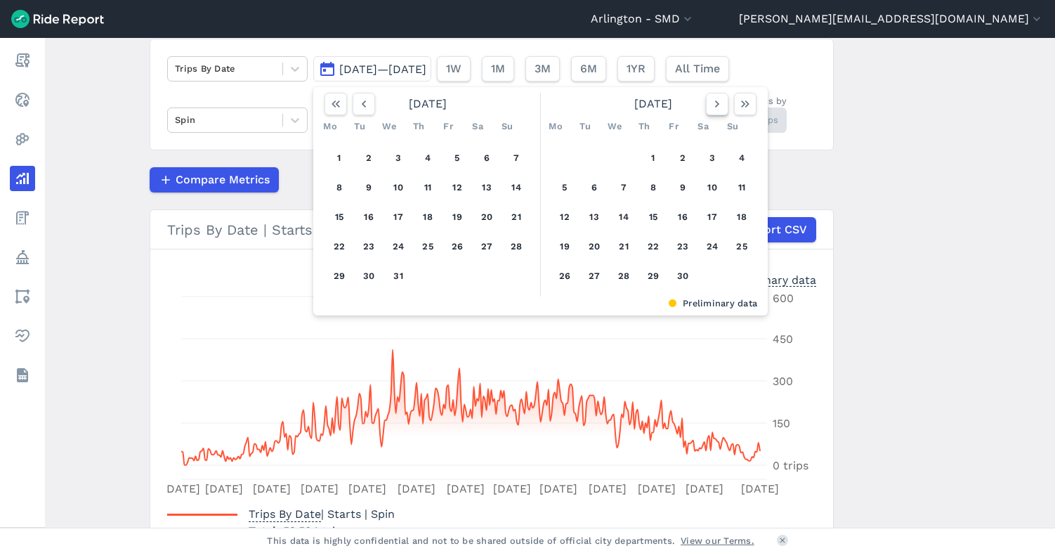
click at [713, 107] on icon "button" at bounding box center [717, 104] width 14 height 14
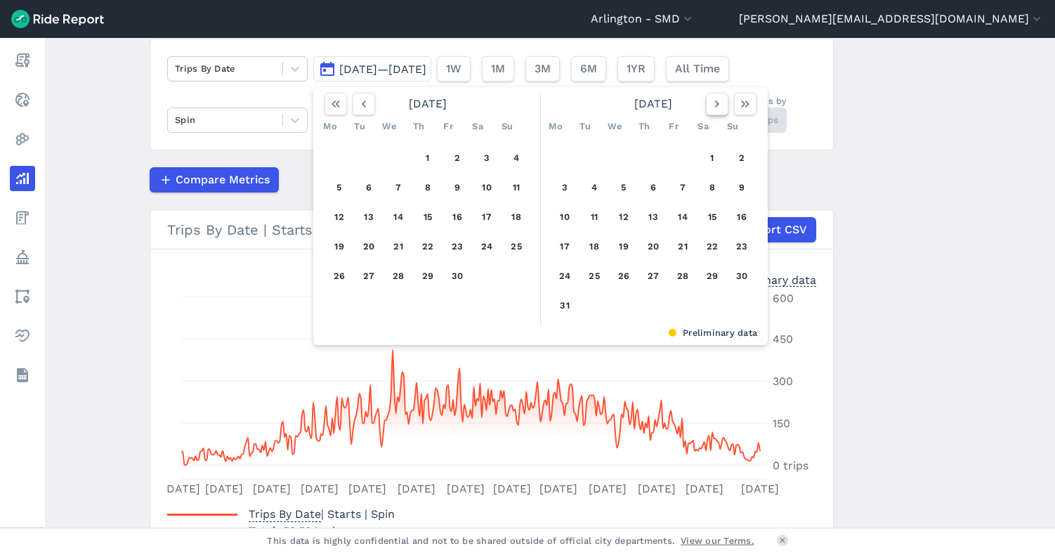
click at [713, 107] on icon "button" at bounding box center [717, 104] width 14 height 14
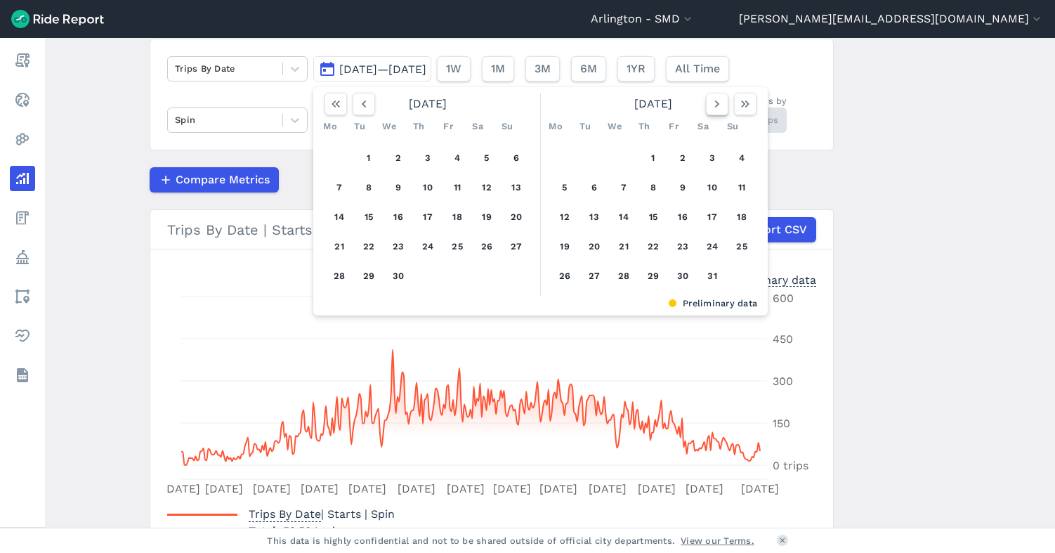
click at [713, 107] on icon "button" at bounding box center [717, 104] width 14 height 14
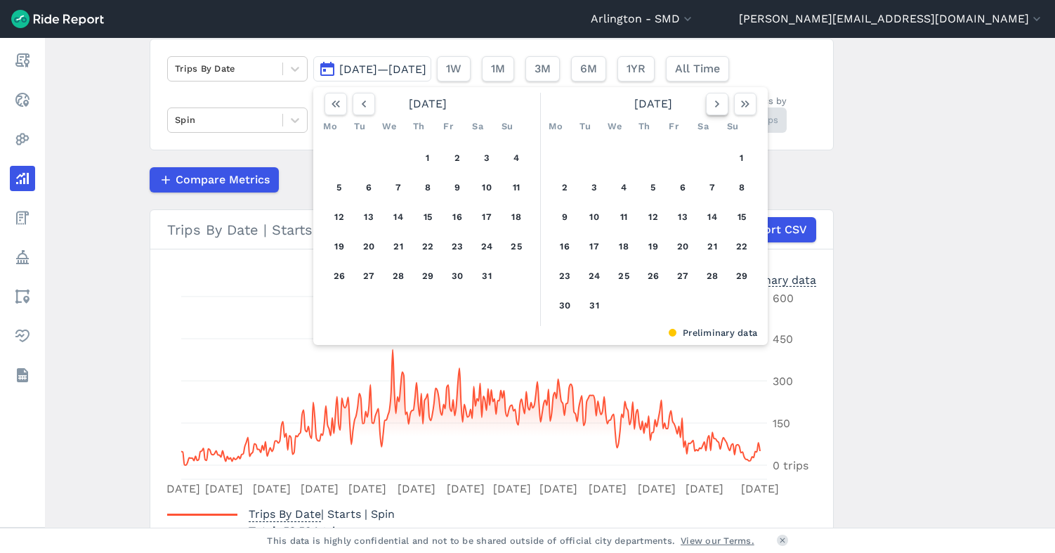
click at [713, 107] on icon "button" at bounding box center [717, 104] width 14 height 14
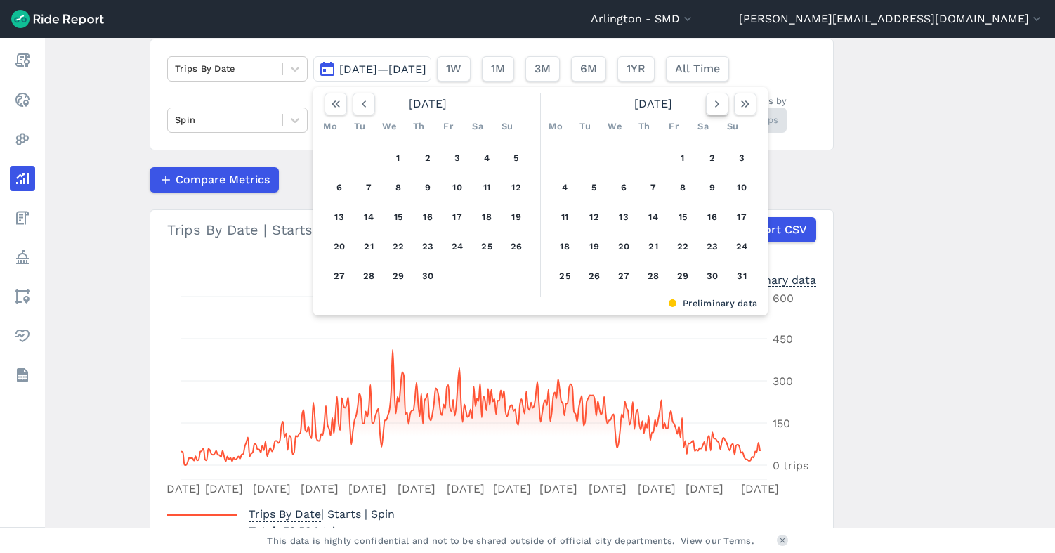
click at [713, 107] on icon "button" at bounding box center [717, 104] width 14 height 14
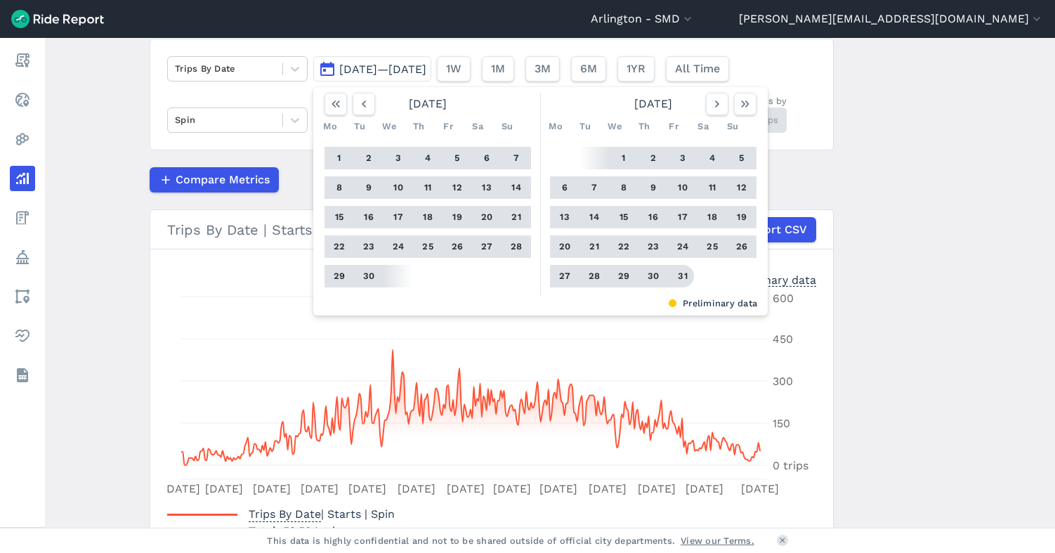
click at [681, 277] on button "31" at bounding box center [682, 276] width 22 height 22
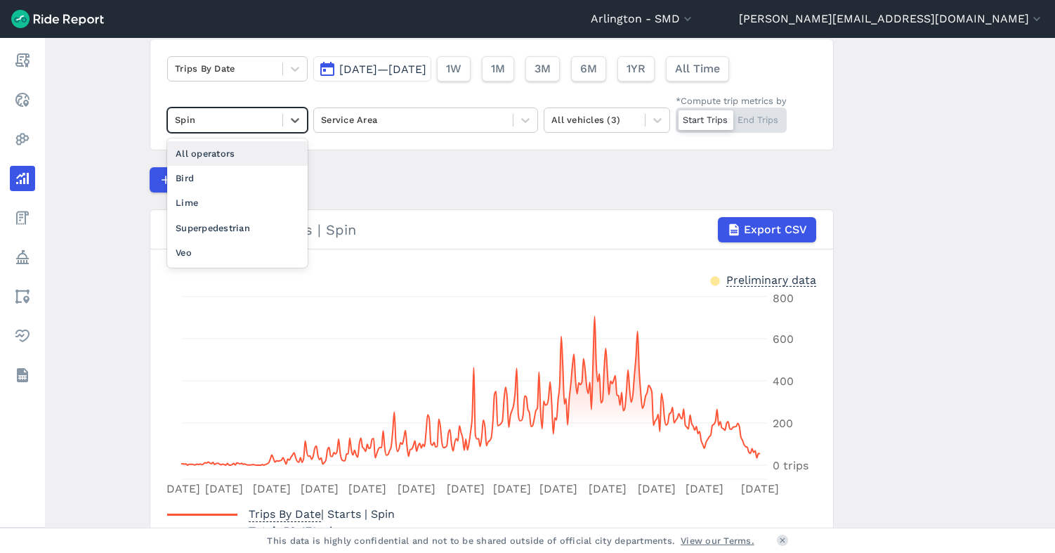
click at [264, 117] on div at bounding box center [225, 120] width 100 height 16
click at [240, 175] on div "Bird" at bounding box center [237, 178] width 140 height 25
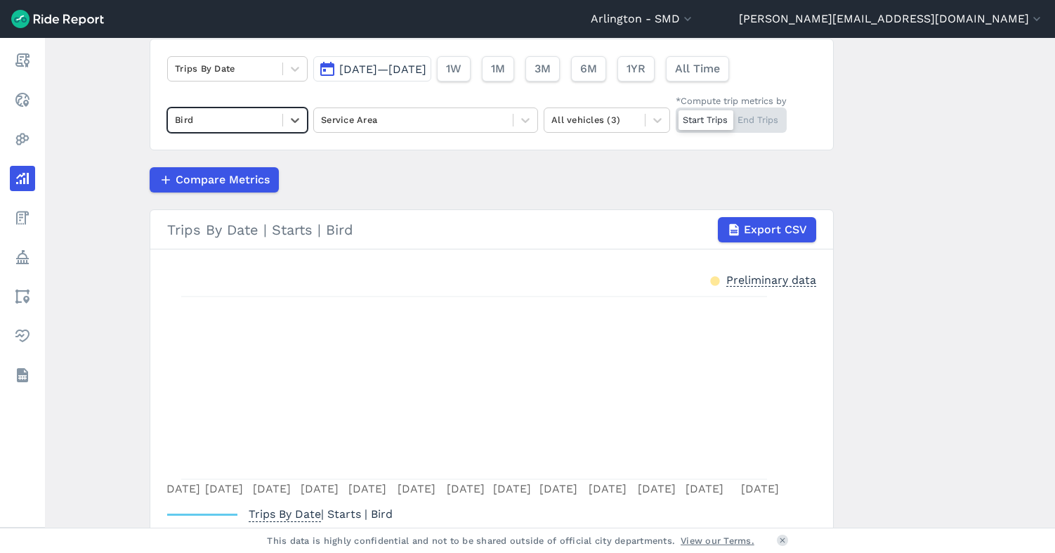
click at [244, 116] on div at bounding box center [225, 120] width 100 height 16
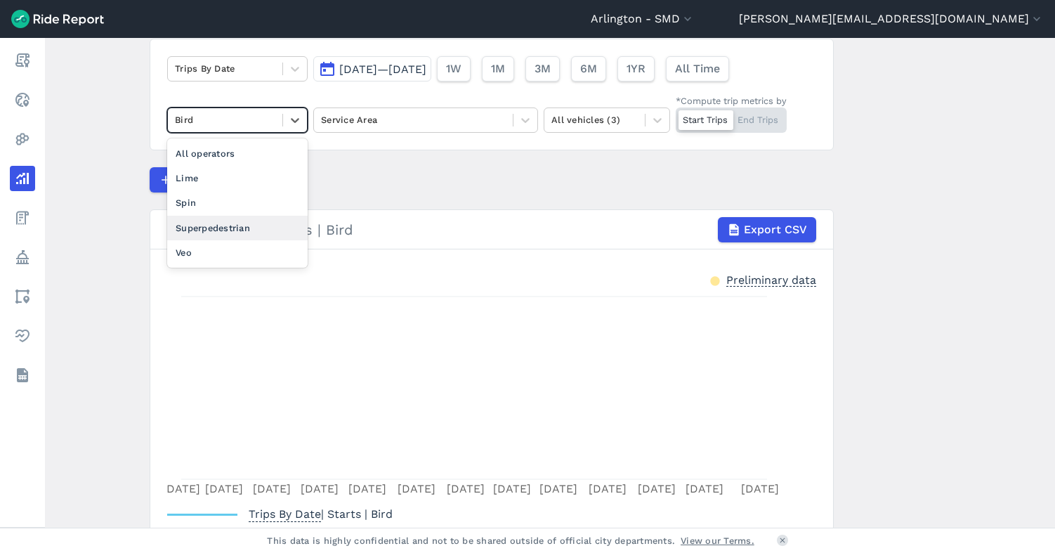
click at [239, 230] on div "Superpedestrian" at bounding box center [237, 228] width 140 height 25
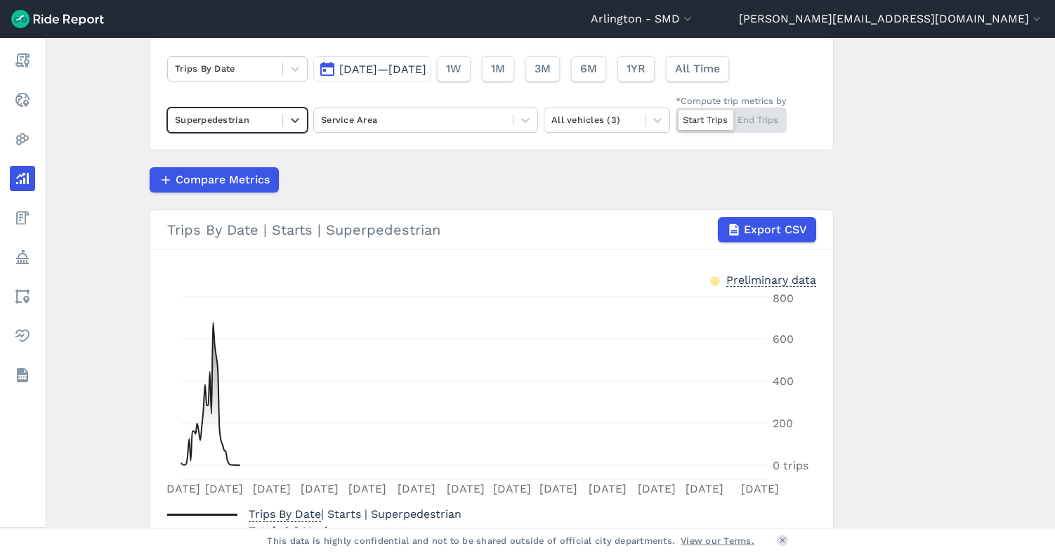
click at [252, 121] on div at bounding box center [225, 120] width 100 height 16
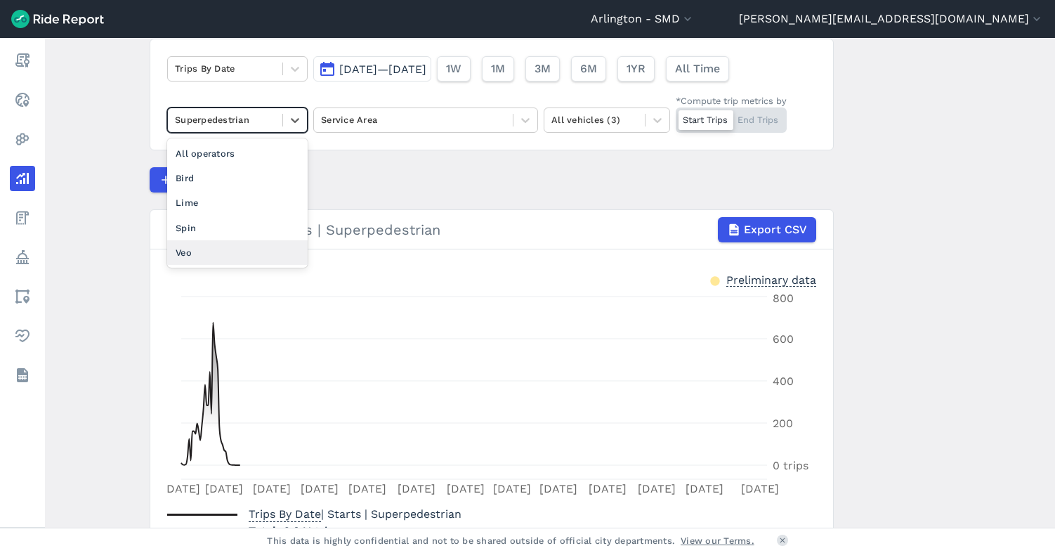
click at [240, 247] on div "Veo" at bounding box center [237, 252] width 140 height 25
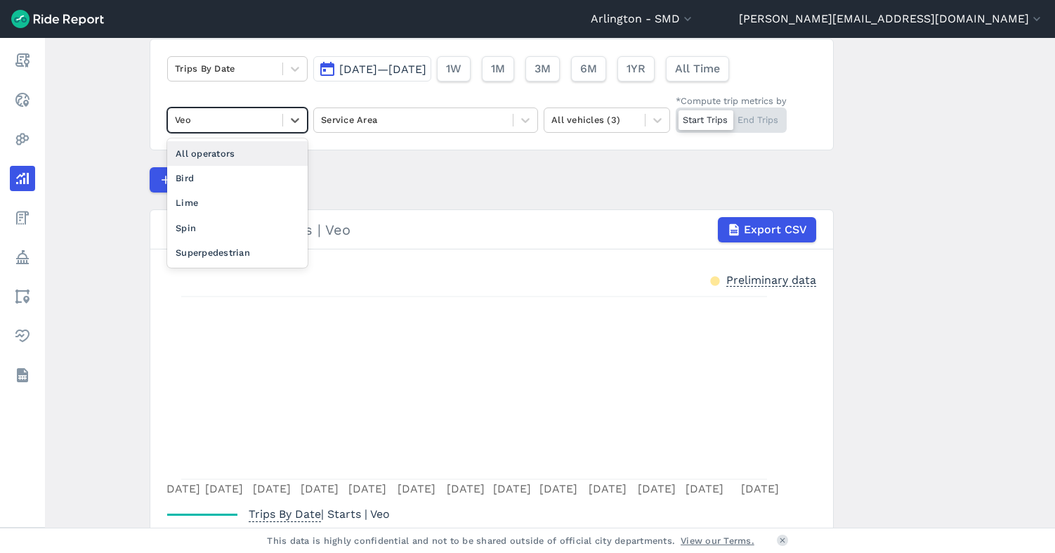
drag, startPoint x: 254, startPoint y: 118, endPoint x: 235, endPoint y: 190, distance: 74.8
click at [254, 120] on div at bounding box center [225, 120] width 100 height 16
click at [232, 230] on div "Spin" at bounding box center [237, 228] width 140 height 25
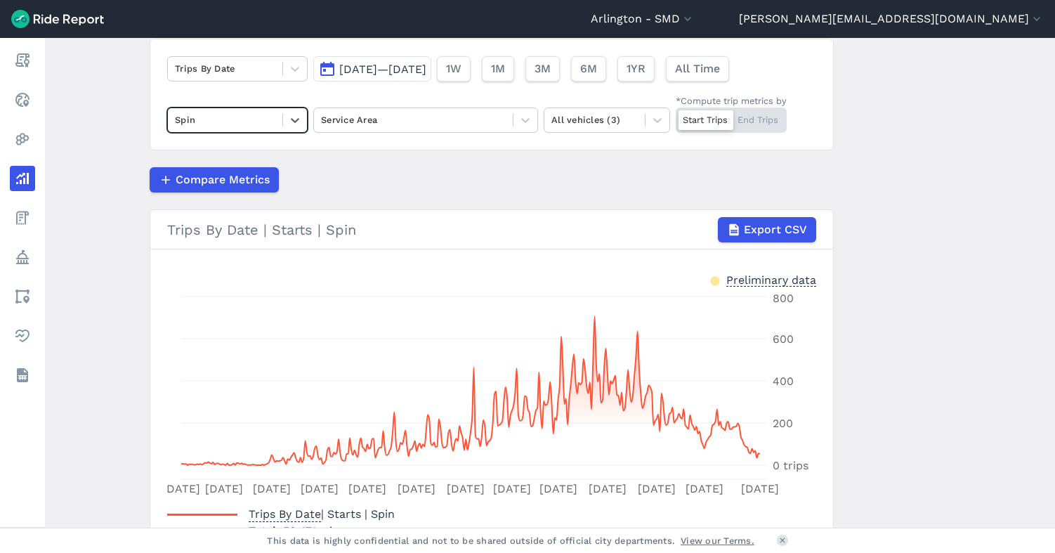
click at [232, 126] on div at bounding box center [225, 120] width 100 height 16
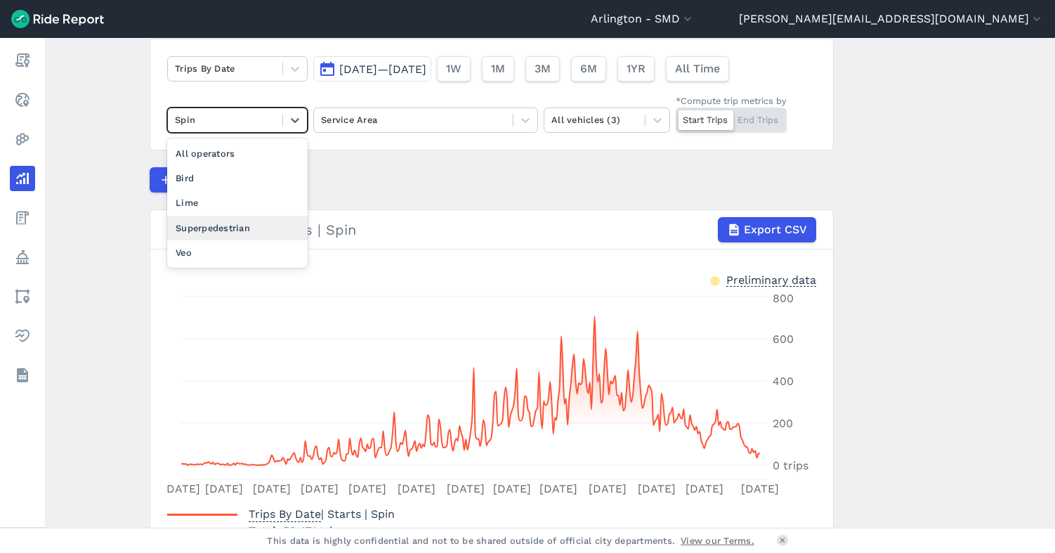
click at [235, 229] on div "Superpedestrian" at bounding box center [237, 228] width 140 height 25
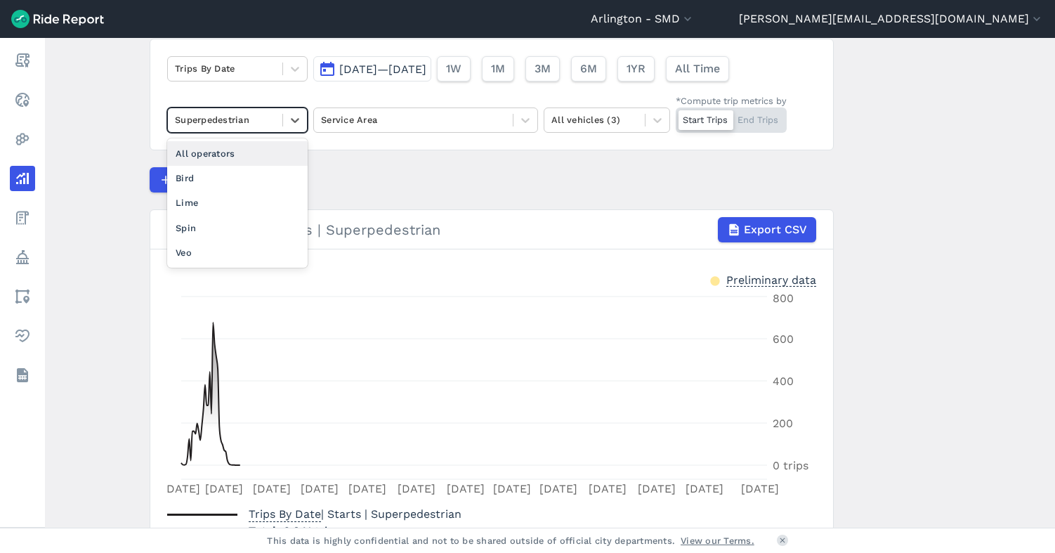
click at [228, 121] on div at bounding box center [225, 120] width 100 height 16
click at [209, 175] on div "Bird" at bounding box center [237, 178] width 140 height 25
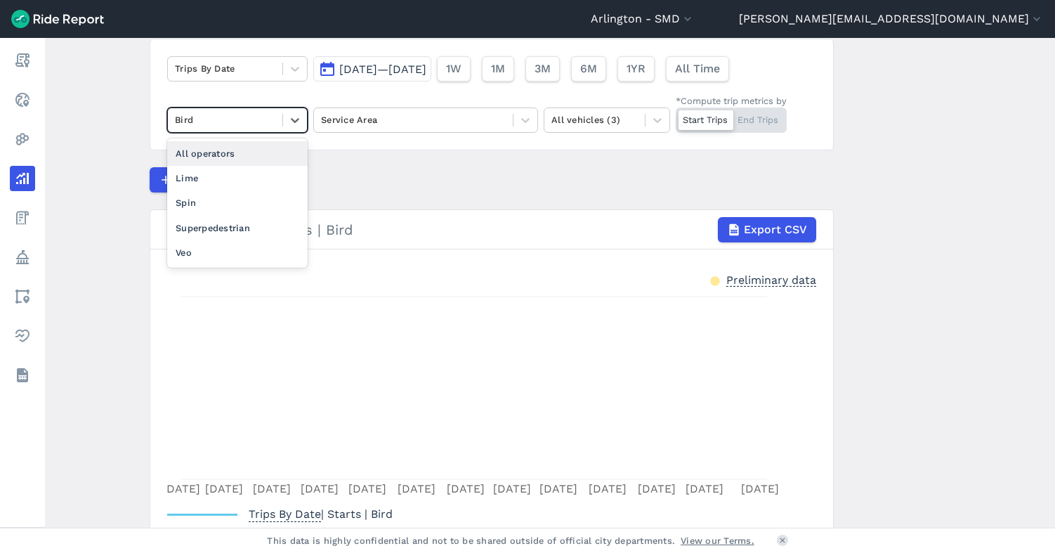
click at [223, 122] on div at bounding box center [225, 120] width 100 height 16
click at [223, 253] on div "Veo" at bounding box center [237, 252] width 140 height 25
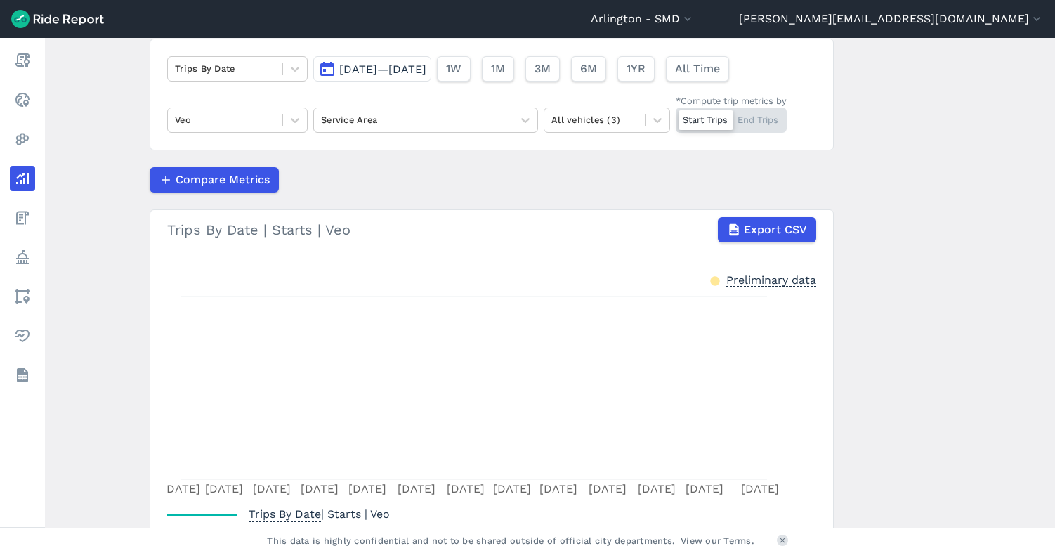
scroll to position [103, 0]
click at [407, 67] on span "[DATE]—[DATE]" at bounding box center [382, 69] width 87 height 13
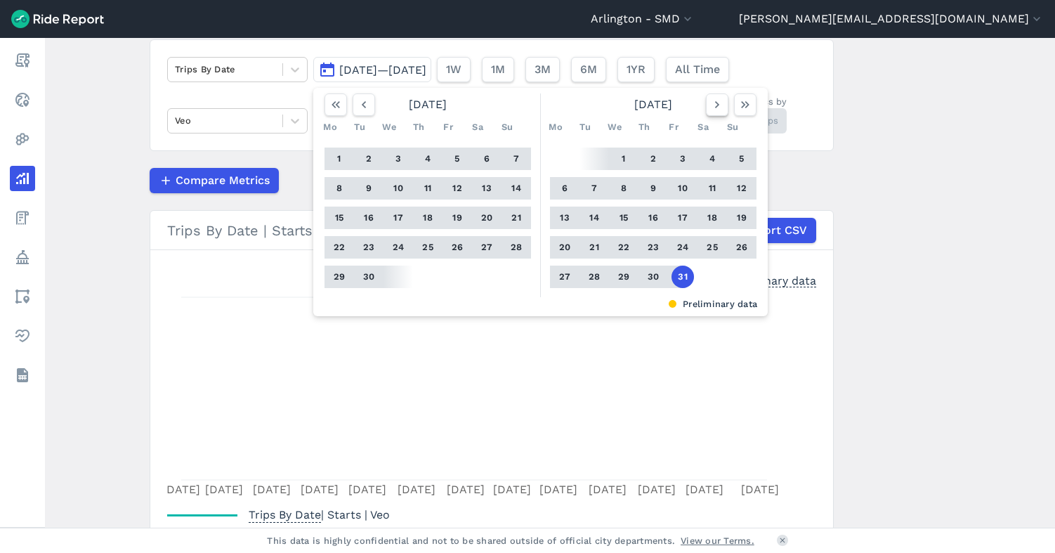
click at [714, 101] on icon "button" at bounding box center [717, 105] width 14 height 14
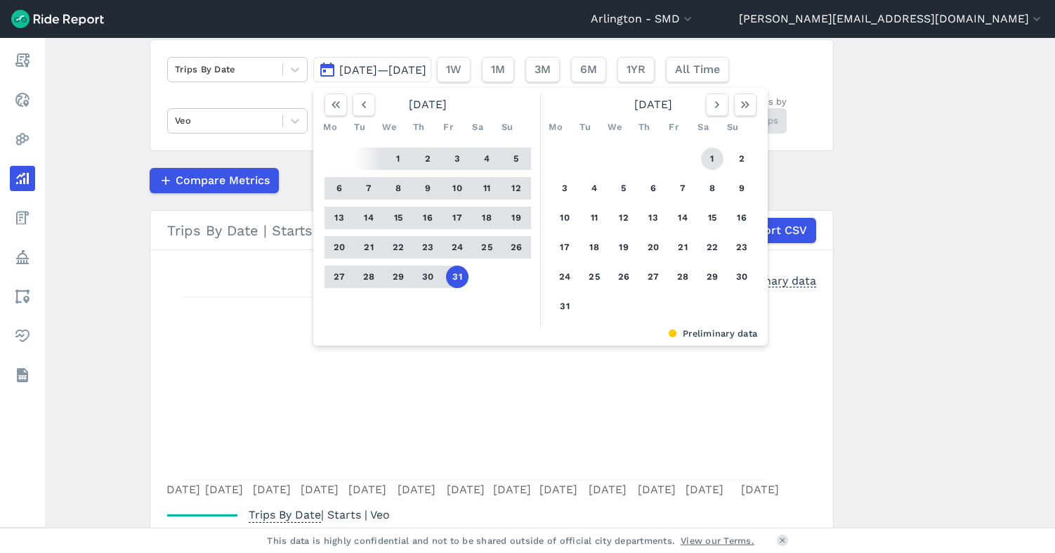
click at [707, 156] on button "1" at bounding box center [712, 159] width 22 height 22
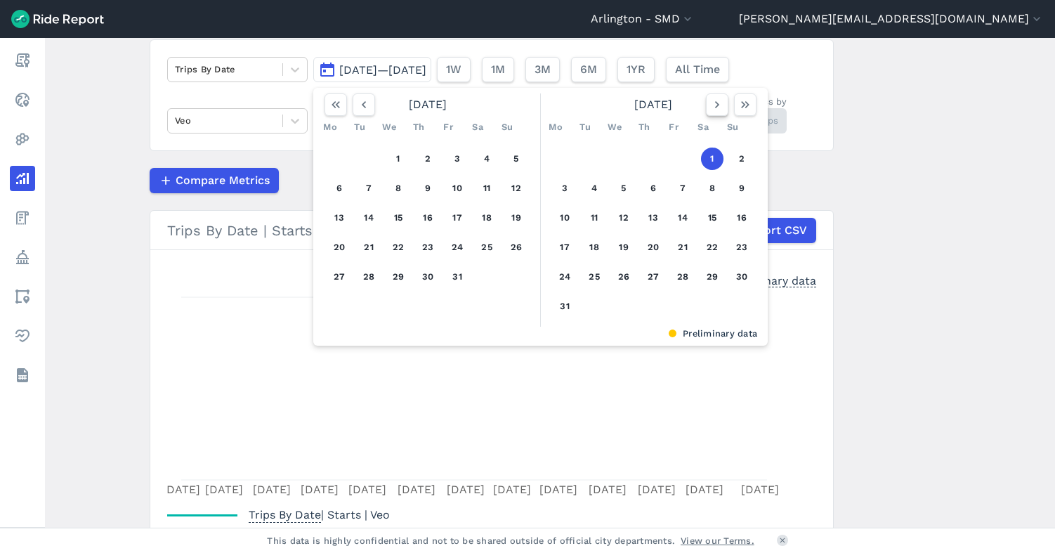
click at [715, 108] on icon "button" at bounding box center [717, 105] width 14 height 14
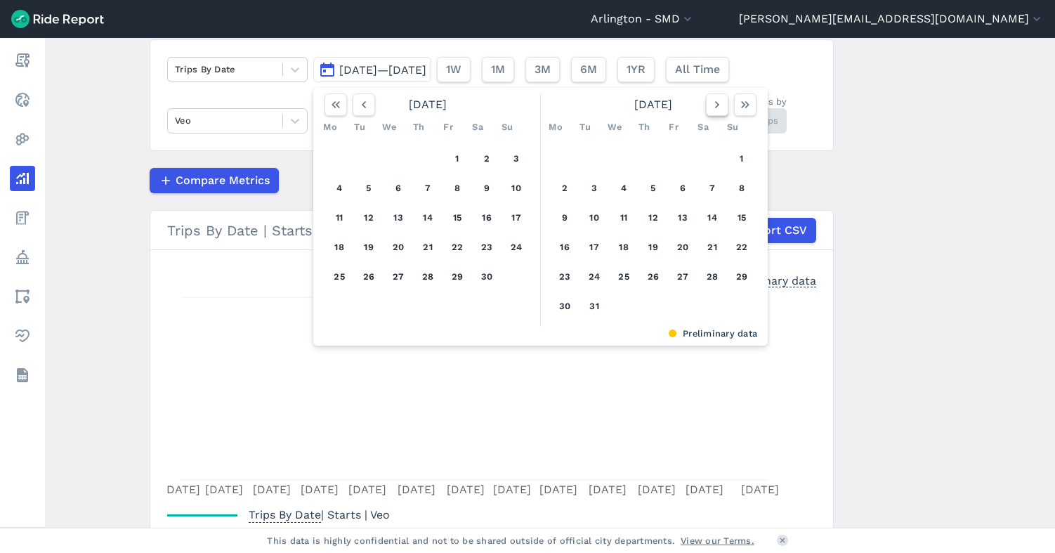
click at [715, 108] on icon "button" at bounding box center [717, 105] width 14 height 14
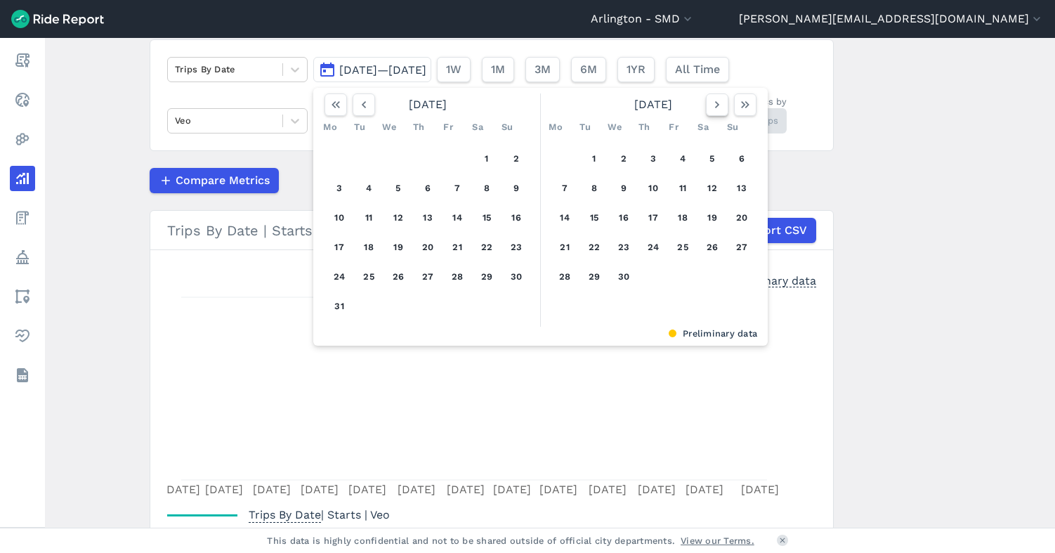
click at [715, 108] on icon "button" at bounding box center [717, 105] width 14 height 14
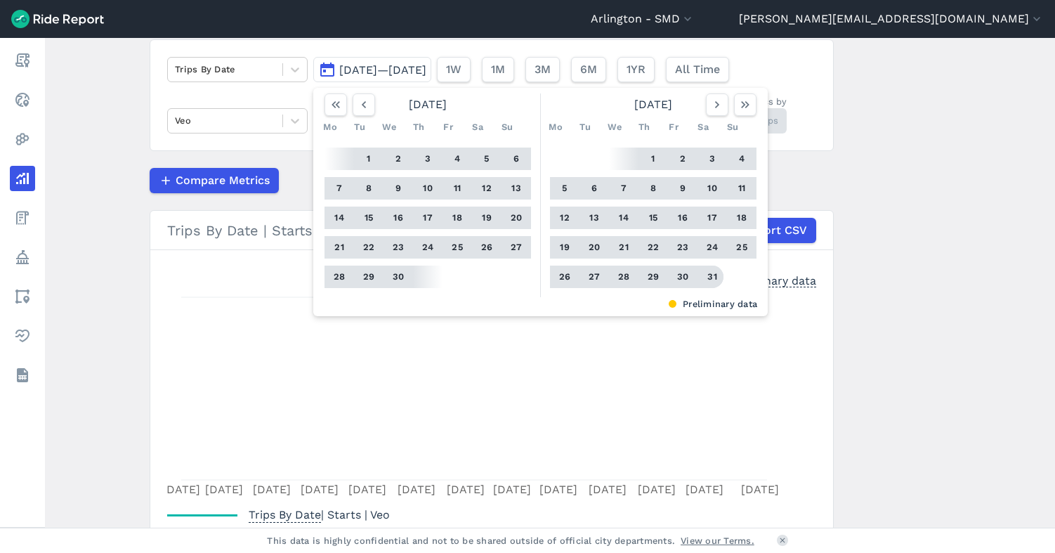
click at [712, 272] on button "31" at bounding box center [712, 277] width 22 height 22
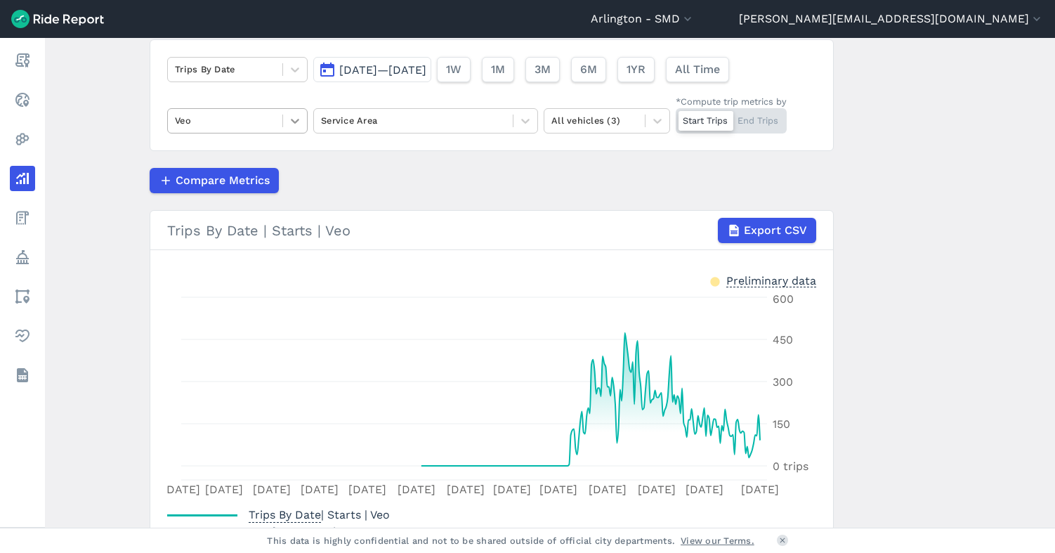
click at [293, 120] on icon at bounding box center [295, 121] width 14 height 14
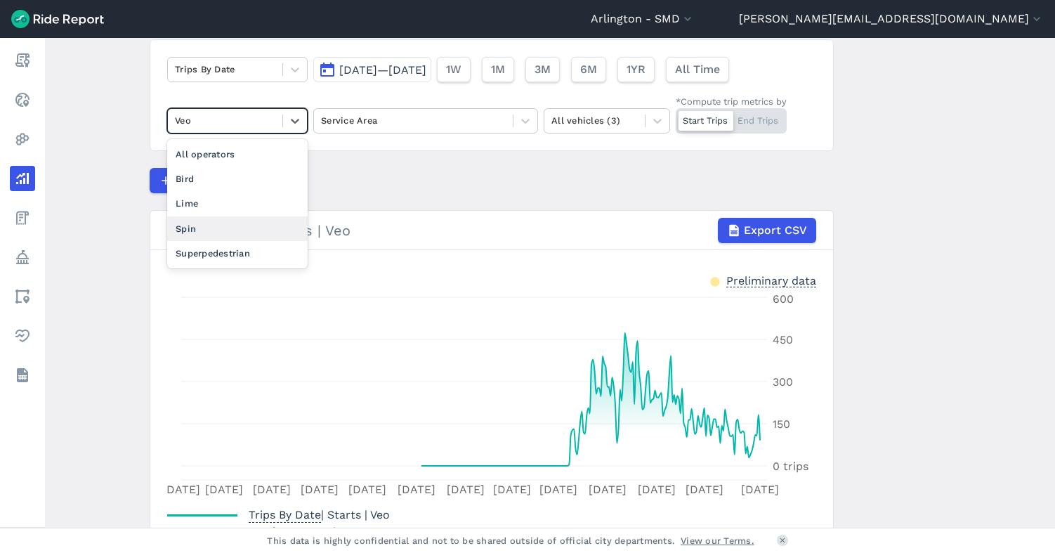
click at [249, 219] on div "Spin" at bounding box center [237, 228] width 140 height 25
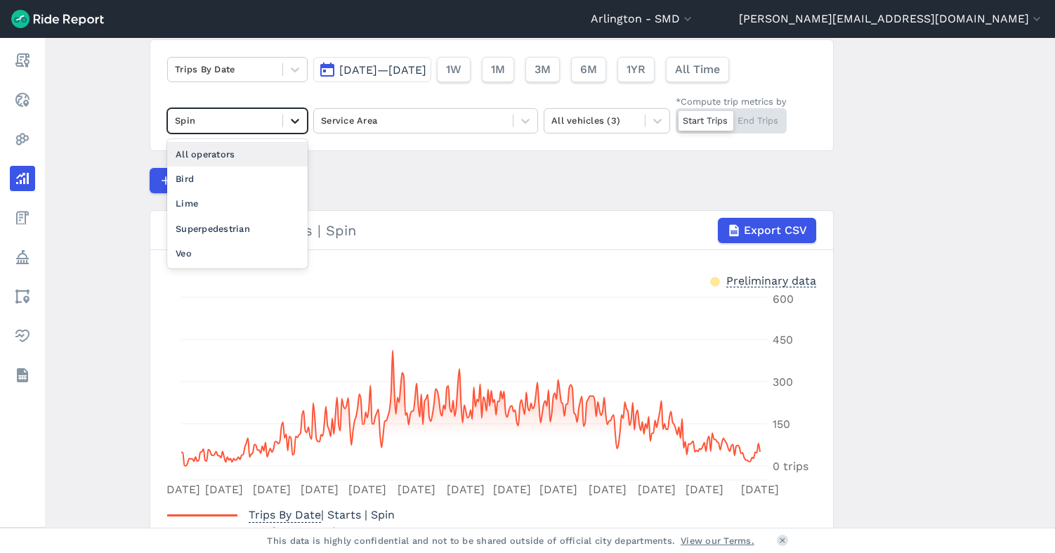
click at [289, 122] on icon at bounding box center [295, 121] width 14 height 14
click at [233, 232] on div "Superpedestrian" at bounding box center [237, 228] width 140 height 25
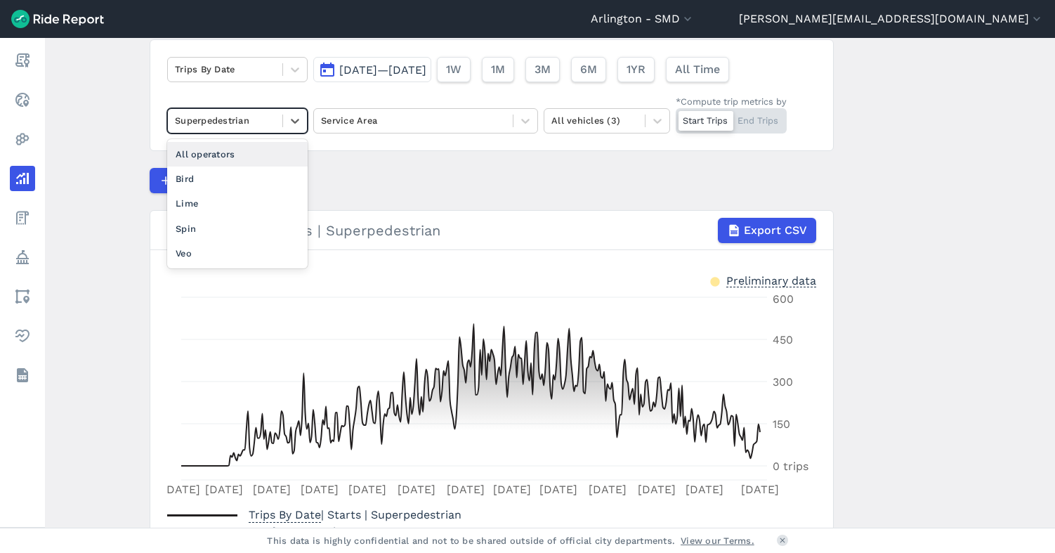
click at [258, 123] on div at bounding box center [225, 120] width 100 height 16
click at [215, 171] on div "Bird" at bounding box center [237, 178] width 140 height 25
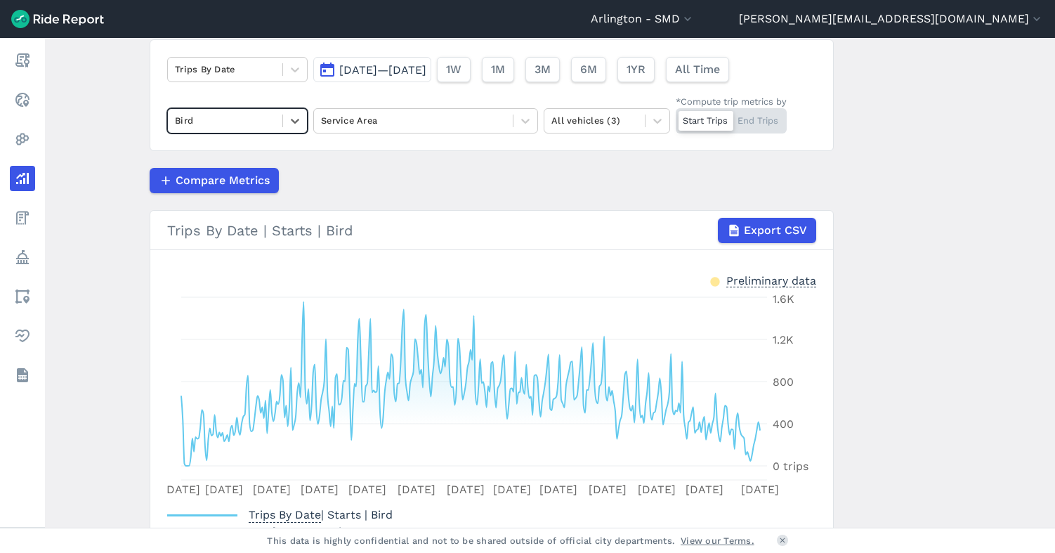
click at [426, 71] on span "[DATE]—[DATE]" at bounding box center [382, 69] width 87 height 13
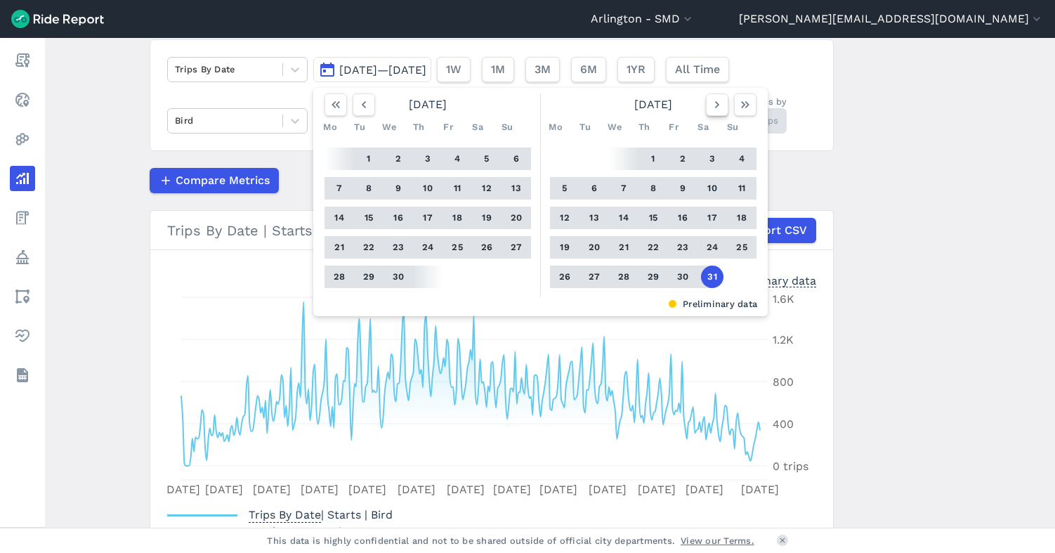
click at [717, 105] on icon "button" at bounding box center [717, 105] width 14 height 14
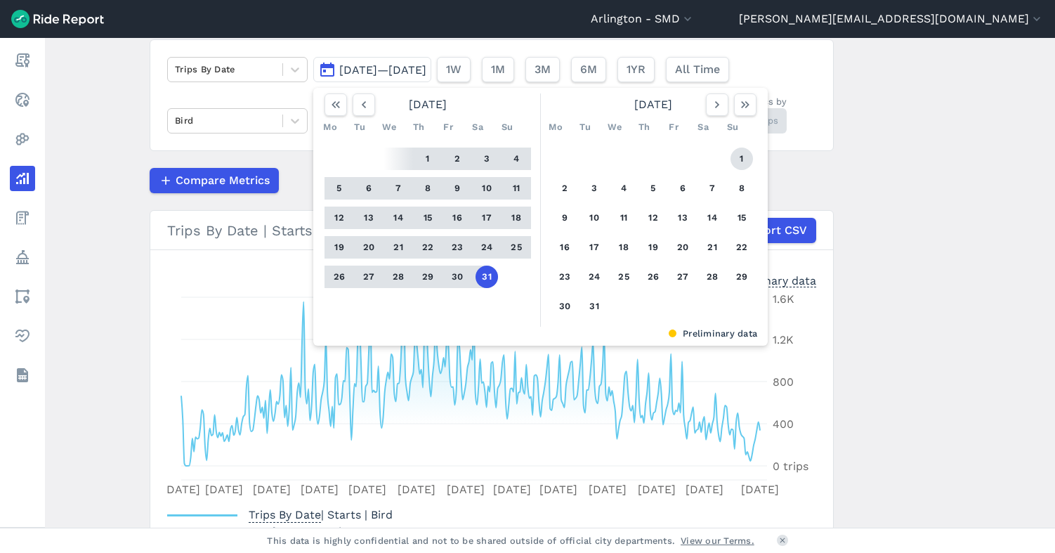
click at [734, 156] on button "1" at bounding box center [741, 159] width 22 height 22
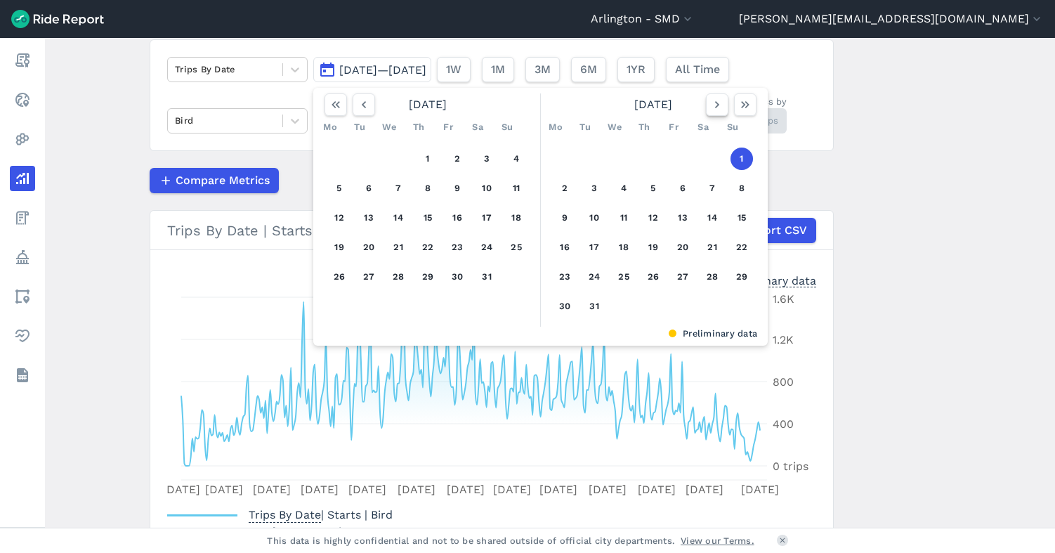
click at [712, 105] on icon "button" at bounding box center [717, 105] width 14 height 14
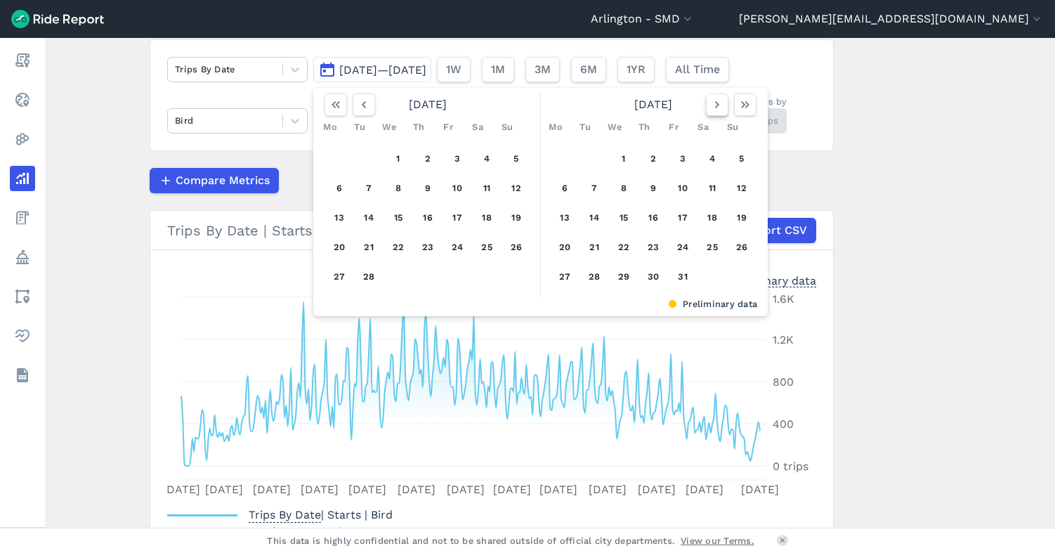
click at [712, 105] on icon "button" at bounding box center [717, 105] width 14 height 14
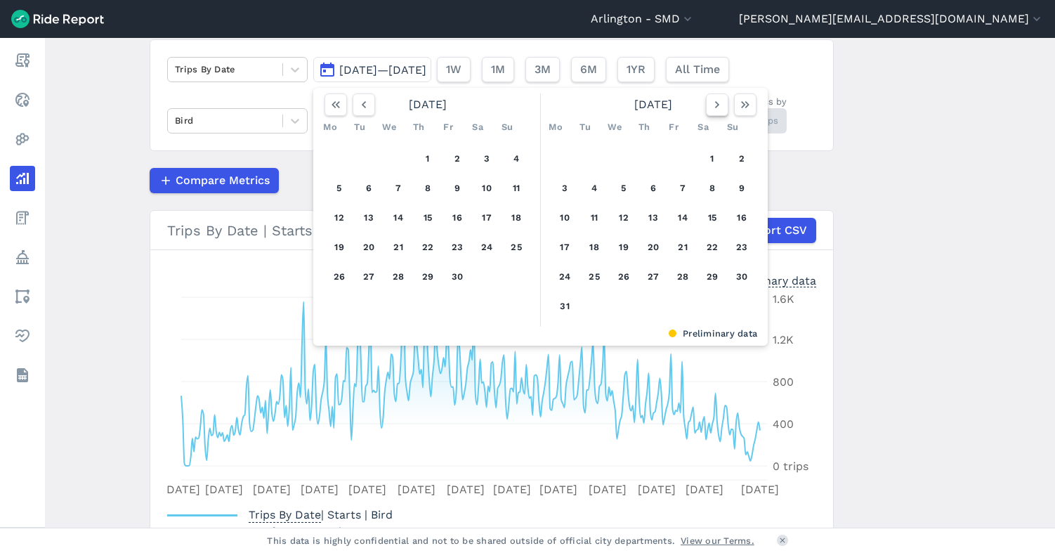
click at [712, 105] on icon "button" at bounding box center [717, 105] width 14 height 14
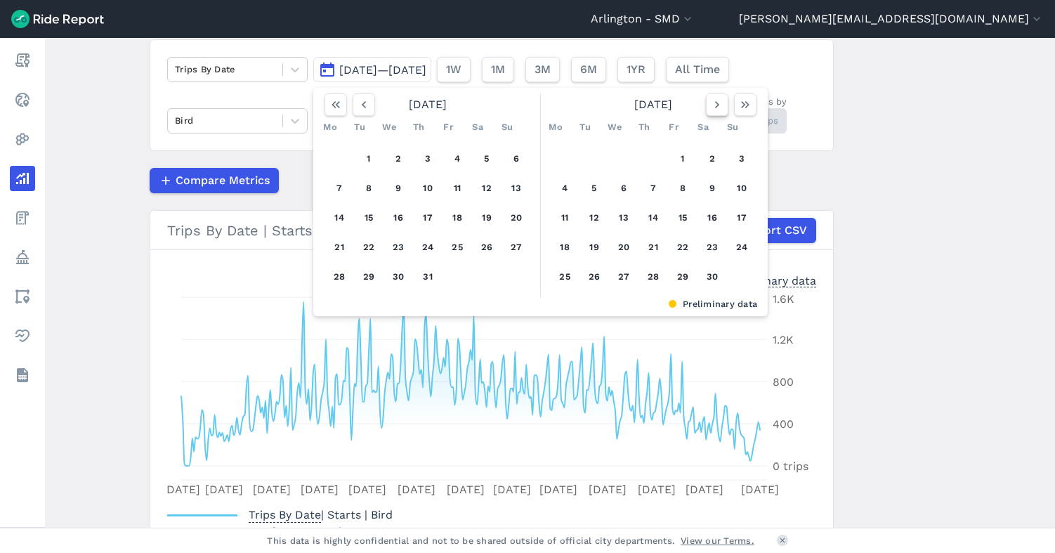
click at [712, 105] on icon "button" at bounding box center [717, 105] width 14 height 14
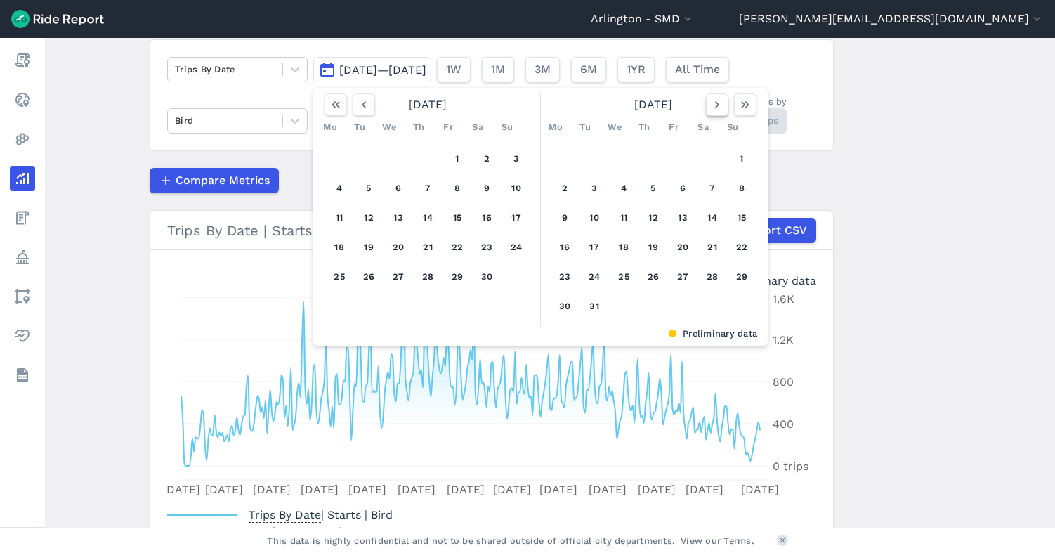
click at [712, 105] on icon "button" at bounding box center [717, 105] width 14 height 14
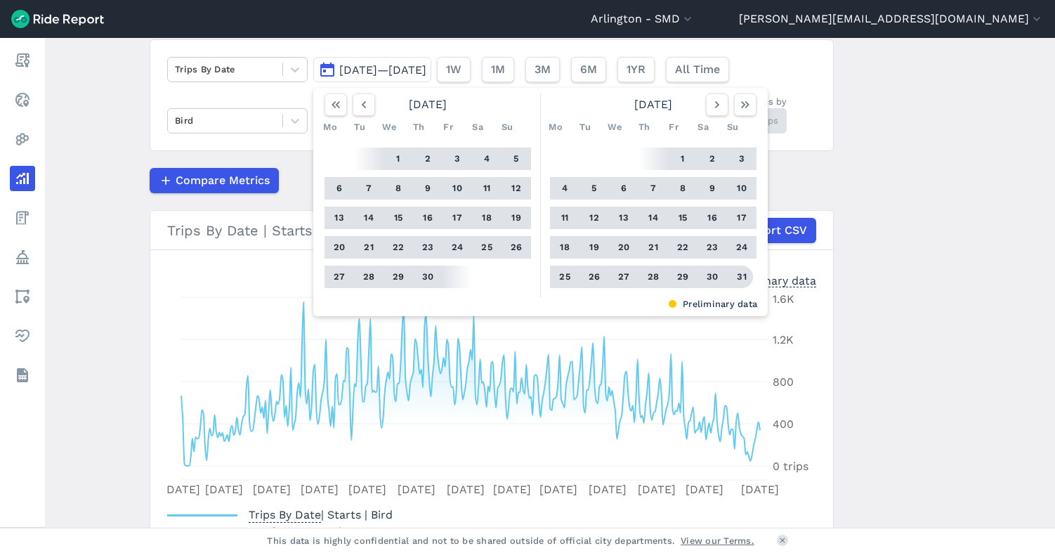
click at [736, 276] on button "31" at bounding box center [741, 277] width 22 height 22
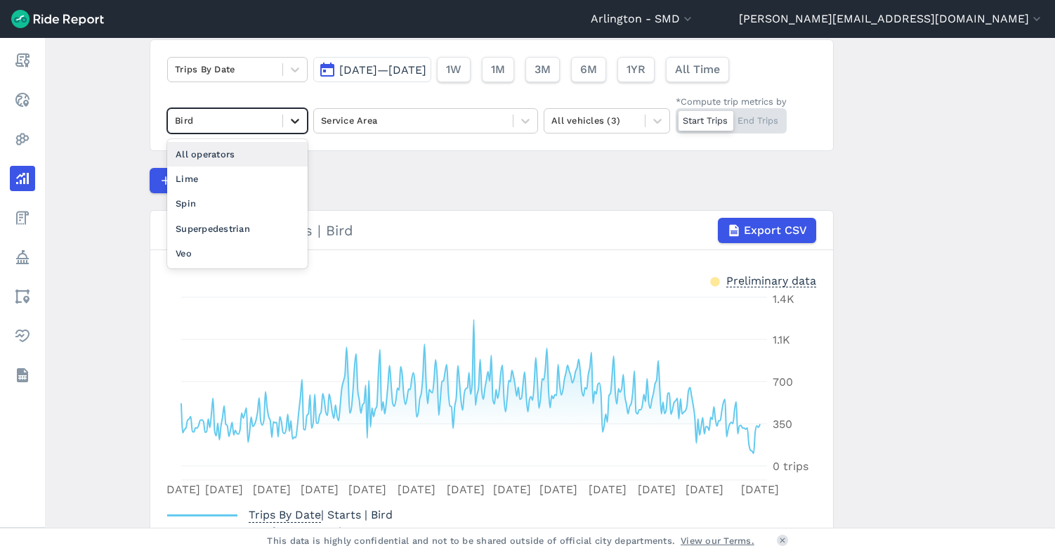
click at [292, 121] on icon at bounding box center [295, 121] width 8 height 5
click at [242, 175] on div "Lime" at bounding box center [237, 178] width 140 height 25
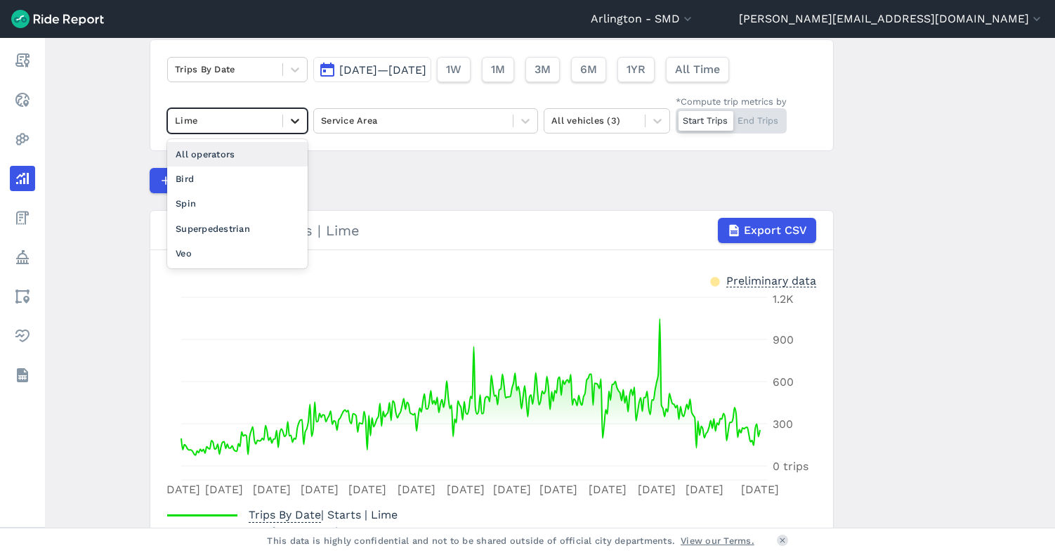
click at [288, 122] on icon at bounding box center [295, 121] width 14 height 14
click at [251, 195] on div "Spin" at bounding box center [237, 203] width 140 height 25
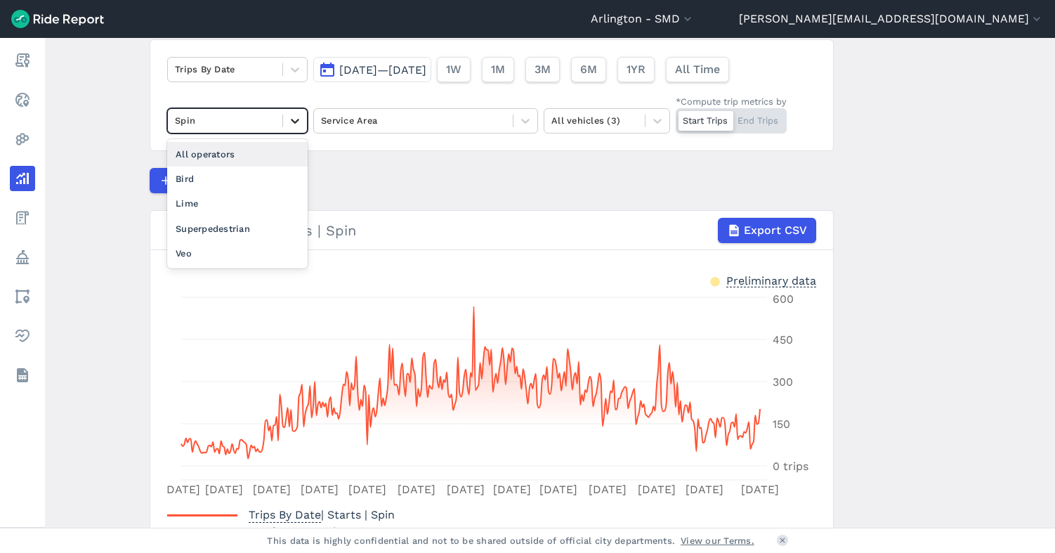
click at [291, 125] on icon at bounding box center [295, 121] width 14 height 14
click at [271, 221] on div "Superpedestrian" at bounding box center [237, 228] width 140 height 25
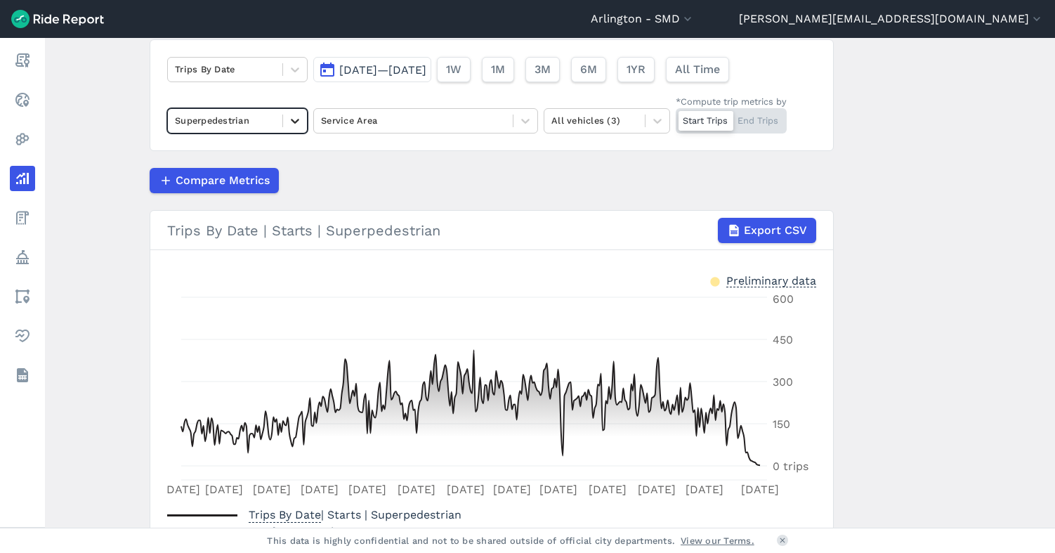
click at [294, 120] on icon at bounding box center [295, 121] width 8 height 5
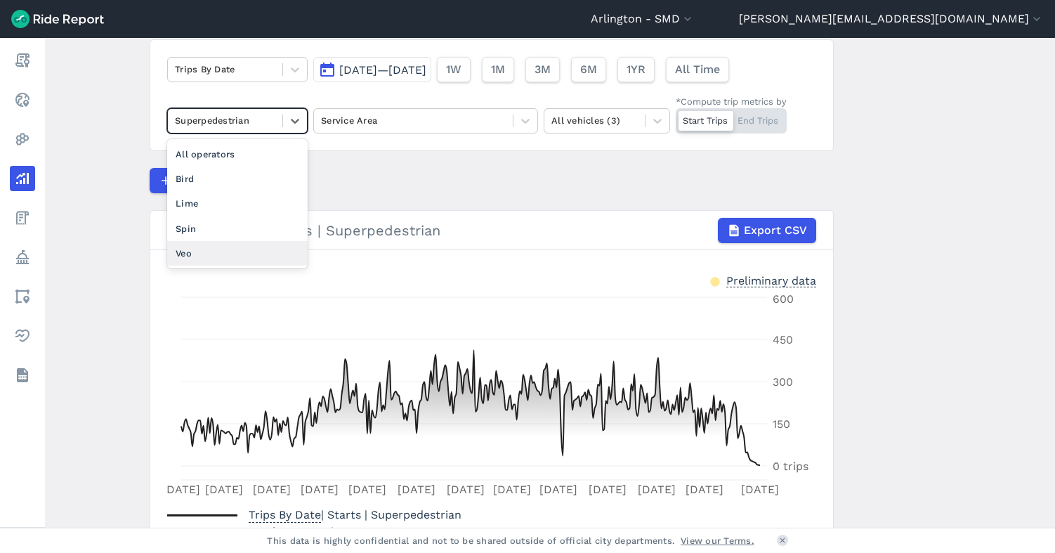
click at [238, 254] on div "Veo" at bounding box center [237, 253] width 140 height 25
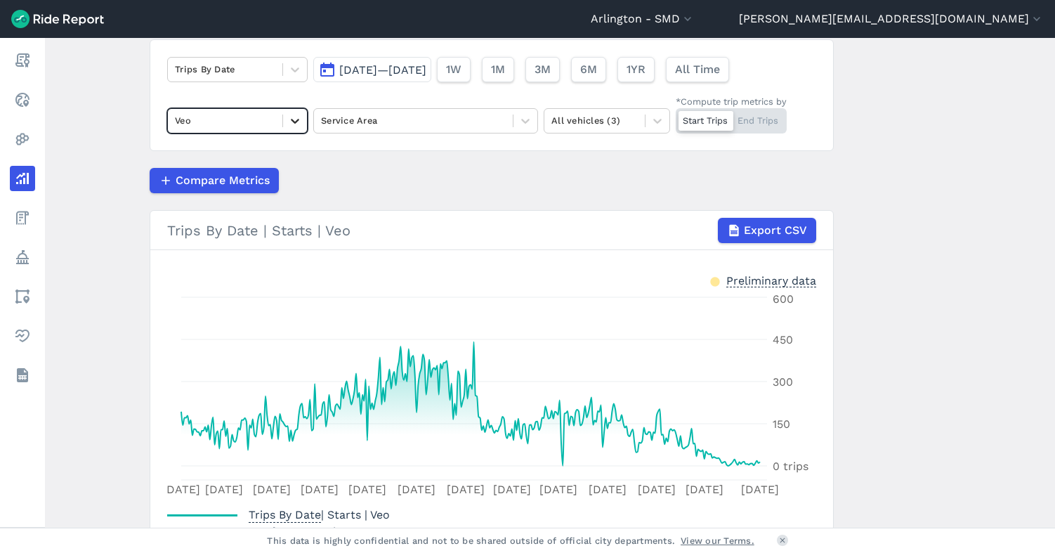
click at [290, 122] on icon at bounding box center [295, 121] width 14 height 14
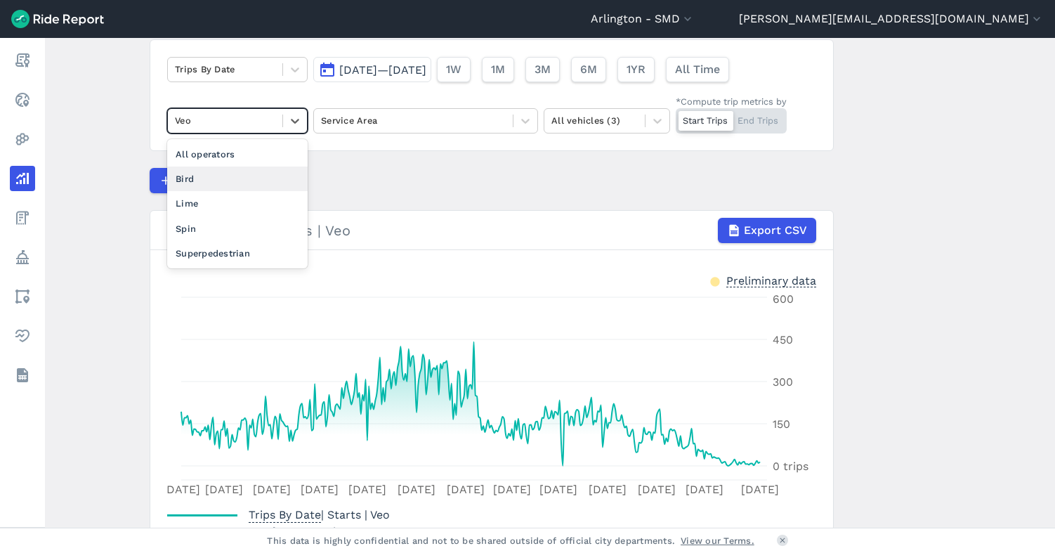
click at [232, 183] on div "Bird" at bounding box center [237, 178] width 140 height 25
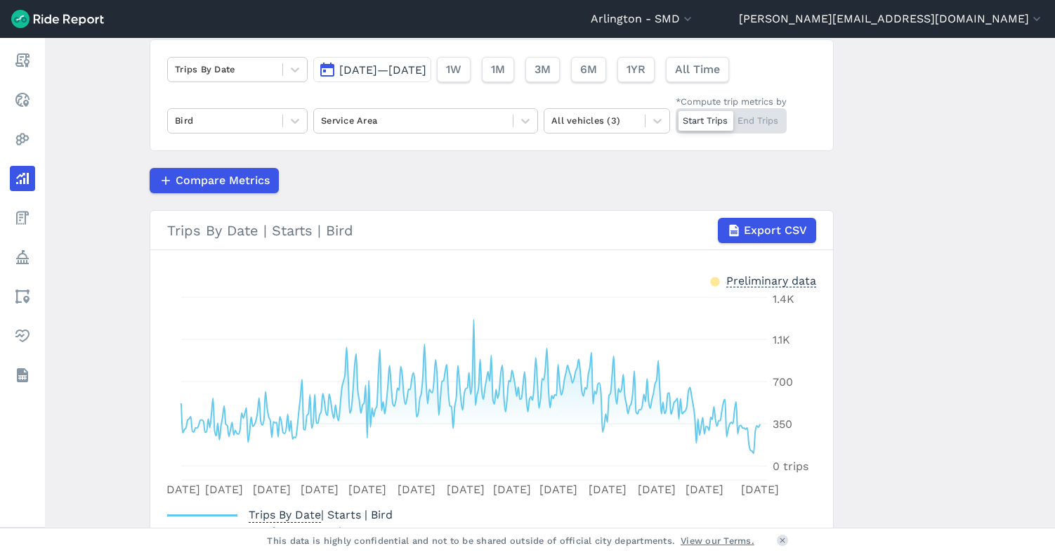
click at [424, 67] on span "[DATE]—[DATE]" at bounding box center [382, 69] width 87 height 13
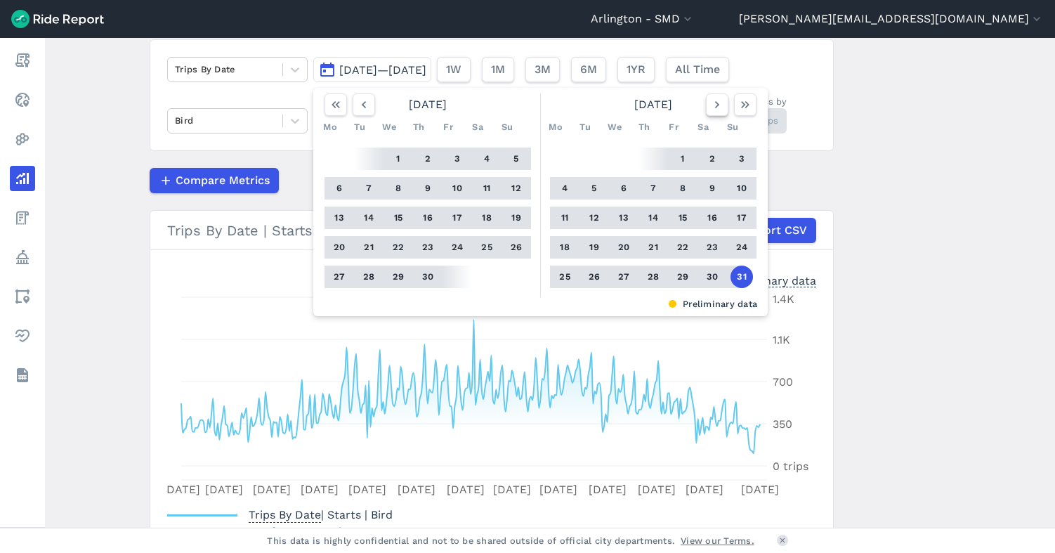
click at [713, 105] on icon "button" at bounding box center [717, 105] width 14 height 14
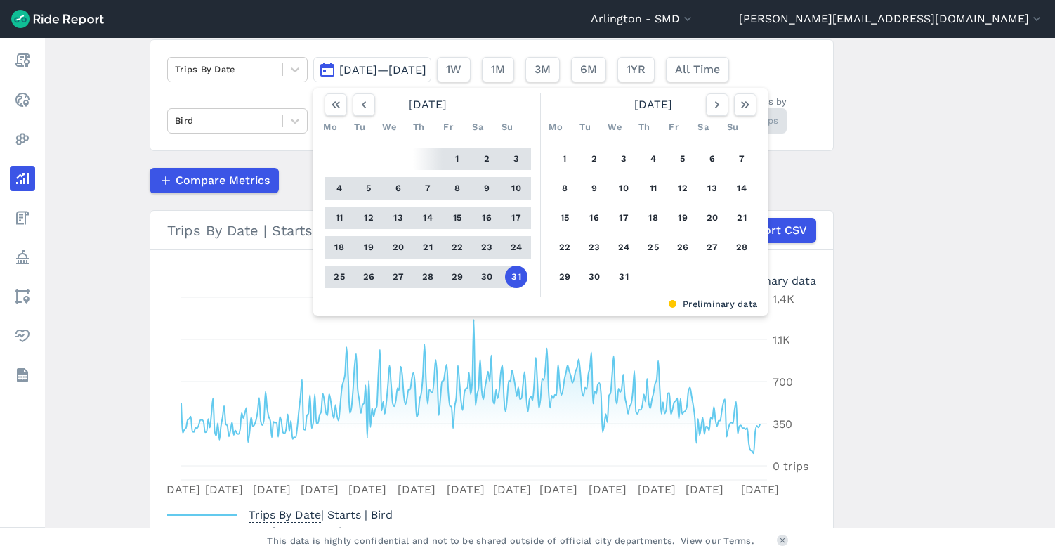
drag, startPoint x: 565, startPoint y: 159, endPoint x: 661, endPoint y: 129, distance: 100.9
click at [566, 159] on button "1" at bounding box center [564, 159] width 22 height 22
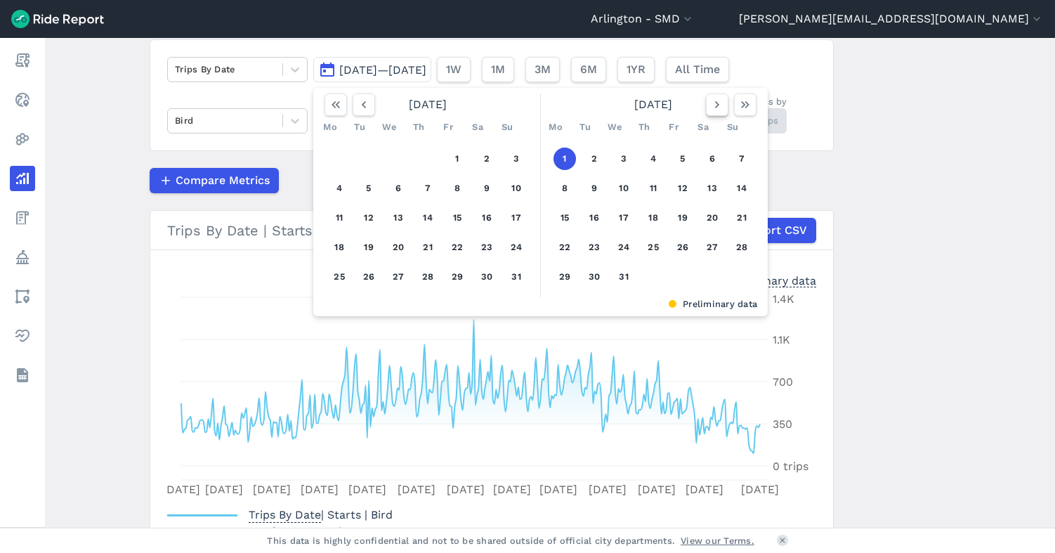
click at [715, 107] on use "button" at bounding box center [717, 104] width 4 height 7
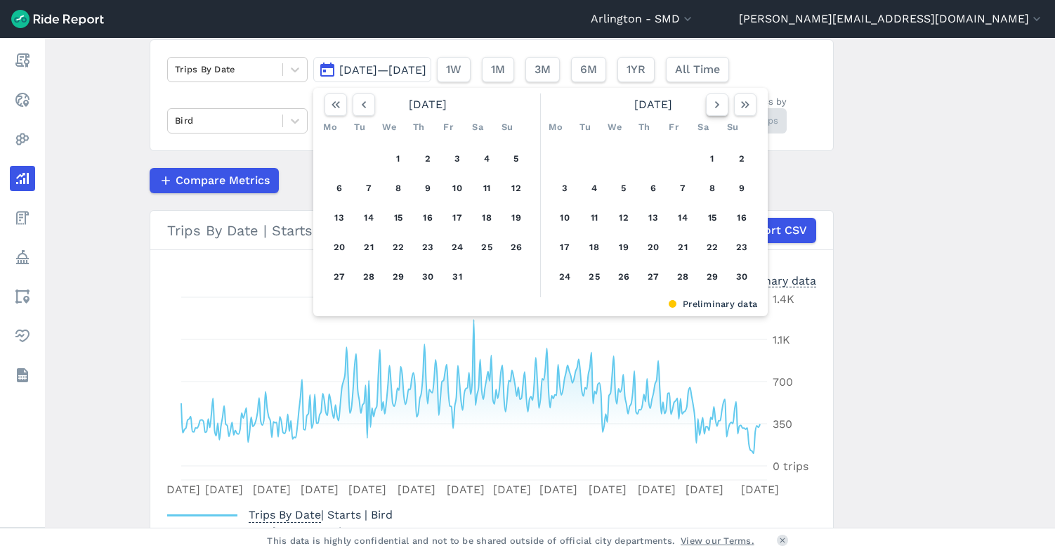
click at [715, 107] on use "button" at bounding box center [717, 104] width 4 height 7
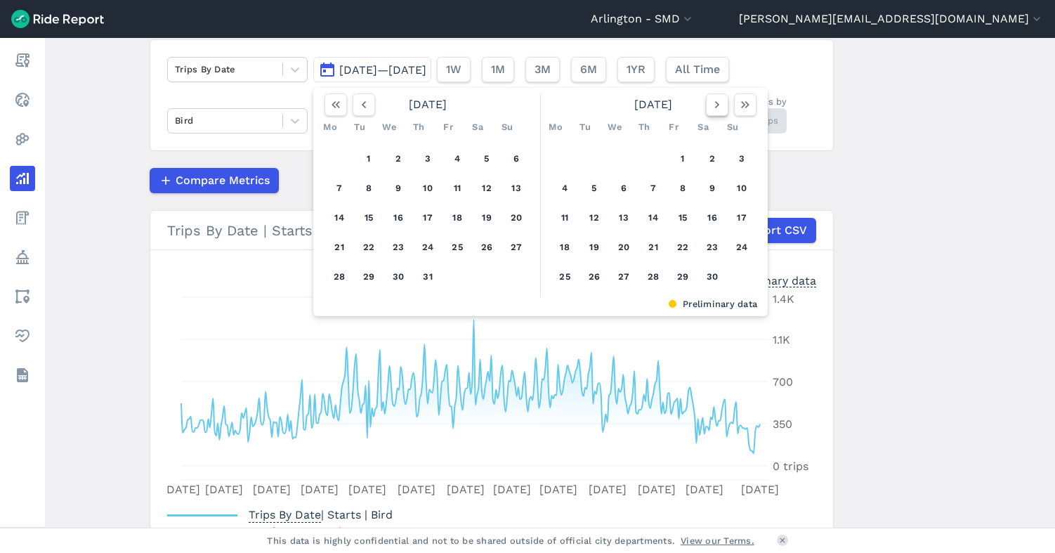
click at [715, 107] on use "button" at bounding box center [717, 104] width 4 height 7
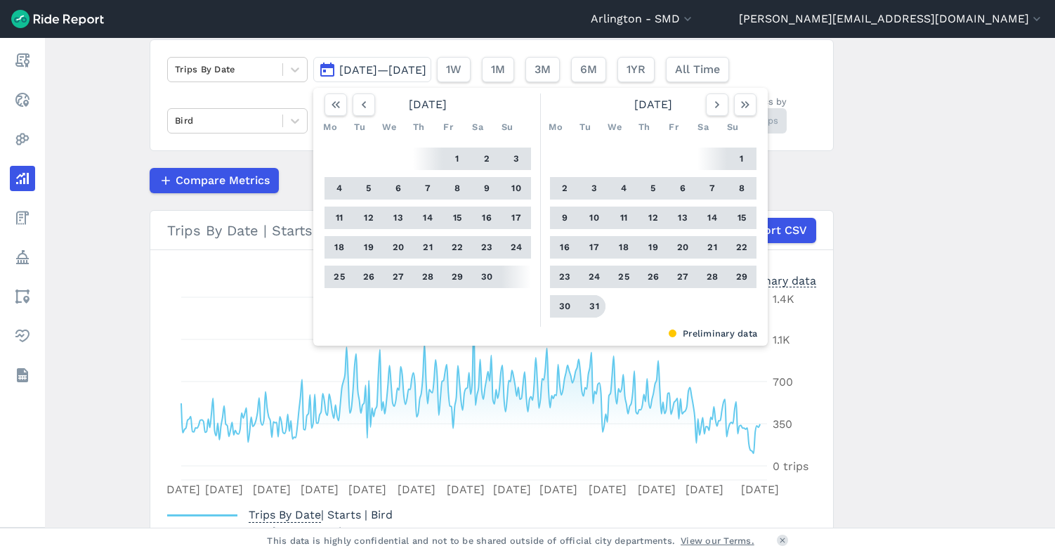
click at [593, 303] on button "31" at bounding box center [594, 306] width 22 height 22
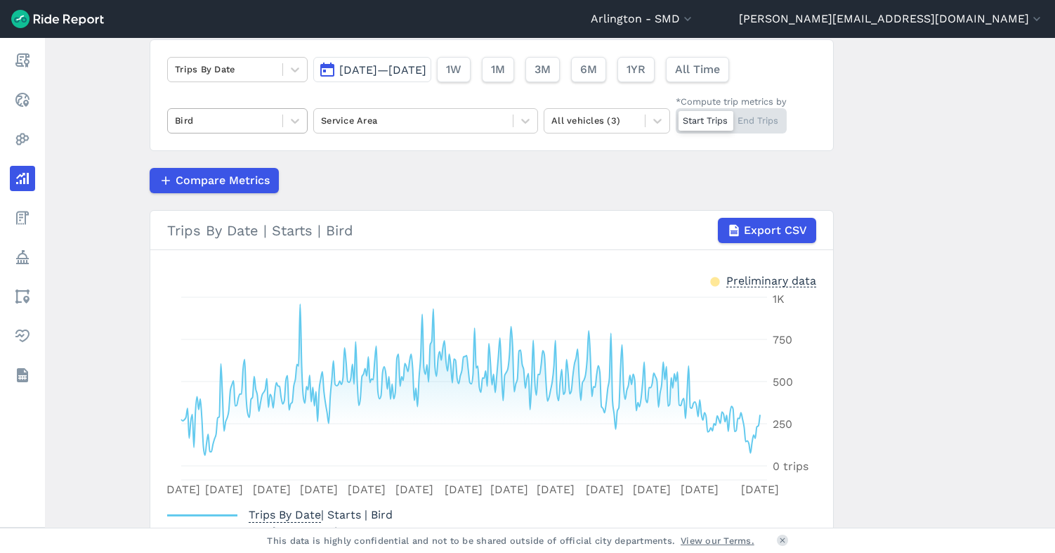
click at [241, 120] on div at bounding box center [225, 120] width 100 height 16
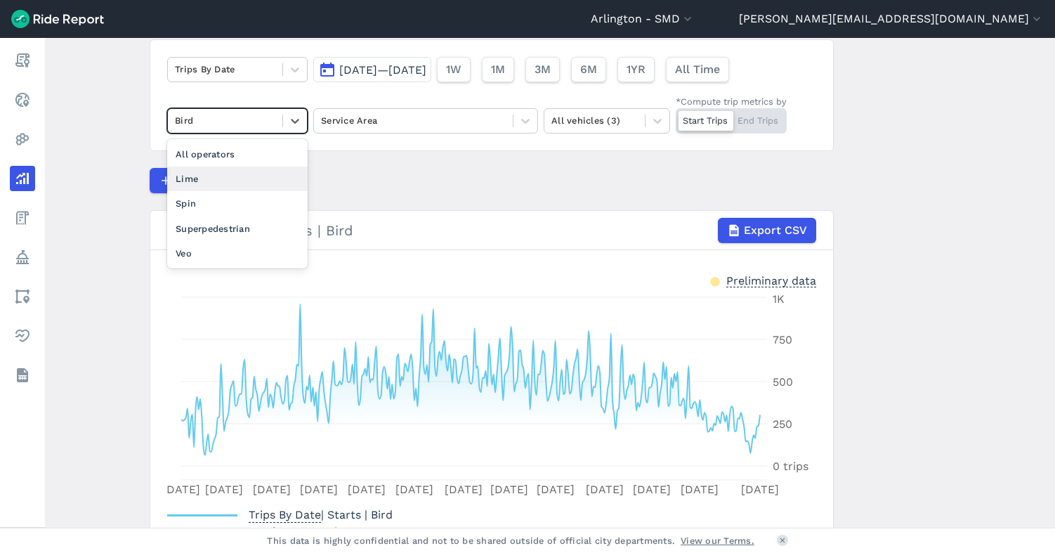
click at [227, 186] on div "Lime" at bounding box center [237, 178] width 140 height 25
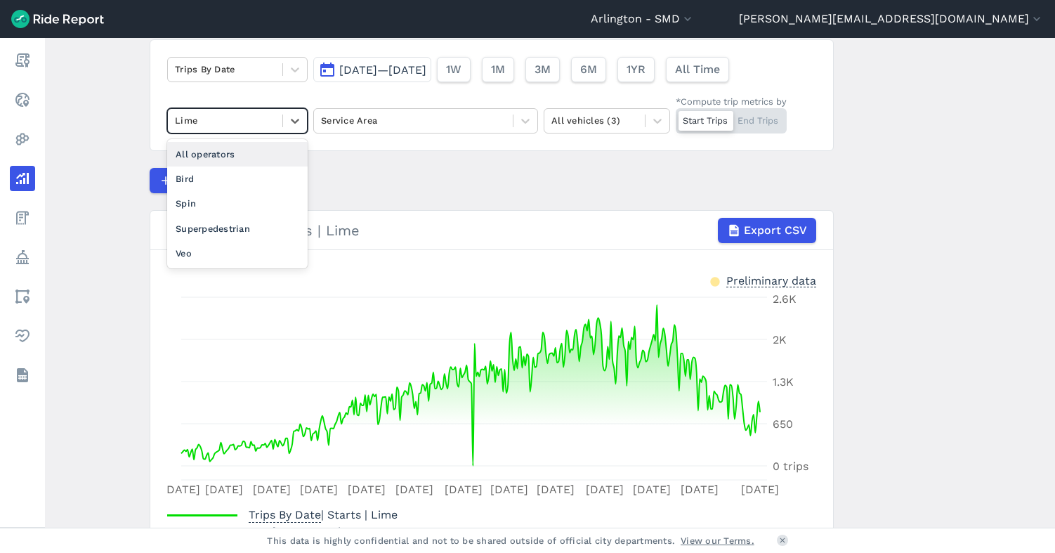
click at [235, 126] on div at bounding box center [225, 120] width 100 height 16
click at [228, 205] on div "Spin" at bounding box center [237, 203] width 140 height 25
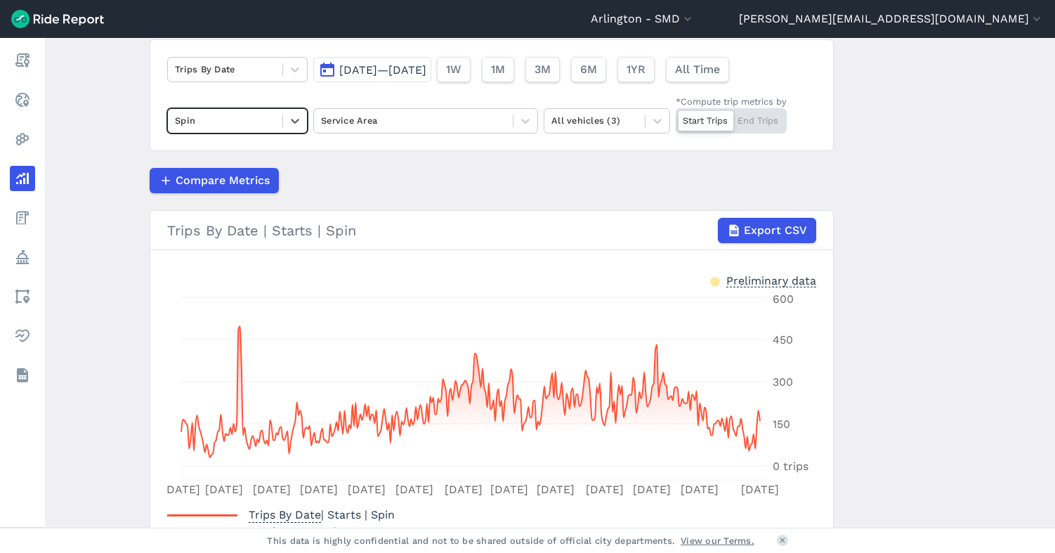
click at [229, 113] on div at bounding box center [225, 120] width 100 height 16
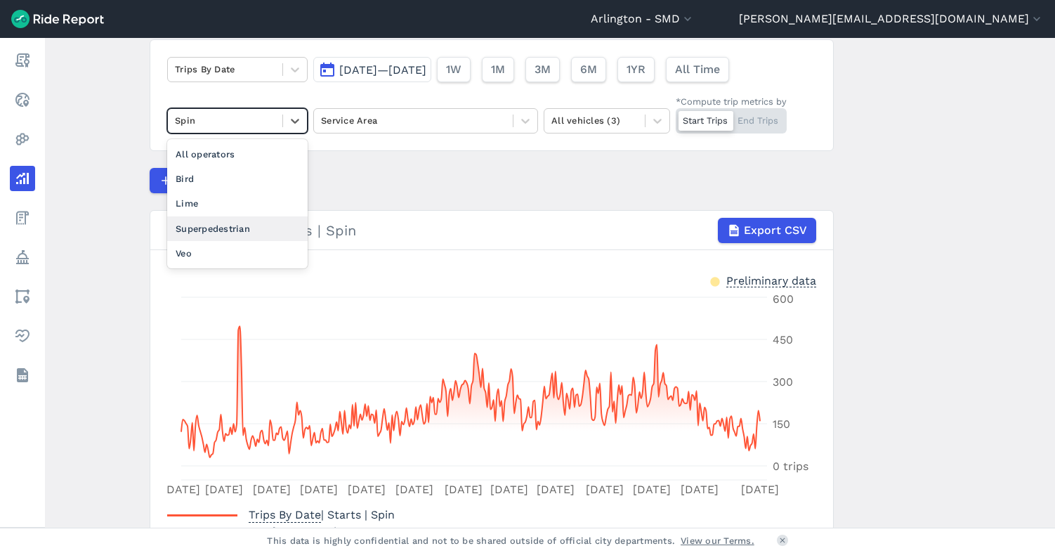
click at [230, 221] on div "Superpedestrian" at bounding box center [237, 228] width 140 height 25
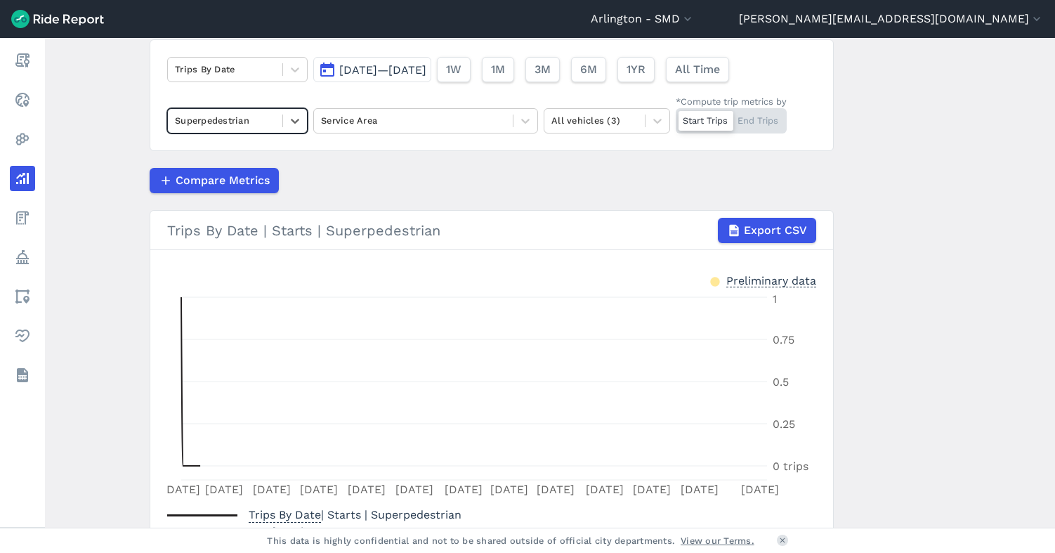
click at [228, 119] on div at bounding box center [225, 120] width 100 height 16
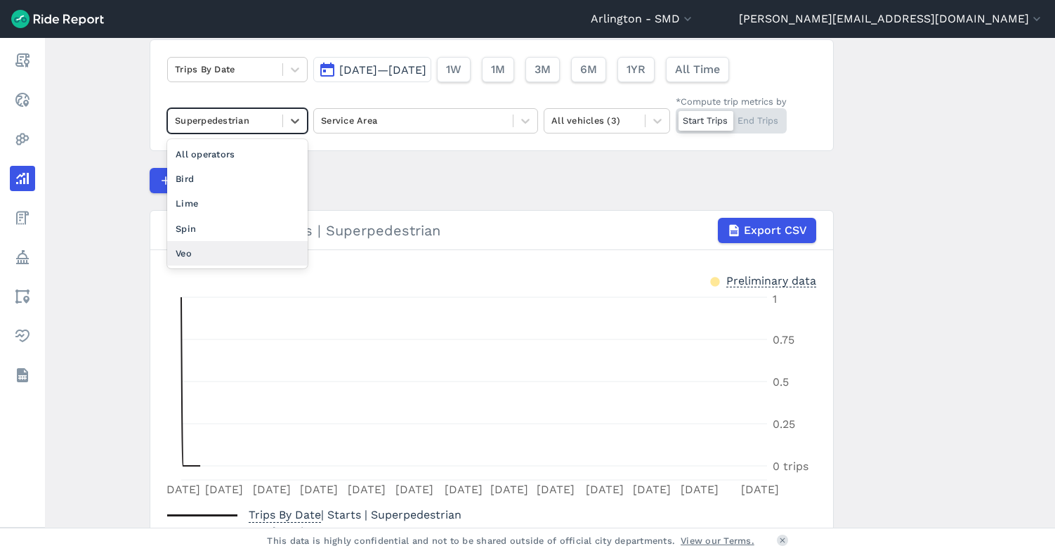
click at [232, 251] on div "Veo" at bounding box center [237, 253] width 140 height 25
